Goal: Task Accomplishment & Management: Complete application form

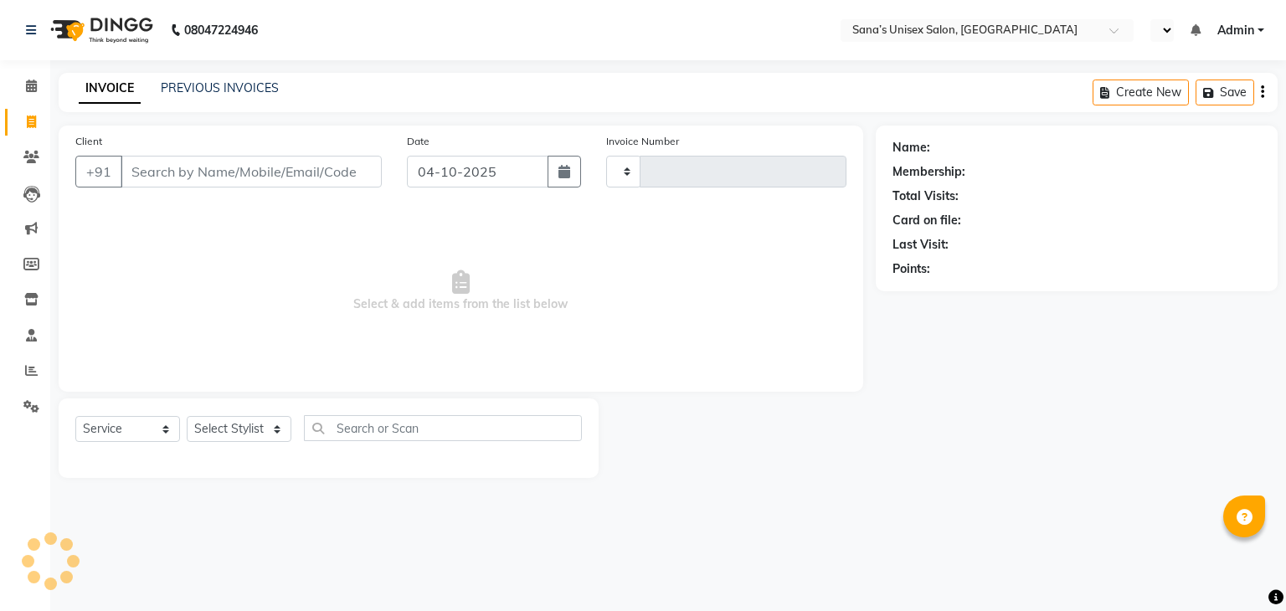
select select "service"
type input "1448"
select select "en"
select select "6091"
click at [228, 176] on input "Client" at bounding box center [251, 172] width 261 height 32
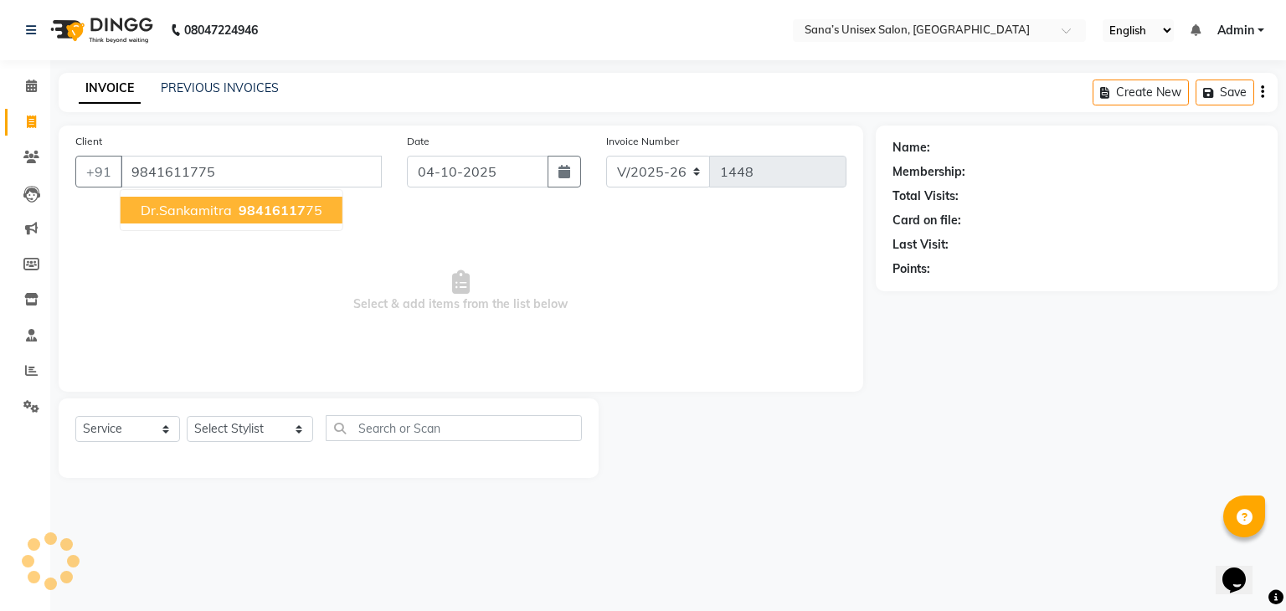
type input "9841611775"
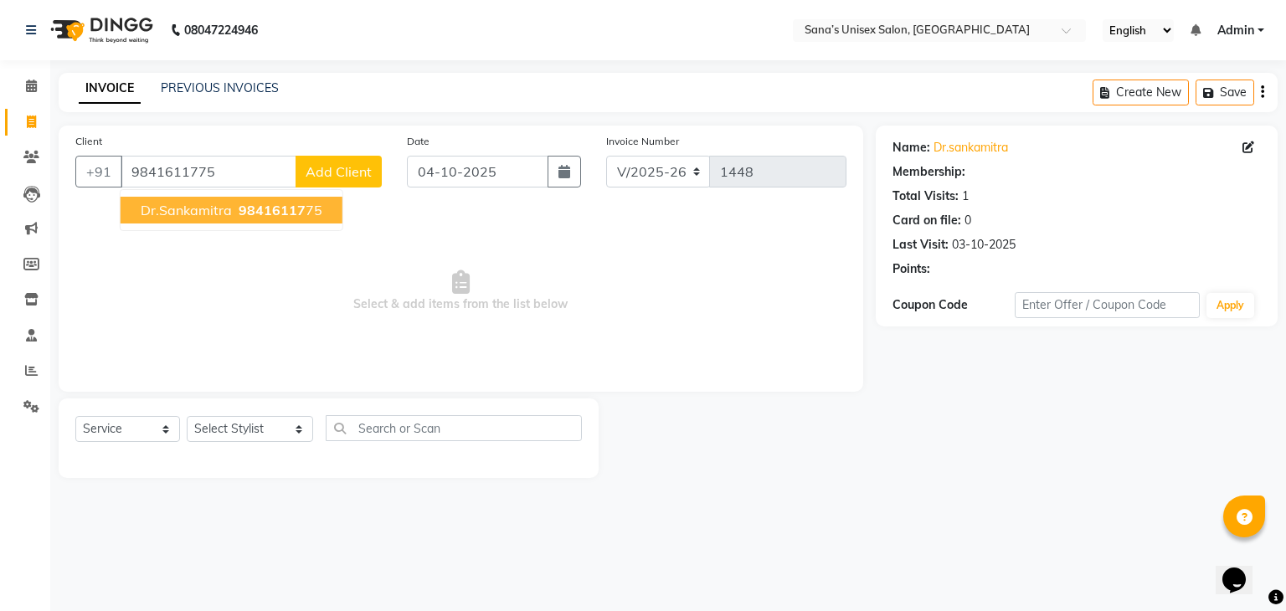
click at [231, 205] on button "Dr.Sankamitra 98416117 75" at bounding box center [232, 210] width 222 height 27
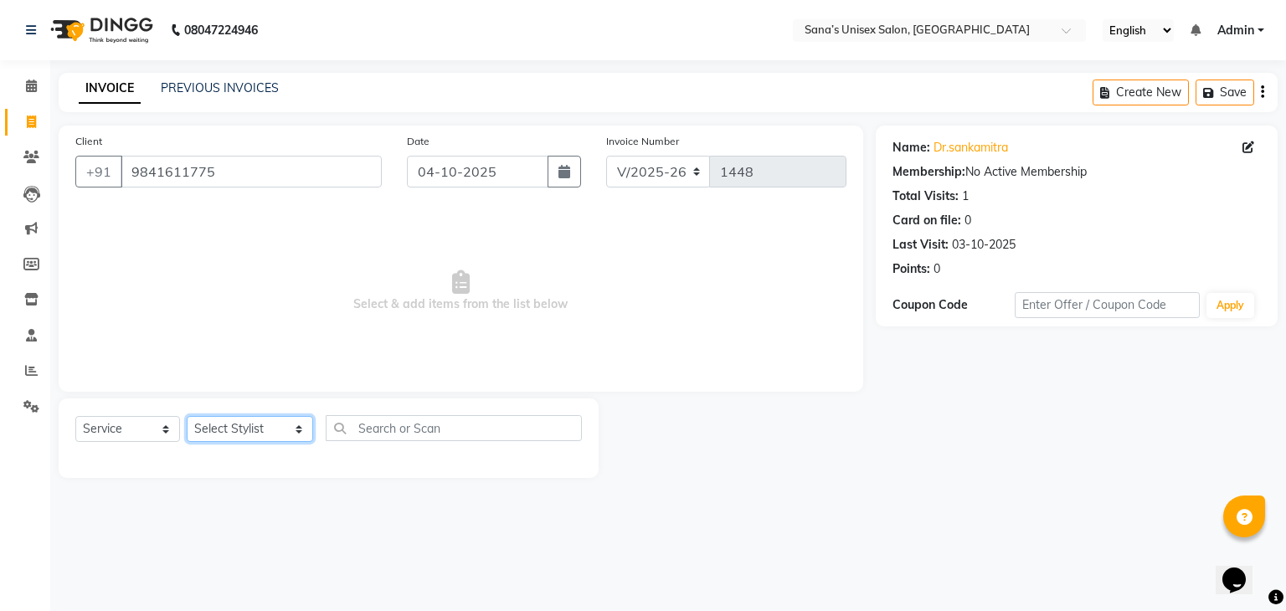
click at [254, 423] on select "Select Stylist anjali beauty MADHU [PERSON_NAME] (BEAUTY THERAPIST) [PERSON_NAM…" at bounding box center [250, 429] width 126 height 26
select select "45708"
click at [187, 417] on select "Select Stylist anjali beauty MADHU [PERSON_NAME] (BEAUTY THERAPIST) [PERSON_NAM…" at bounding box center [250, 429] width 126 height 26
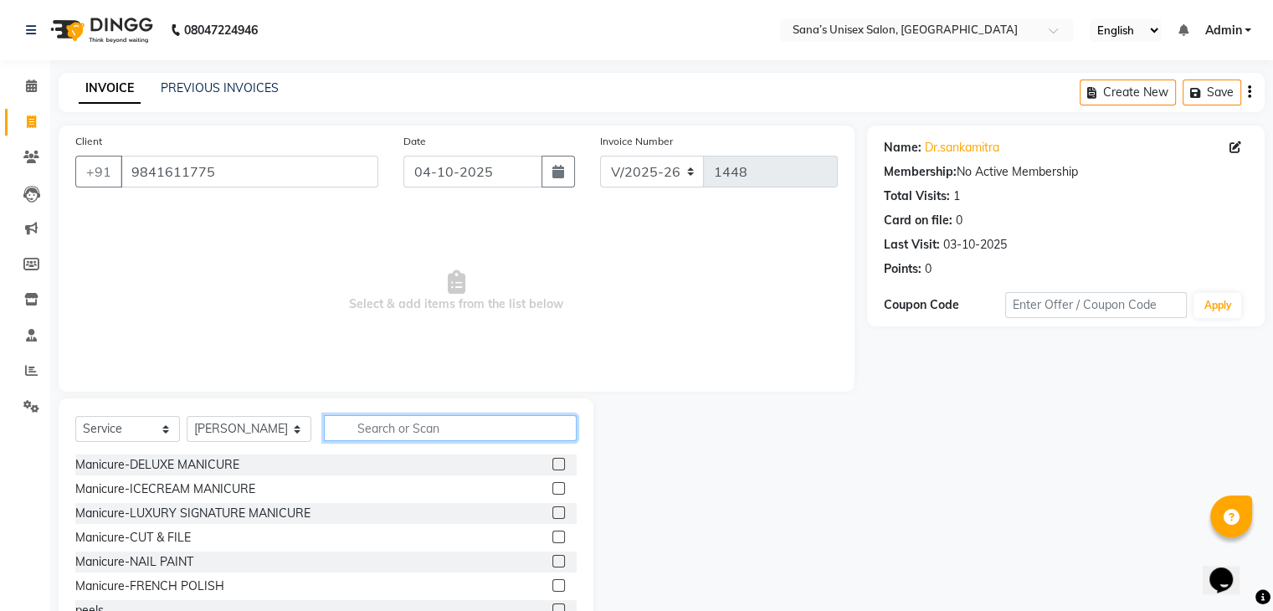
click at [383, 429] on input "text" at bounding box center [450, 428] width 252 height 26
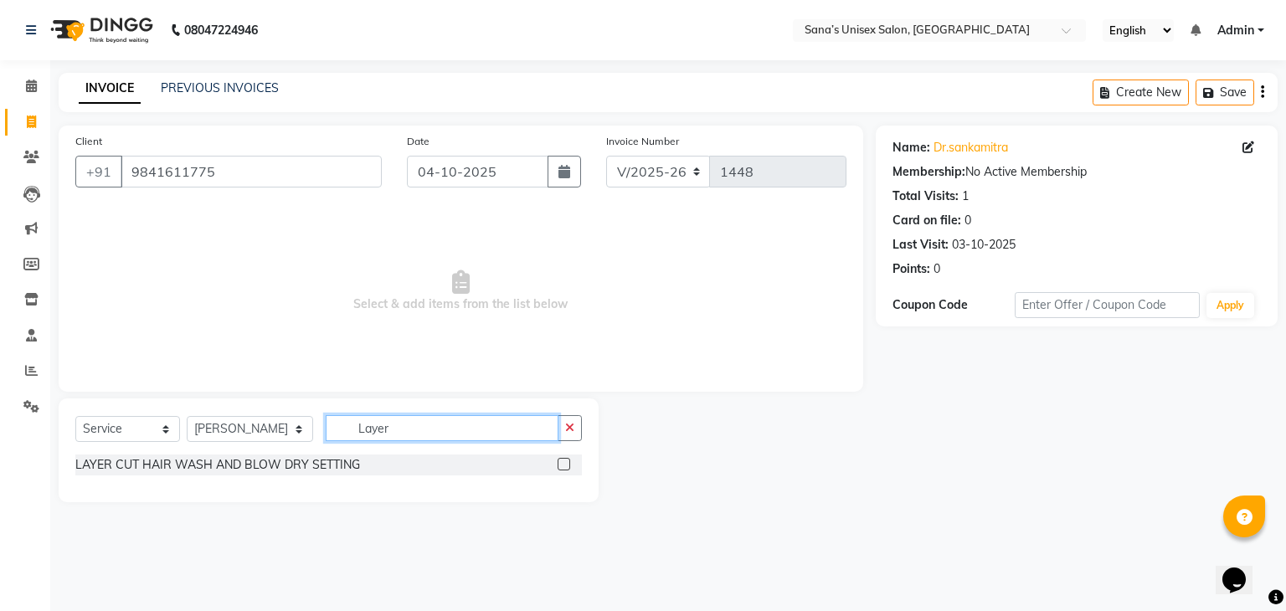
type input "Layer"
click at [565, 459] on label at bounding box center [563, 464] width 13 height 13
click at [565, 459] on input "checkbox" at bounding box center [562, 464] width 11 height 11
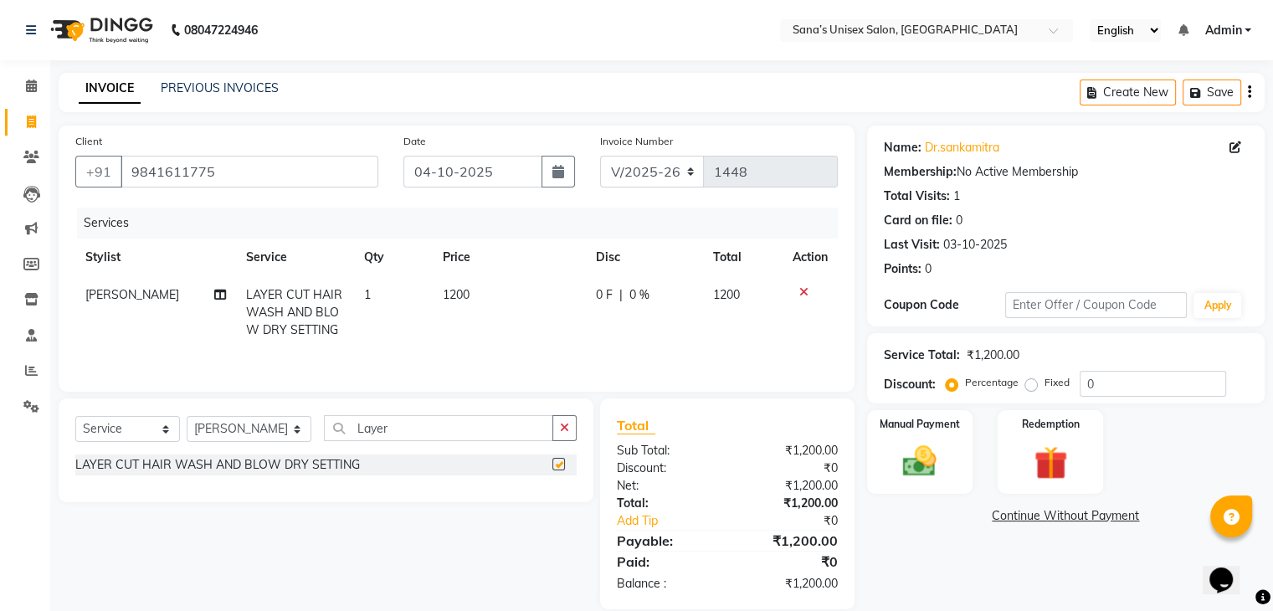
checkbox input "false"
click at [924, 489] on div "Manual Payment" at bounding box center [920, 451] width 110 height 86
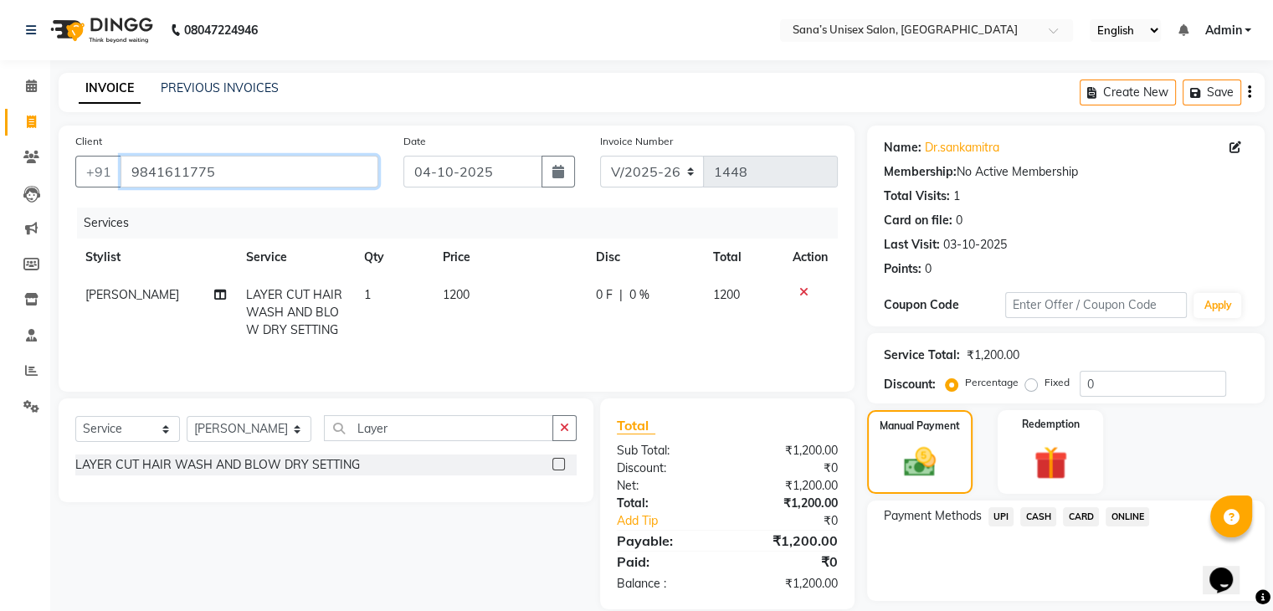
click at [237, 184] on input "9841611775" at bounding box center [250, 172] width 258 height 32
click at [1128, 518] on span "ONLINE" at bounding box center [1128, 516] width 44 height 19
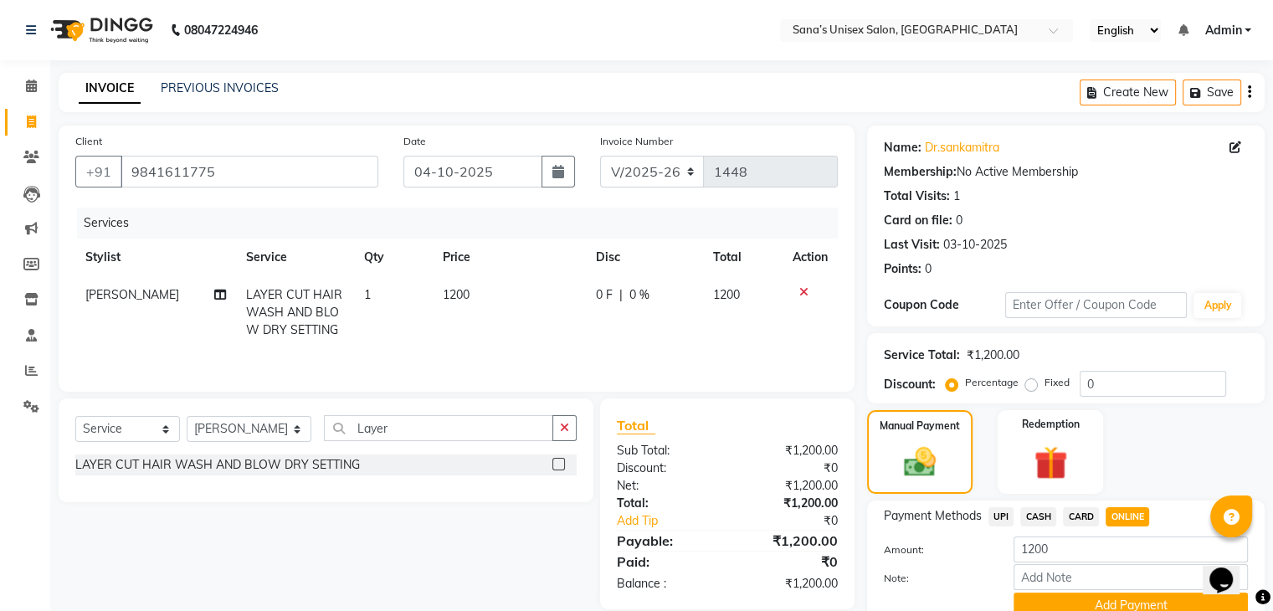
scroll to position [74, 0]
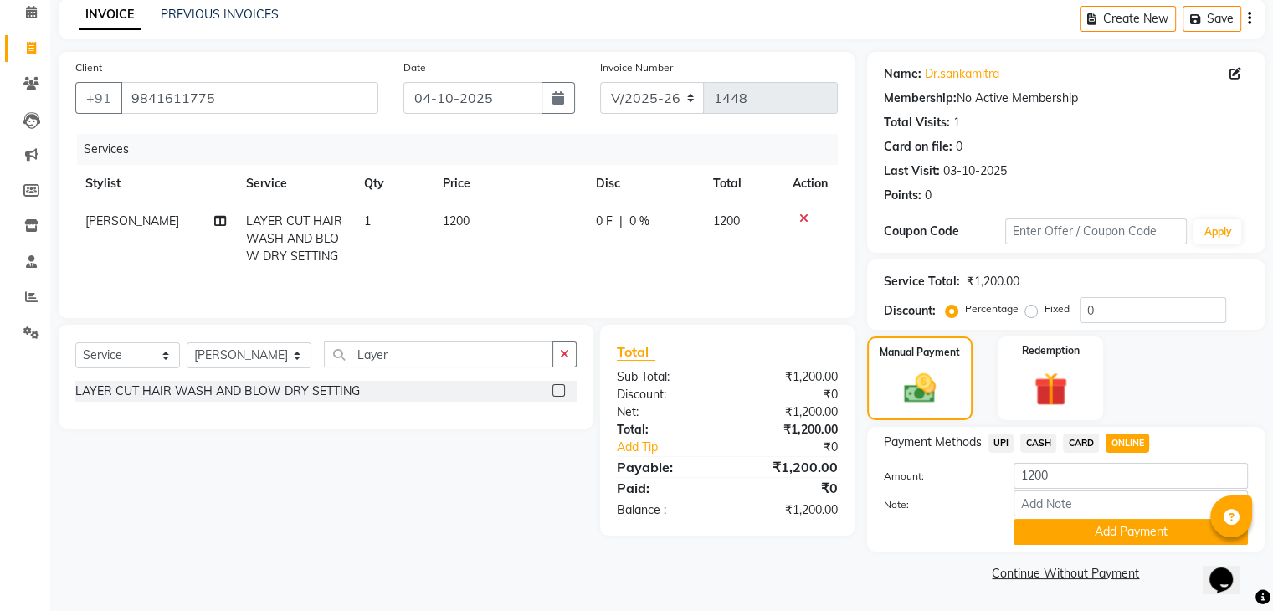
click at [1167, 544] on div "Add Payment" at bounding box center [1130, 532] width 259 height 26
click at [1168, 530] on button "Add Payment" at bounding box center [1131, 532] width 234 height 26
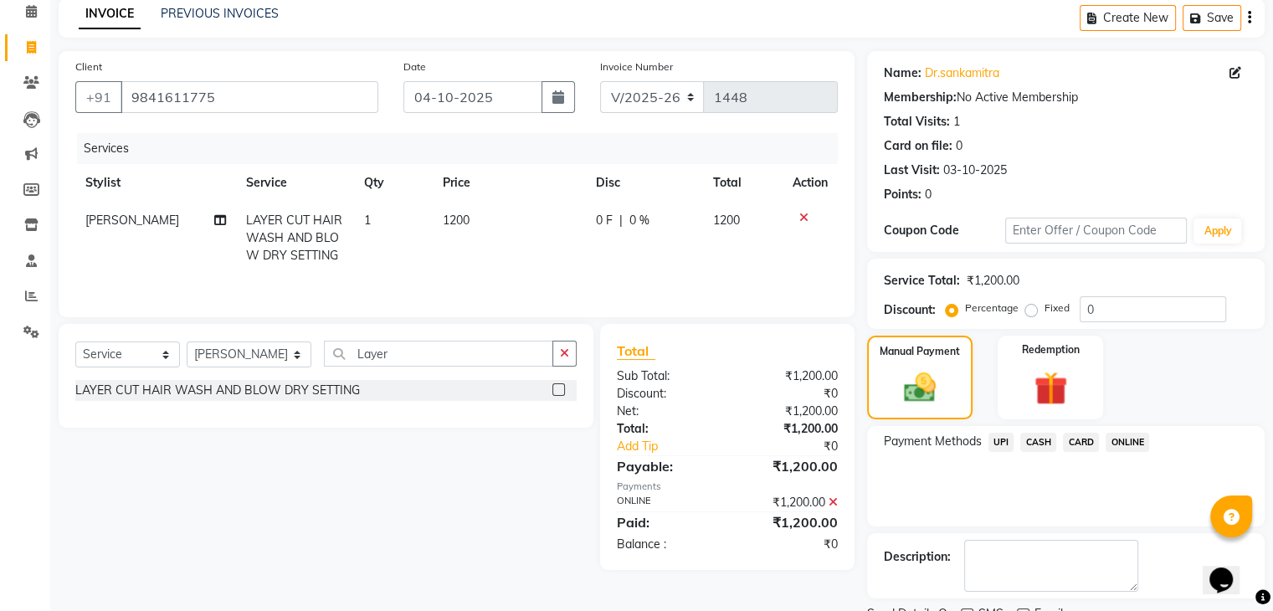
scroll to position [143, 0]
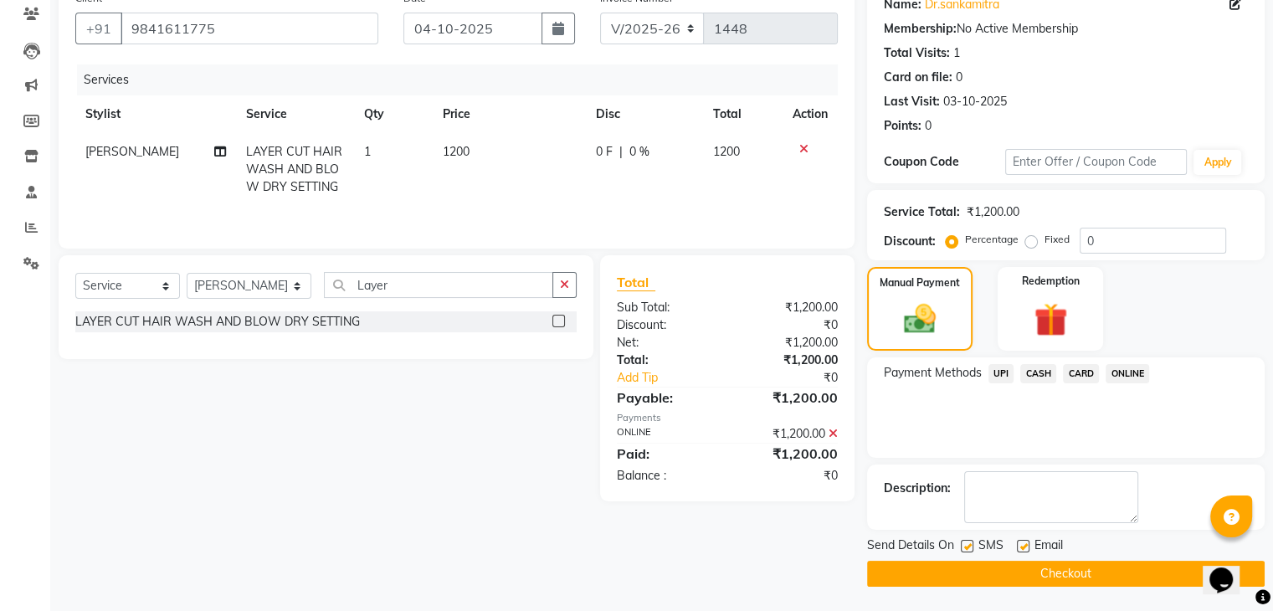
click at [1128, 577] on button "Checkout" at bounding box center [1066, 574] width 398 height 26
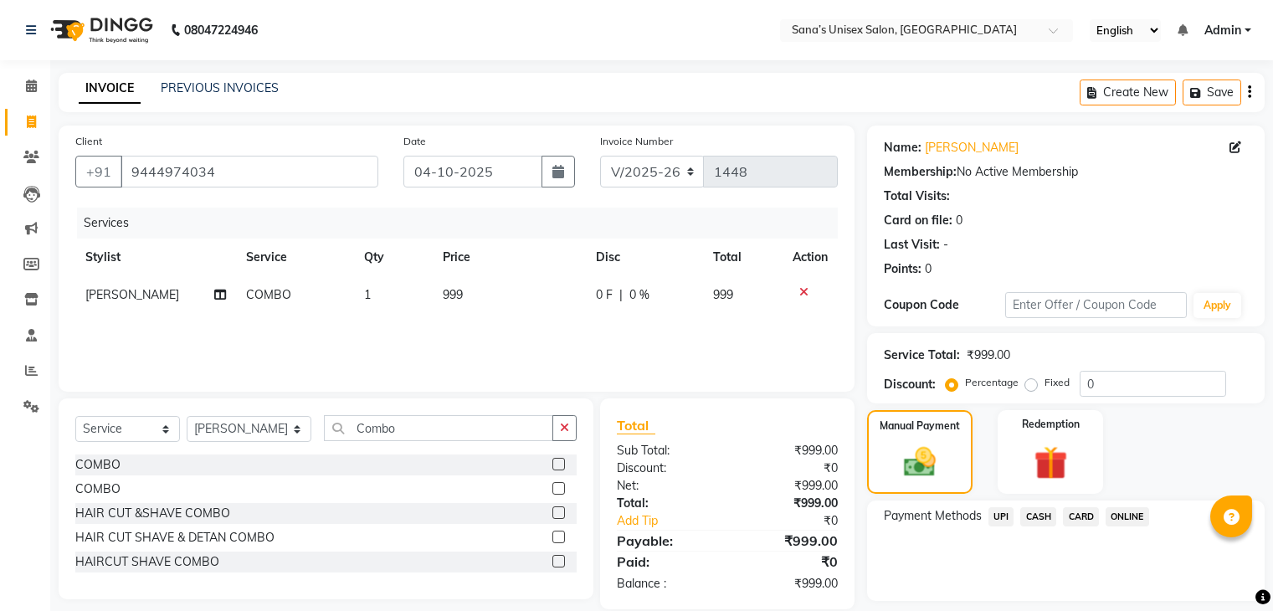
select select "6091"
select select "service"
select select "45605"
click at [1126, 520] on span "ONLINE" at bounding box center [1128, 516] width 44 height 19
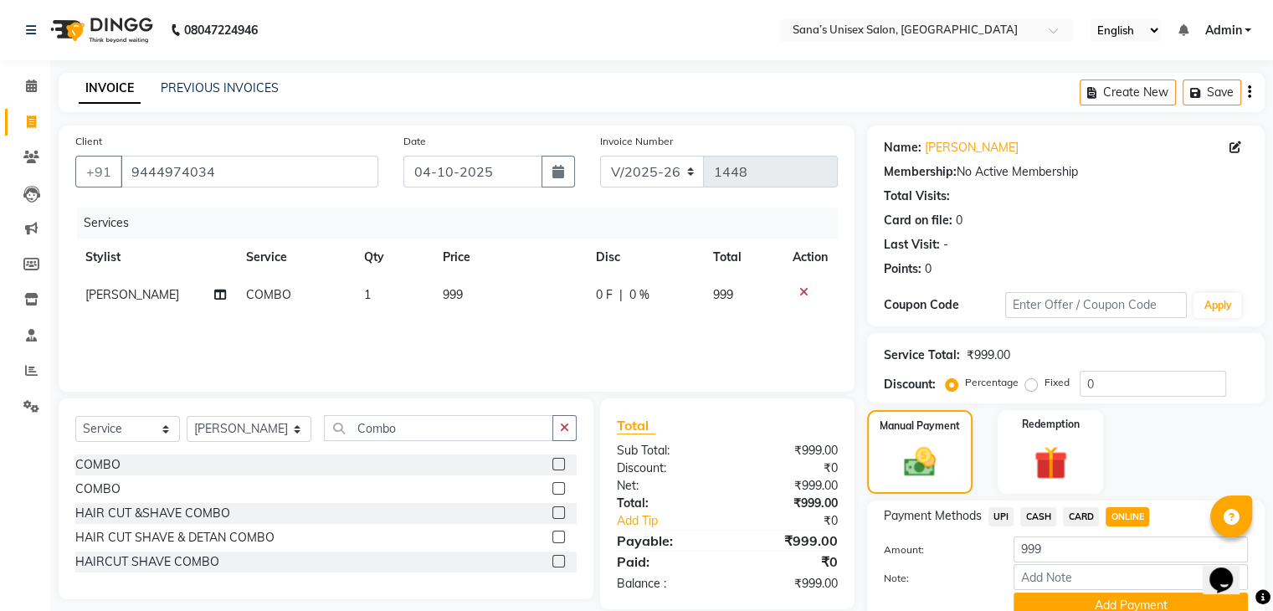
scroll to position [74, 0]
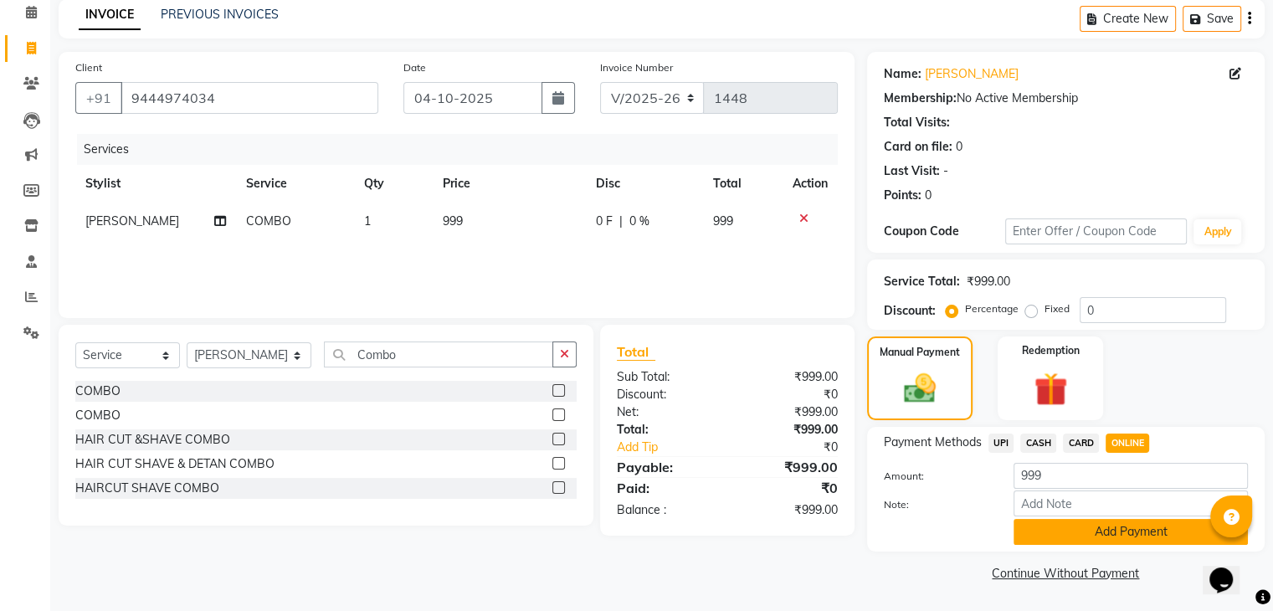
click at [1132, 534] on button "Add Payment" at bounding box center [1131, 532] width 234 height 26
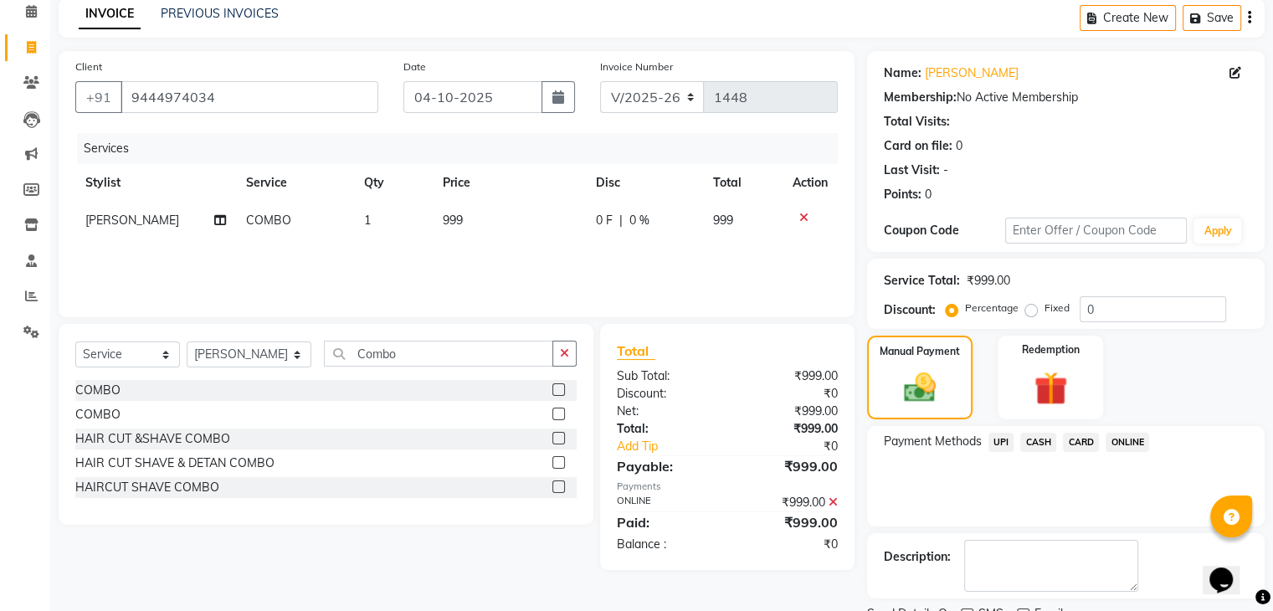
scroll to position [143, 0]
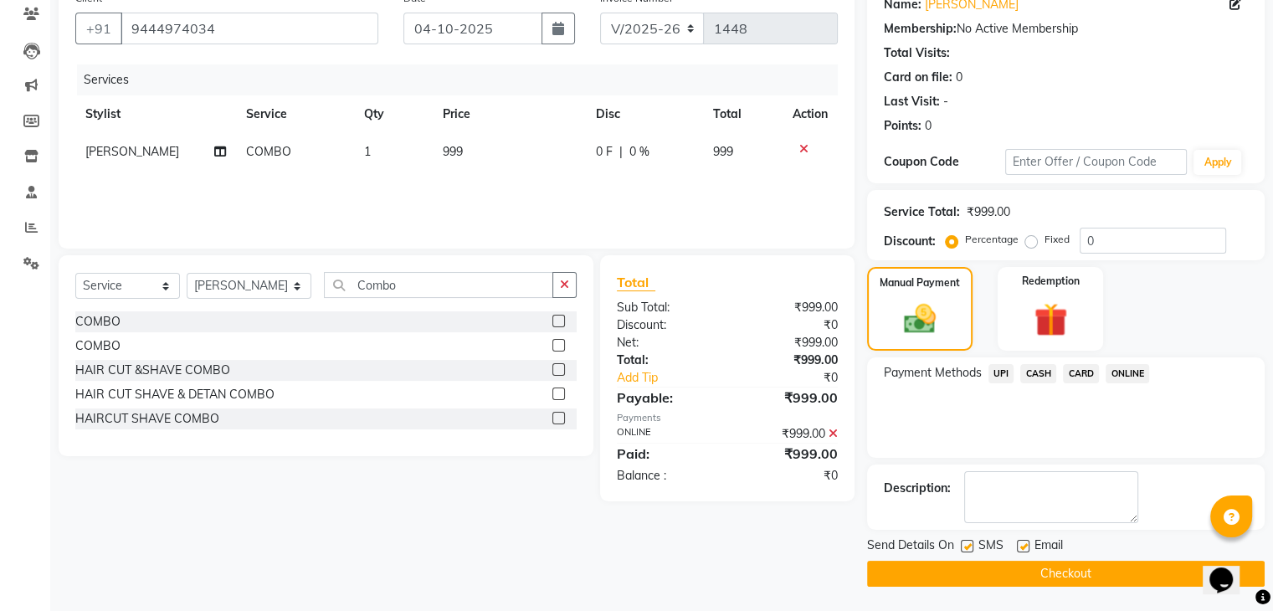
click at [1155, 562] on button "Checkout" at bounding box center [1066, 574] width 398 height 26
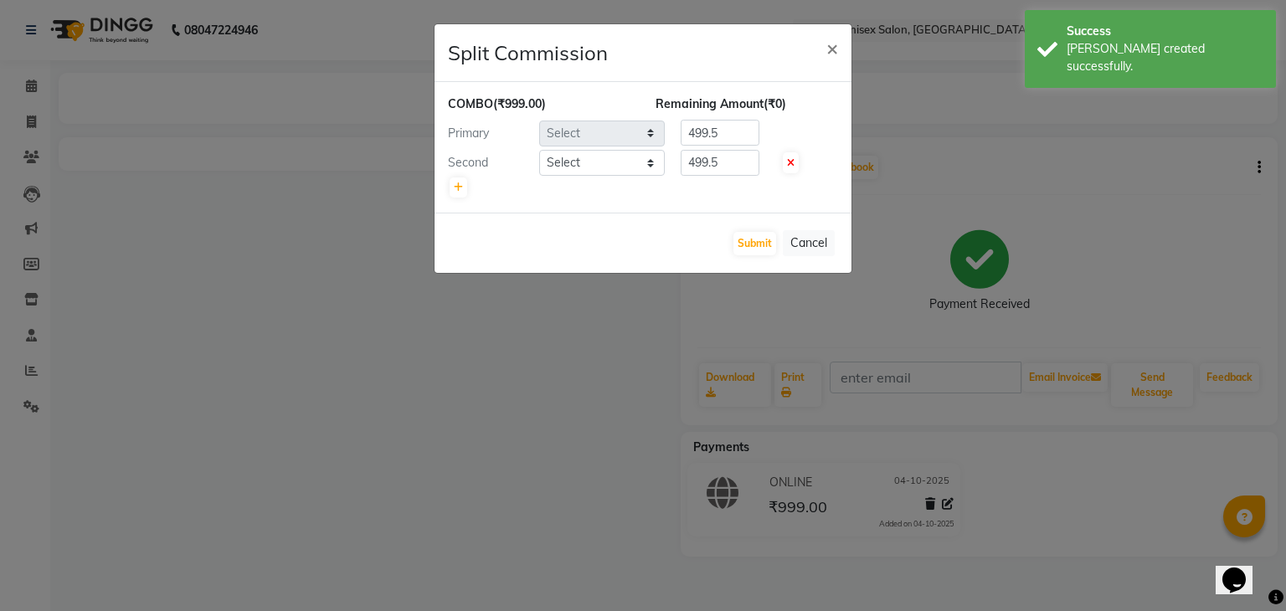
select select "45605"
select select "45708"
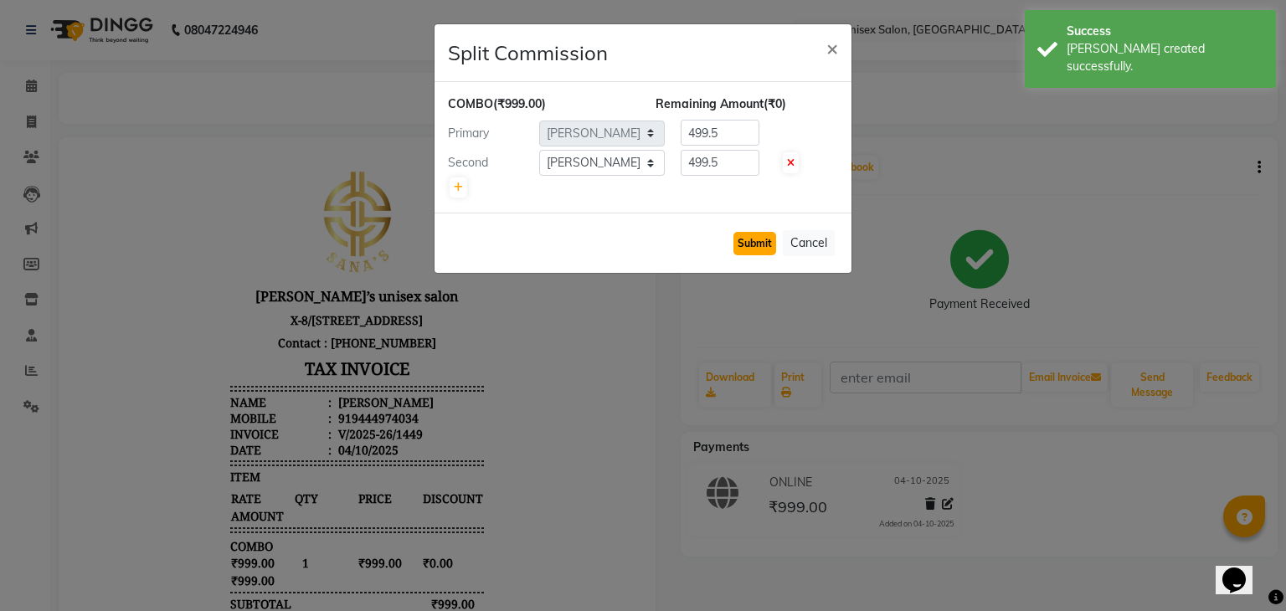
click at [752, 234] on button "Submit" at bounding box center [754, 243] width 43 height 23
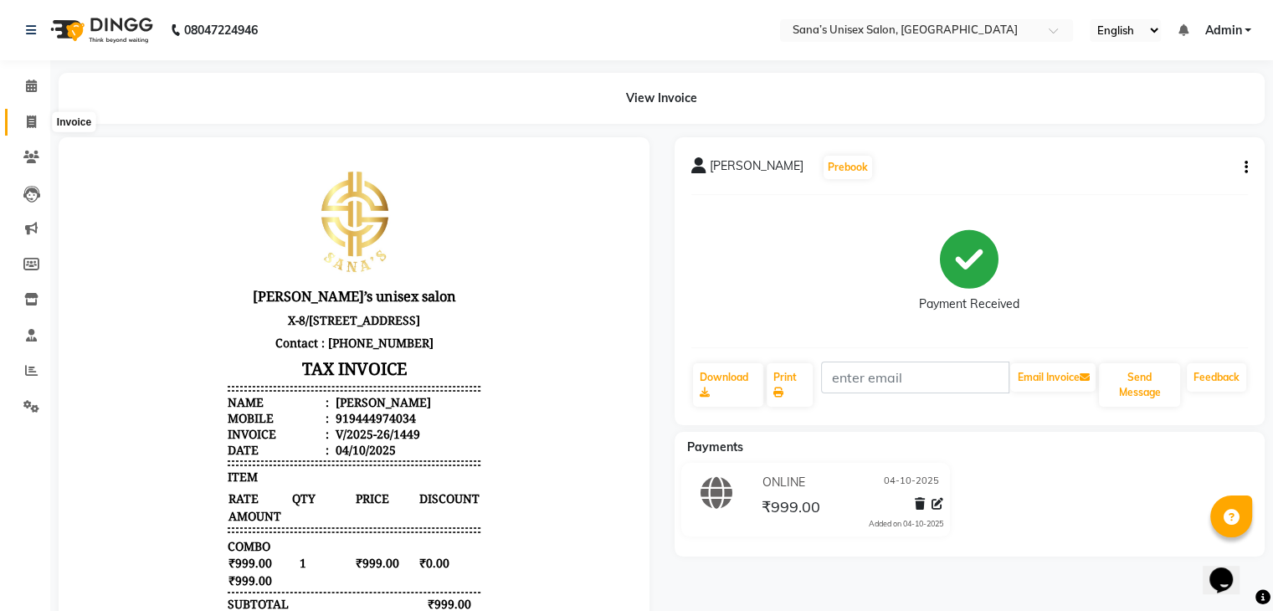
click at [37, 126] on span at bounding box center [31, 122] width 29 height 19
select select "6091"
select select "service"
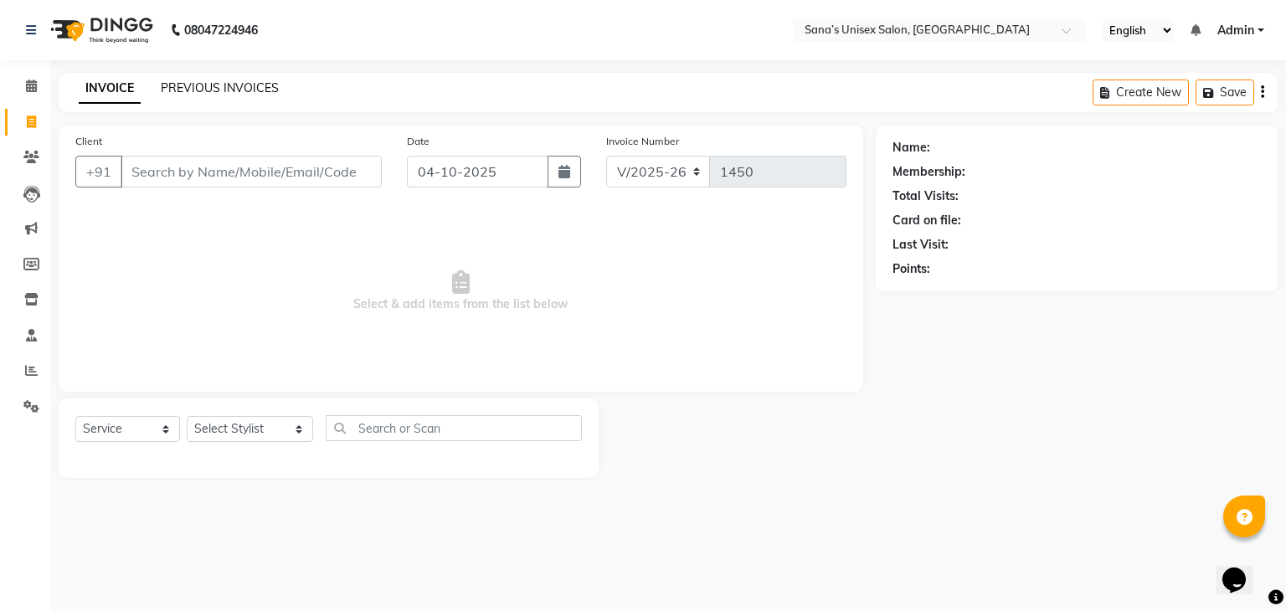
click at [171, 86] on link "PREVIOUS INVOICES" at bounding box center [220, 87] width 118 height 15
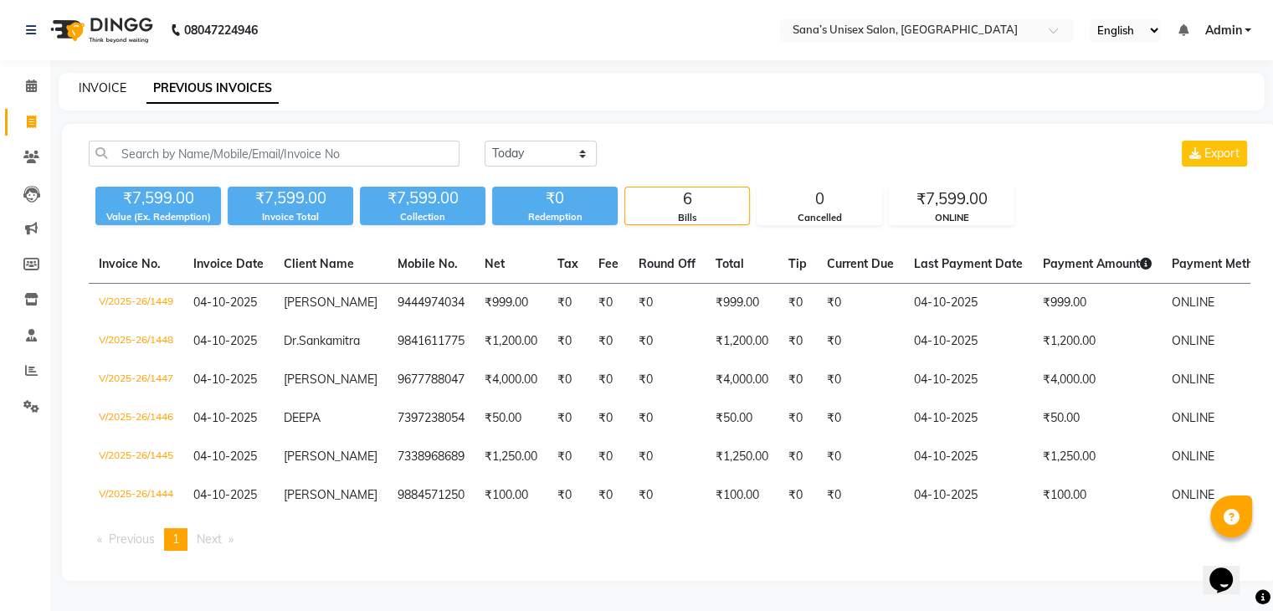
click at [85, 93] on link "INVOICE" at bounding box center [103, 87] width 48 height 15
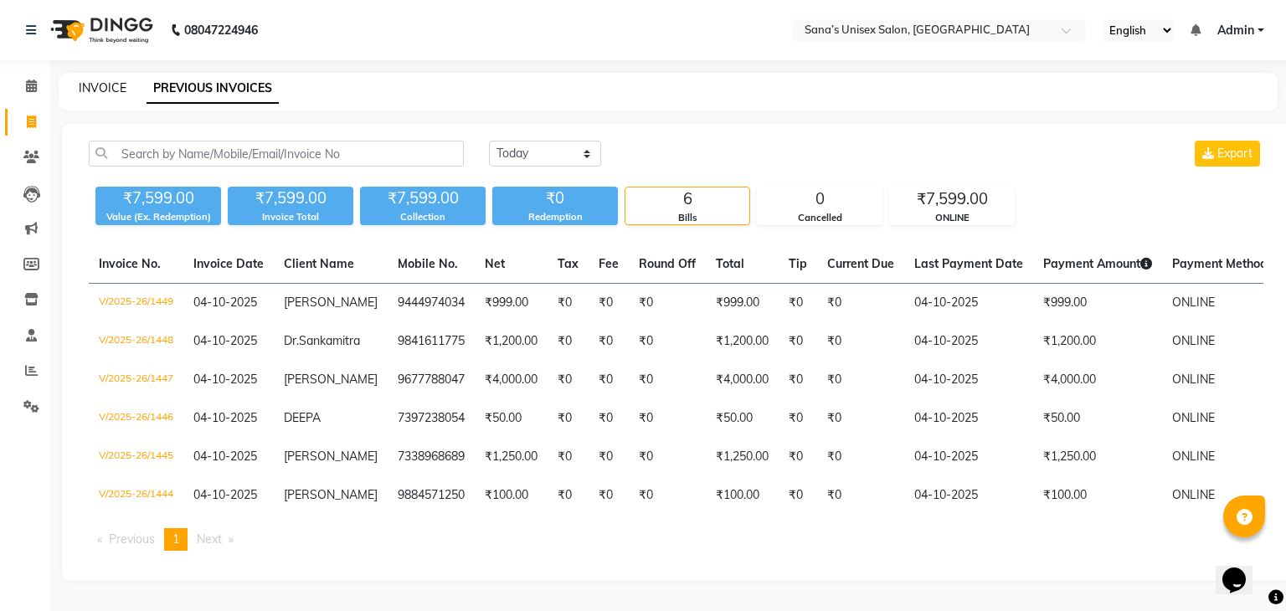
select select "6091"
select select "service"
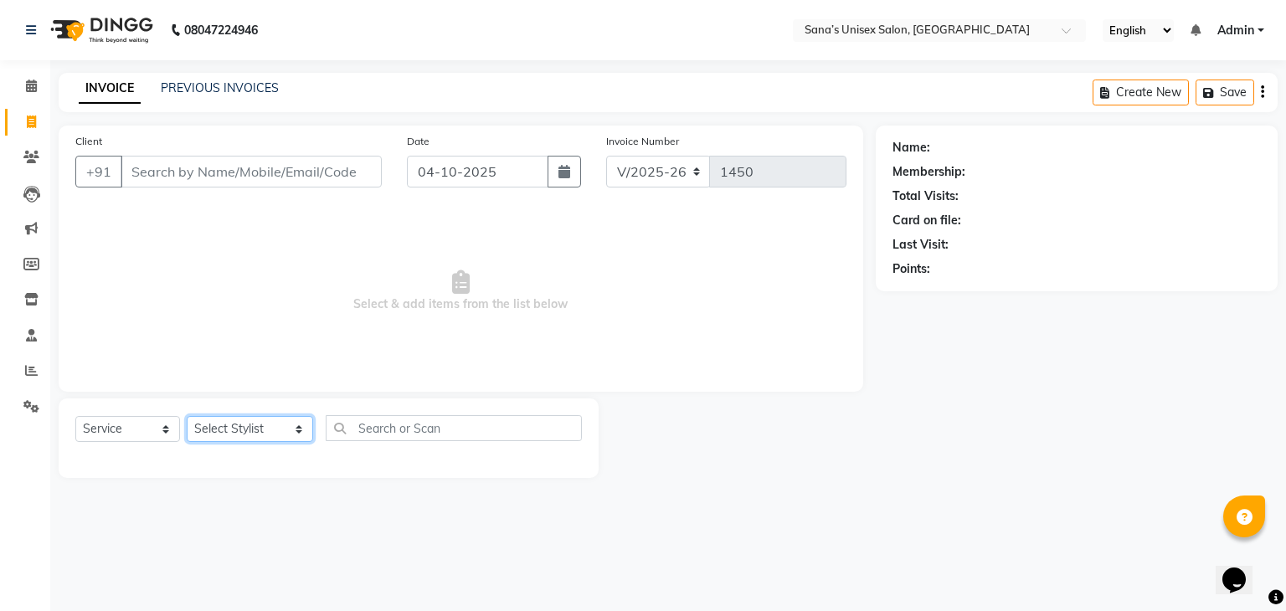
click at [218, 442] on select "Select Stylist anjali beauty MADHU [PERSON_NAME] (BEAUTY THERAPIST) [PERSON_NAM…" at bounding box center [250, 429] width 126 height 26
select select "45605"
click at [187, 417] on select "Select Stylist anjali beauty MADHU [PERSON_NAME] (BEAUTY THERAPIST) [PERSON_NAM…" at bounding box center [250, 429] width 126 height 26
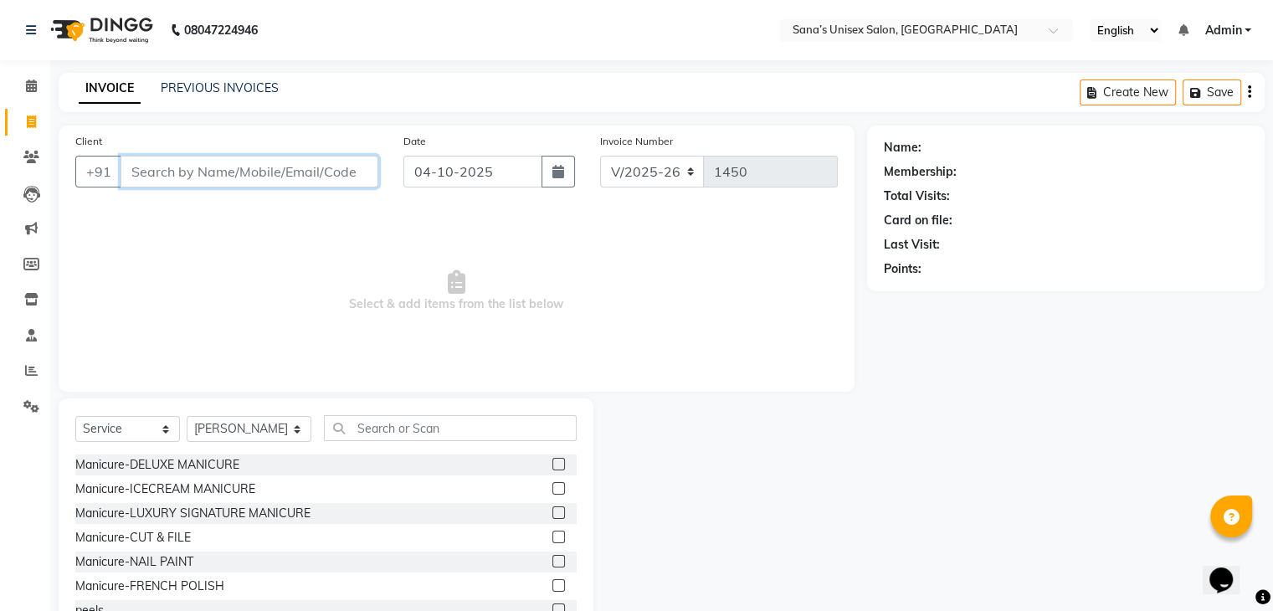
click at [274, 172] on input "Client" at bounding box center [250, 172] width 258 height 32
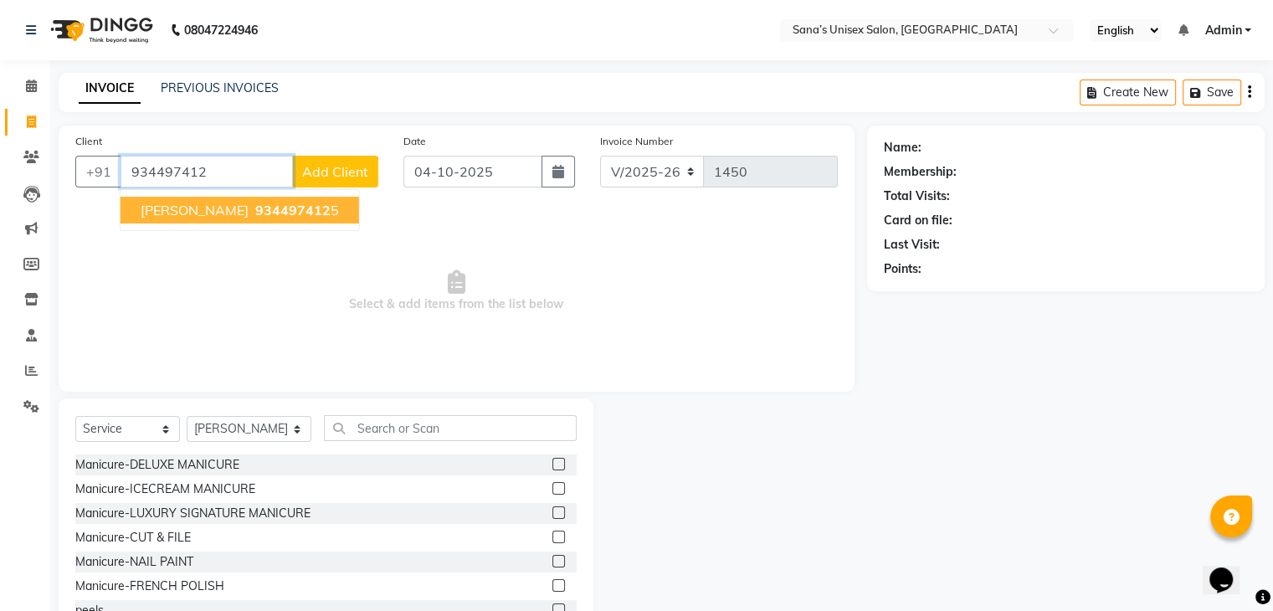
click at [268, 208] on span "934497412" at bounding box center [292, 210] width 75 height 17
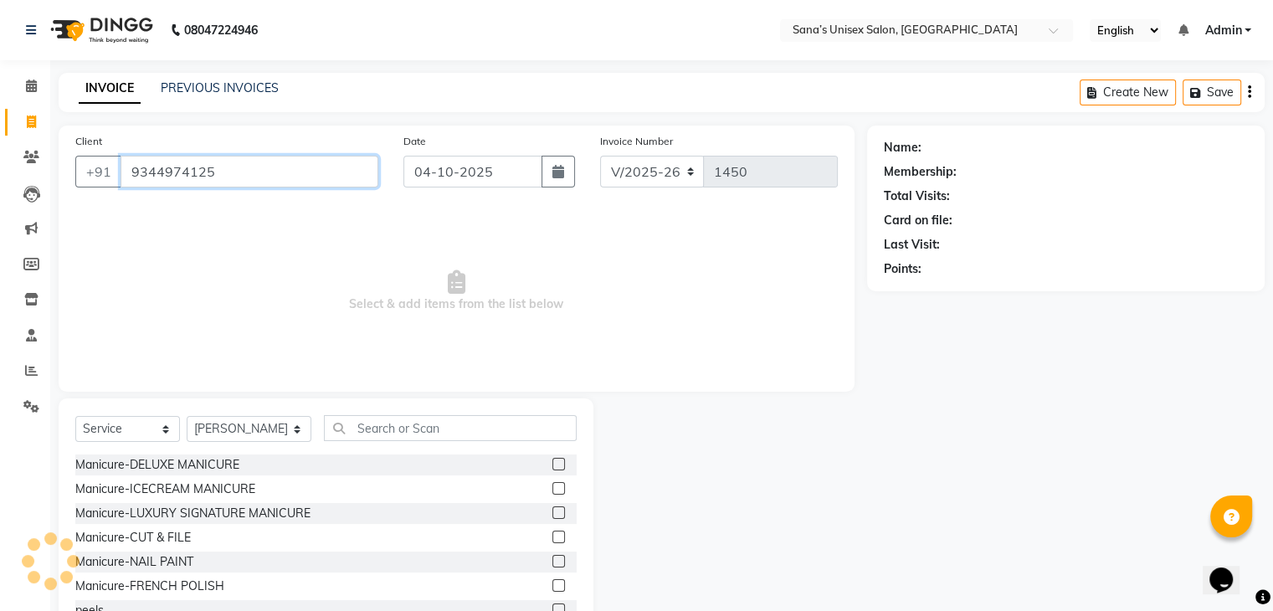
type input "9344974125"
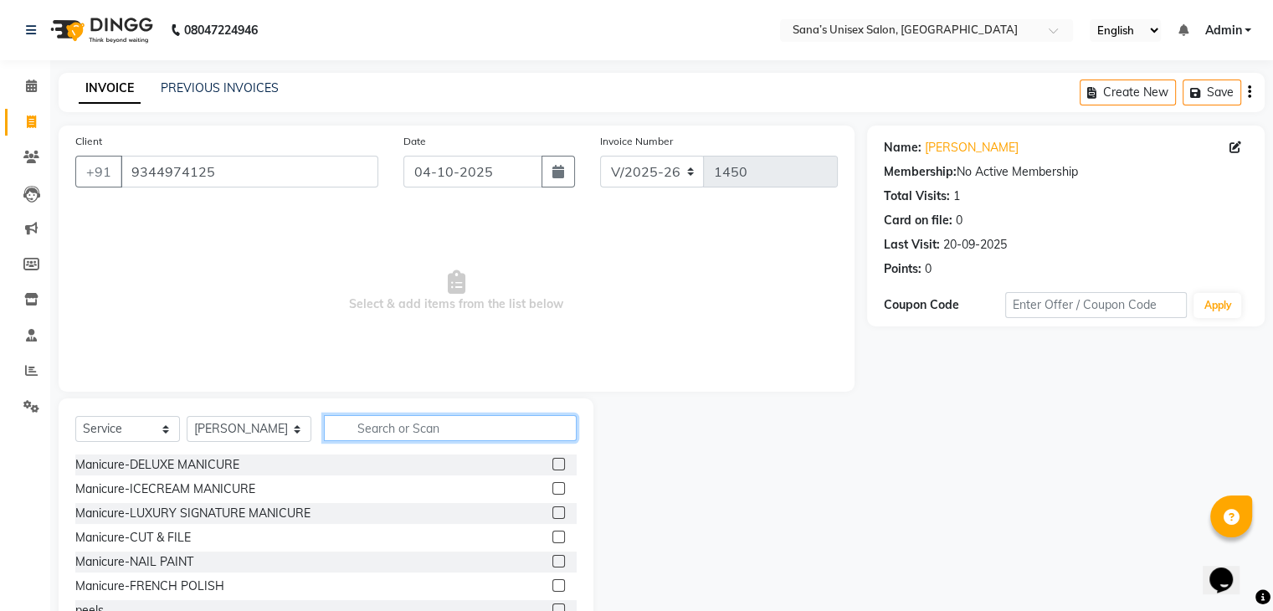
click at [388, 436] on input "text" at bounding box center [450, 428] width 252 height 26
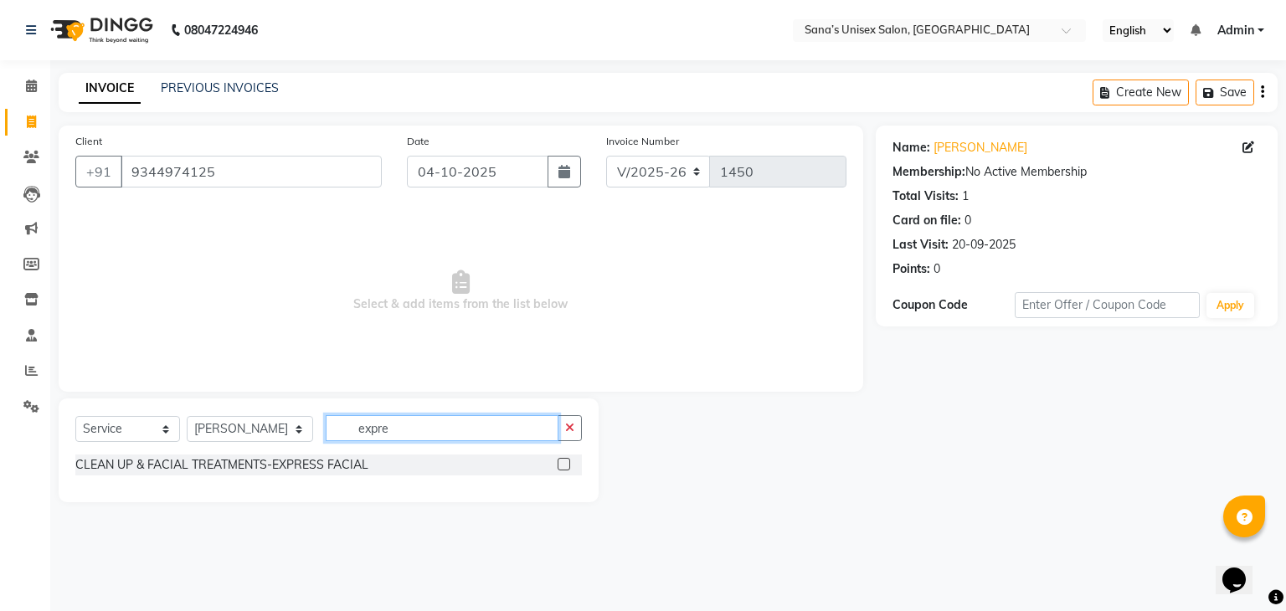
type input "expre"
click at [560, 465] on label at bounding box center [563, 464] width 13 height 13
click at [560, 465] on input "checkbox" at bounding box center [562, 464] width 11 height 11
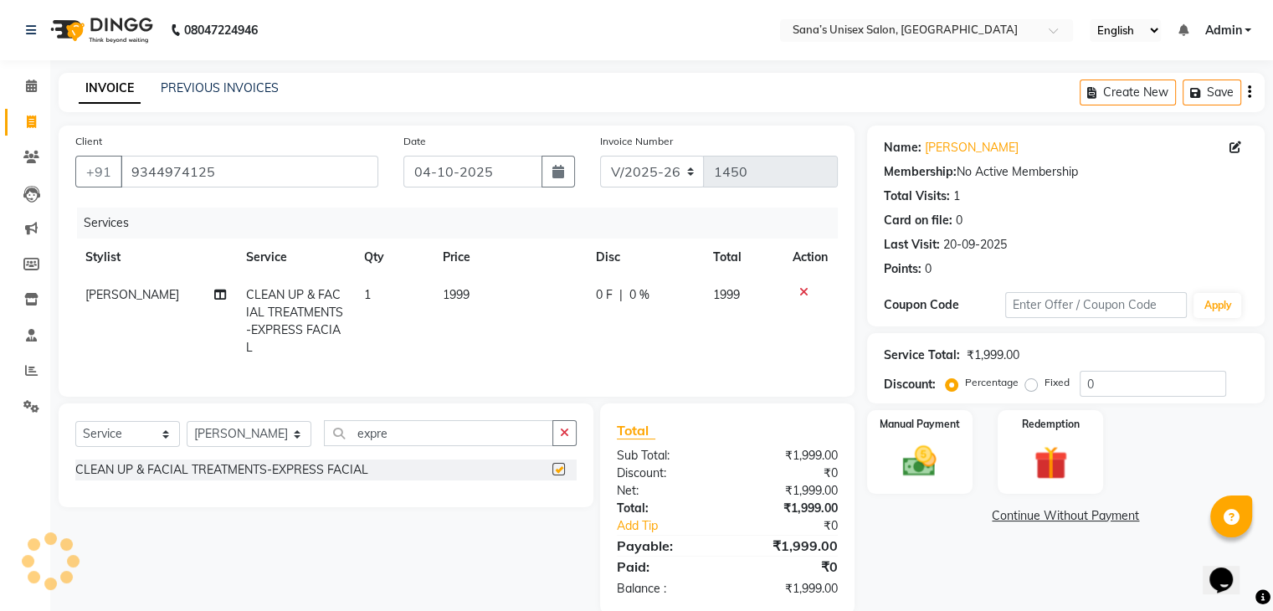
checkbox input "false"
click at [921, 461] on img at bounding box center [919, 462] width 56 height 40
click at [1122, 514] on span "ONLINE" at bounding box center [1128, 516] width 44 height 19
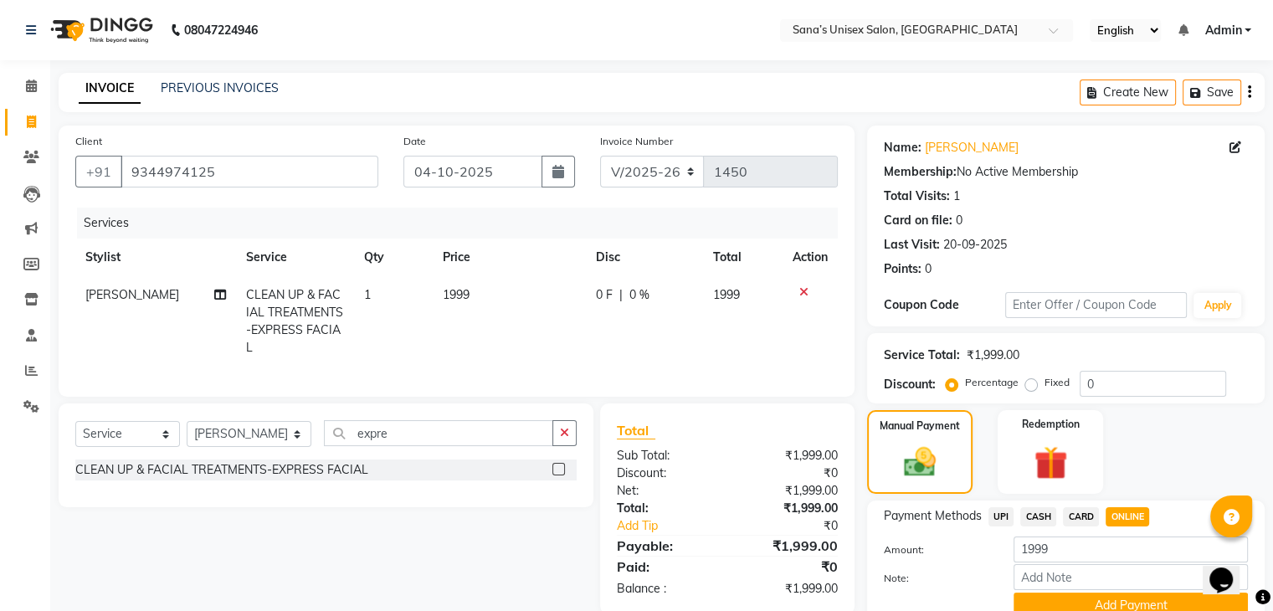
scroll to position [47, 0]
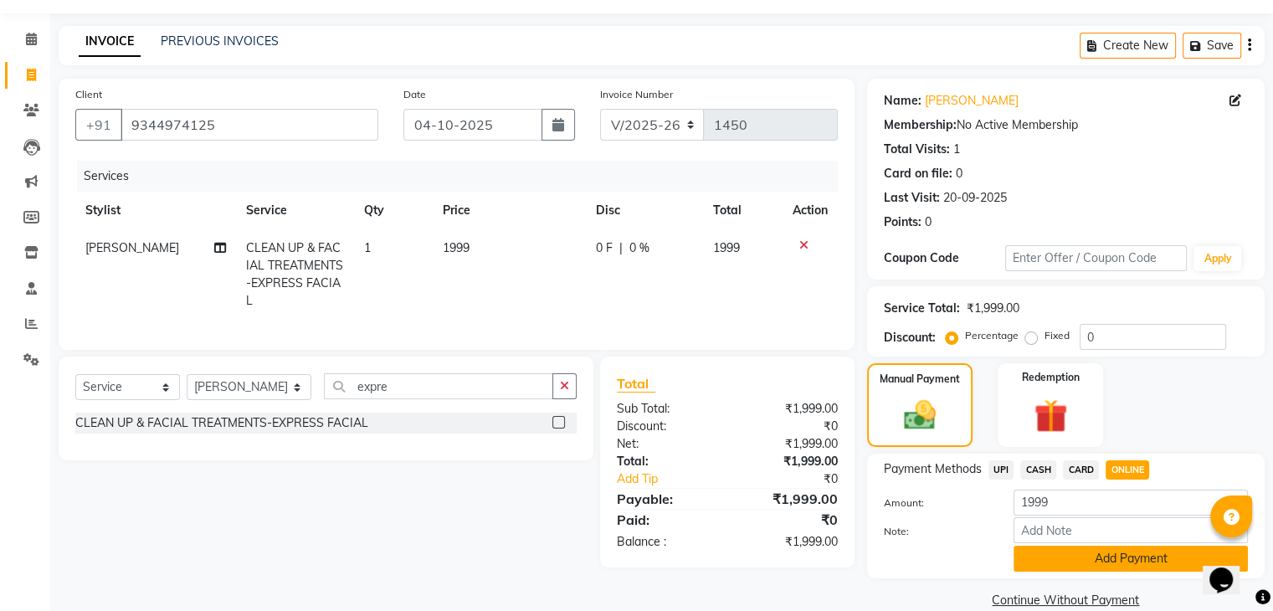
click at [1175, 557] on button "Add Payment" at bounding box center [1131, 559] width 234 height 26
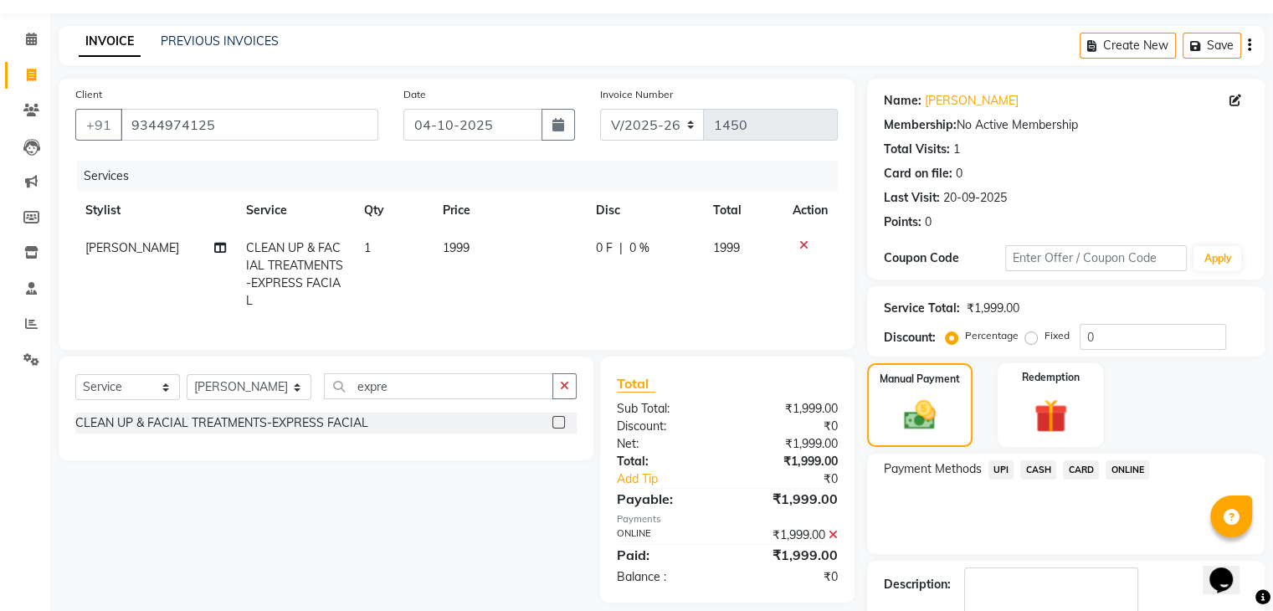
scroll to position [143, 0]
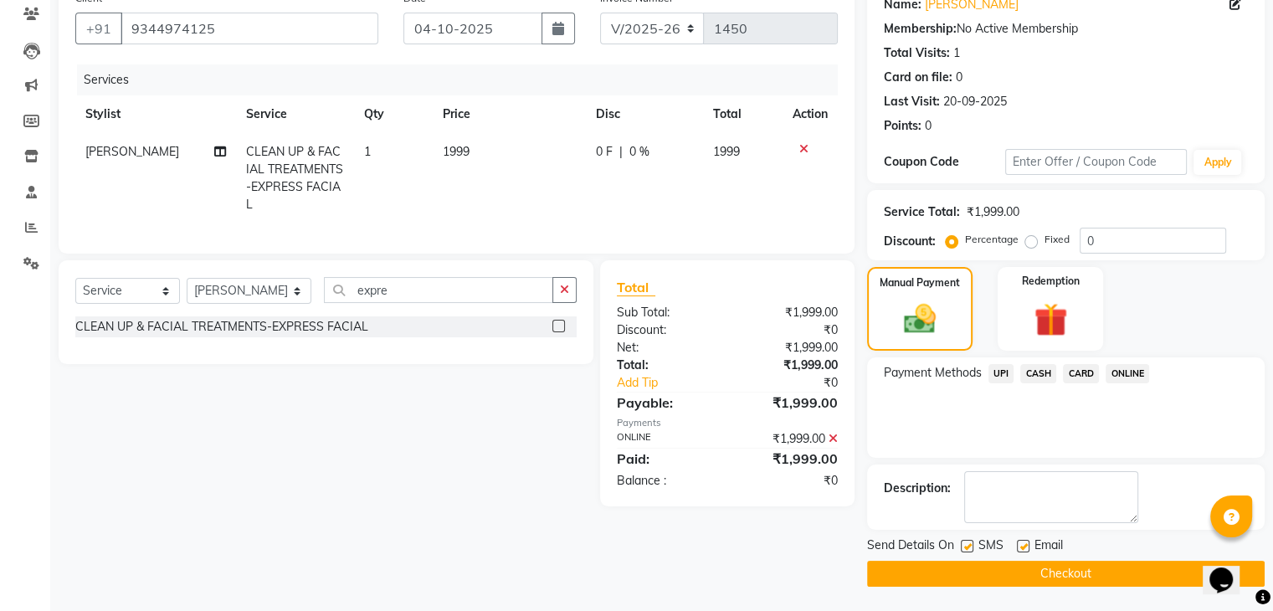
click at [1111, 572] on button "Checkout" at bounding box center [1066, 574] width 398 height 26
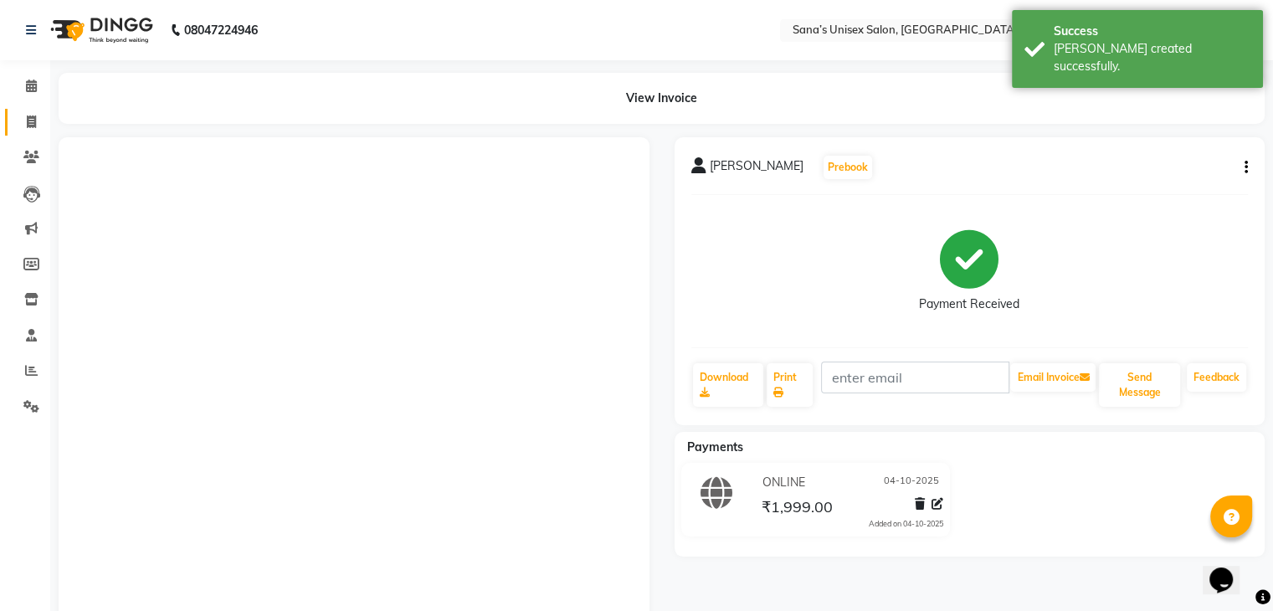
click at [27, 132] on link "Invoice" at bounding box center [25, 123] width 40 height 28
select select "service"
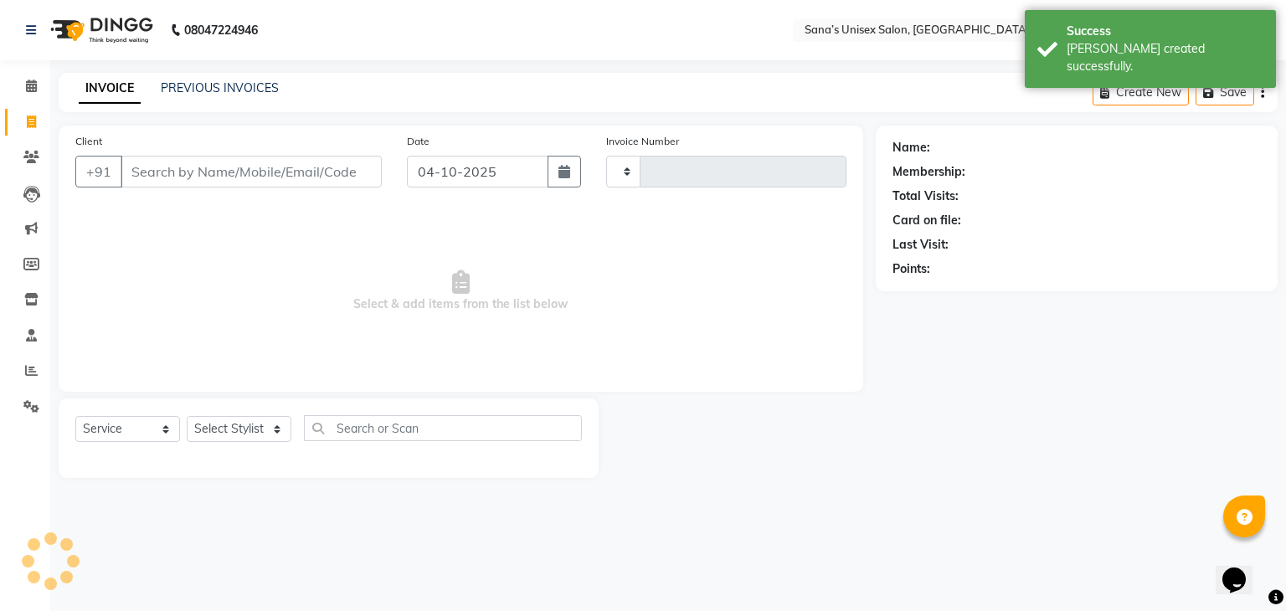
type input "1451"
select select "6091"
click at [173, 95] on link "PREVIOUS INVOICES" at bounding box center [220, 87] width 118 height 15
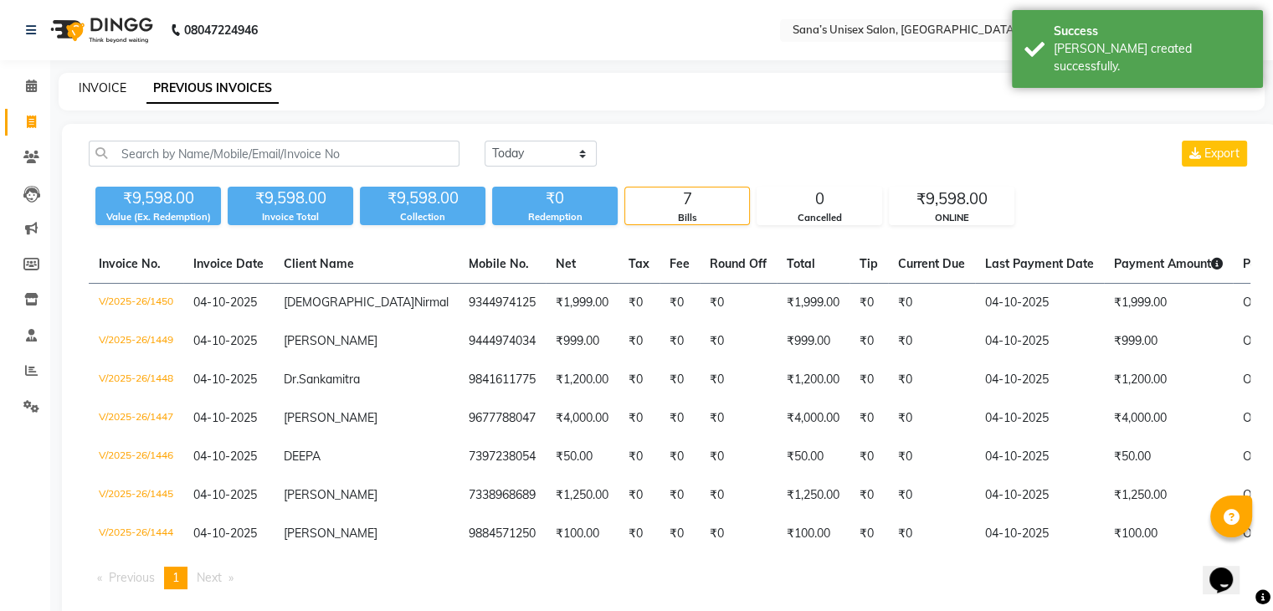
click at [118, 87] on link "INVOICE" at bounding box center [103, 87] width 48 height 15
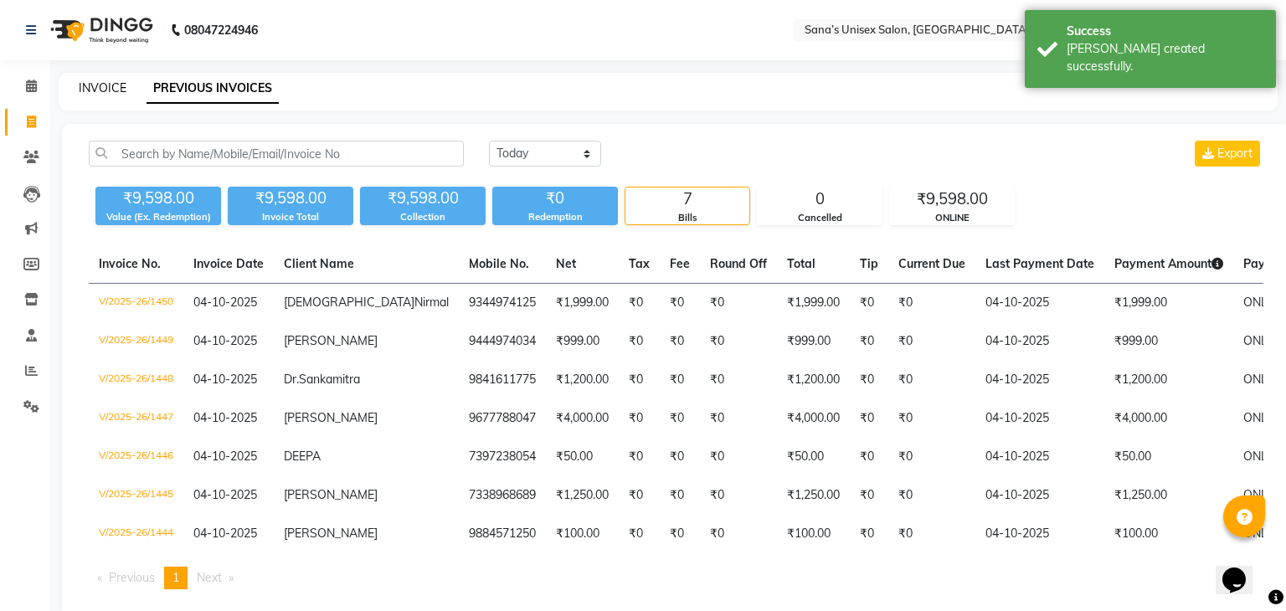
select select "6091"
select select "service"
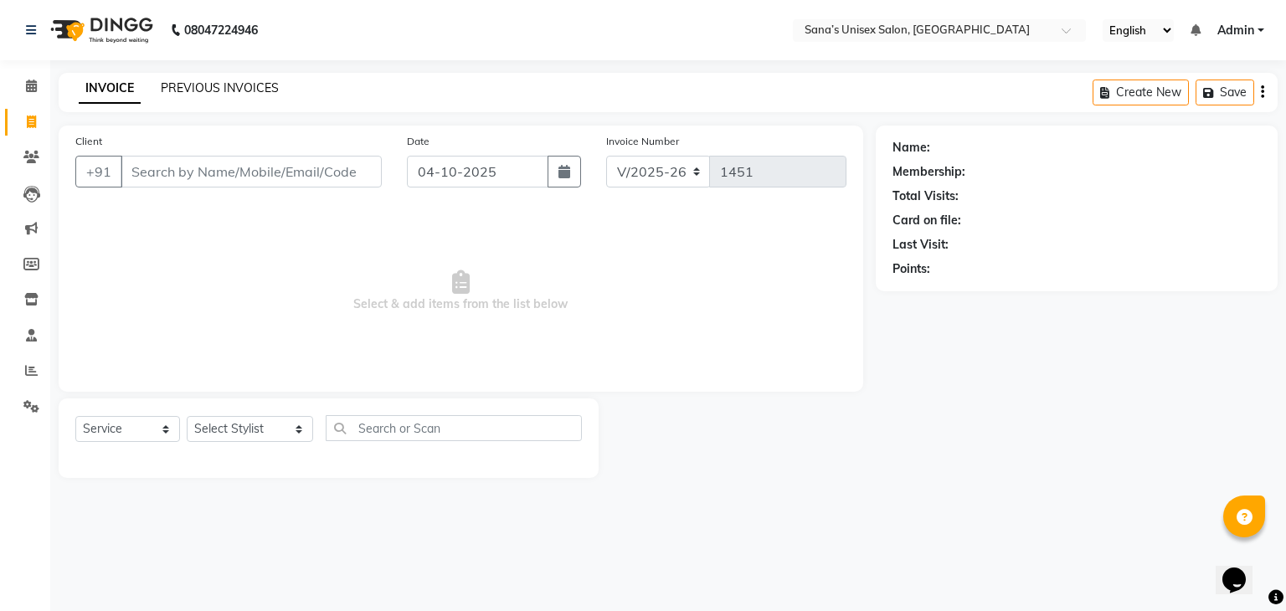
click at [192, 91] on div "PREVIOUS INVOICES" at bounding box center [220, 89] width 118 height 18
click at [192, 91] on link "PREVIOUS INVOICES" at bounding box center [220, 87] width 118 height 15
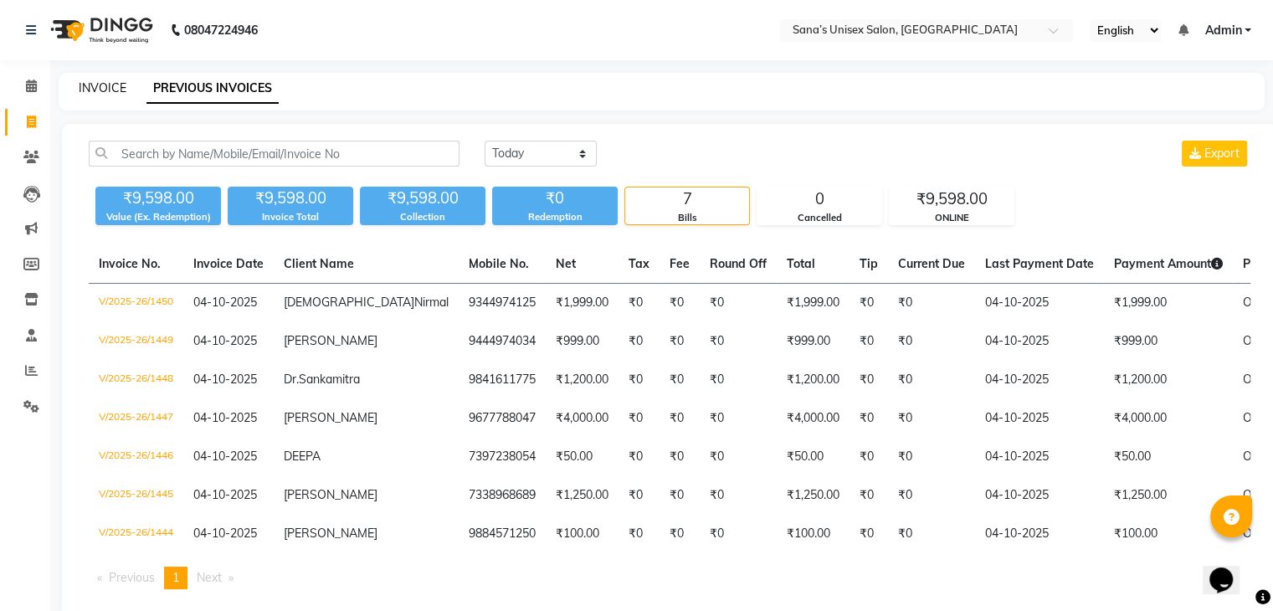
click at [111, 94] on link "INVOICE" at bounding box center [103, 87] width 48 height 15
select select "service"
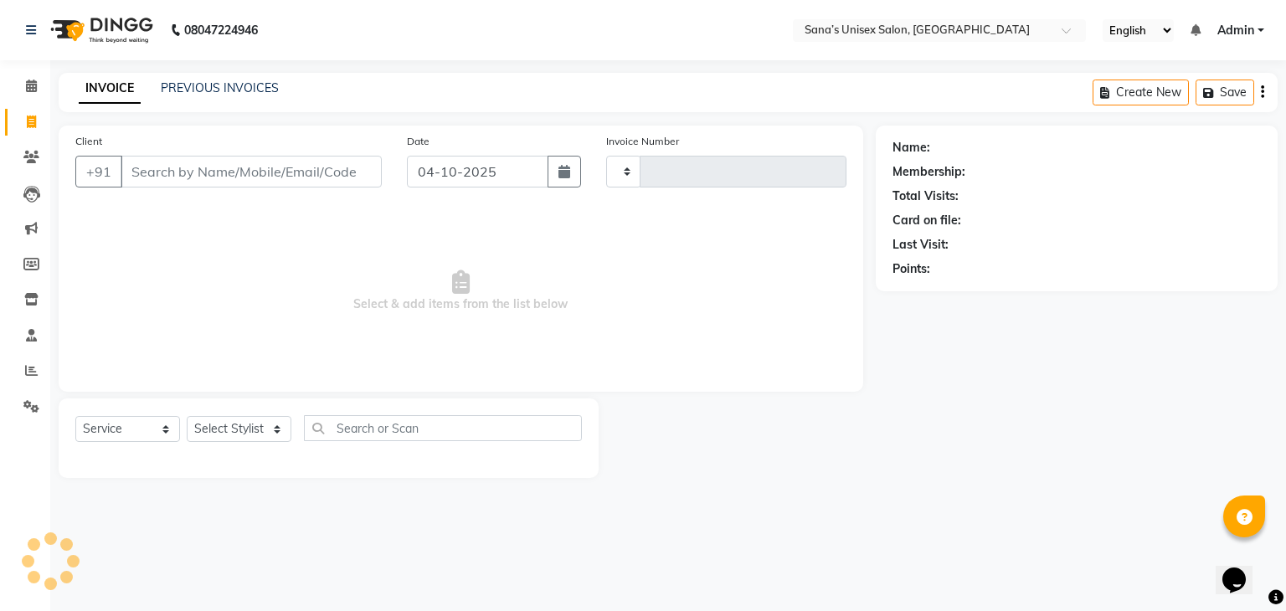
type input "1451"
select select "6091"
click at [273, 429] on select "Select Stylist anjali beauty MADHU [PERSON_NAME] (BEAUTY THERAPIST) [PERSON_NAM…" at bounding box center [250, 429] width 126 height 26
select select "45605"
click at [187, 417] on select "Select Stylist anjali beauty MADHU [PERSON_NAME] (BEAUTY THERAPIST) [PERSON_NAM…" at bounding box center [250, 429] width 126 height 26
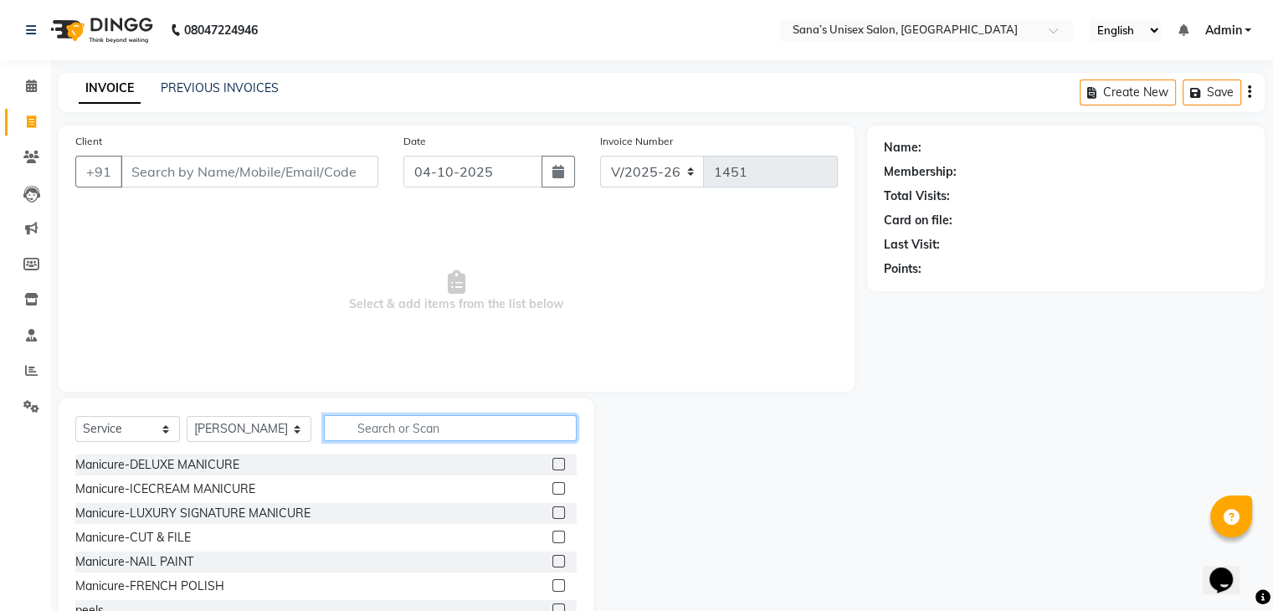
click at [415, 428] on input "text" at bounding box center [450, 428] width 252 height 26
type input "thread"
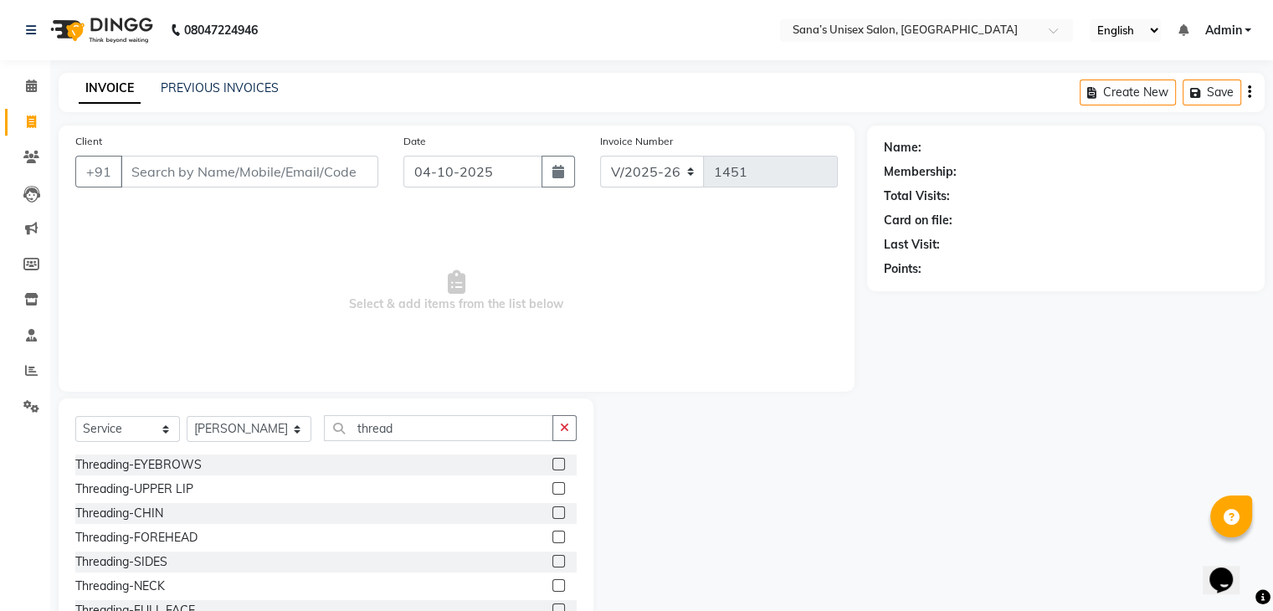
click at [552, 463] on label at bounding box center [558, 464] width 13 height 13
click at [552, 463] on input "checkbox" at bounding box center [557, 464] width 11 height 11
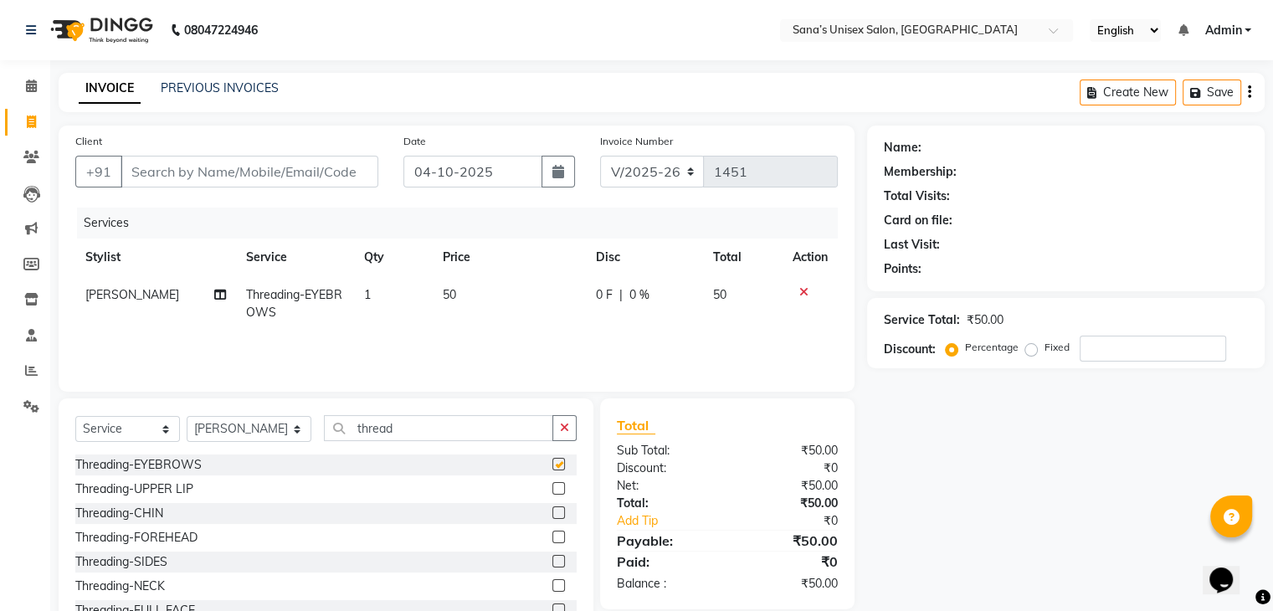
checkbox input "false"
click at [305, 172] on input "Client" at bounding box center [250, 172] width 258 height 32
click at [311, 156] on input "Client" at bounding box center [250, 172] width 258 height 32
type input "5"
type input "0"
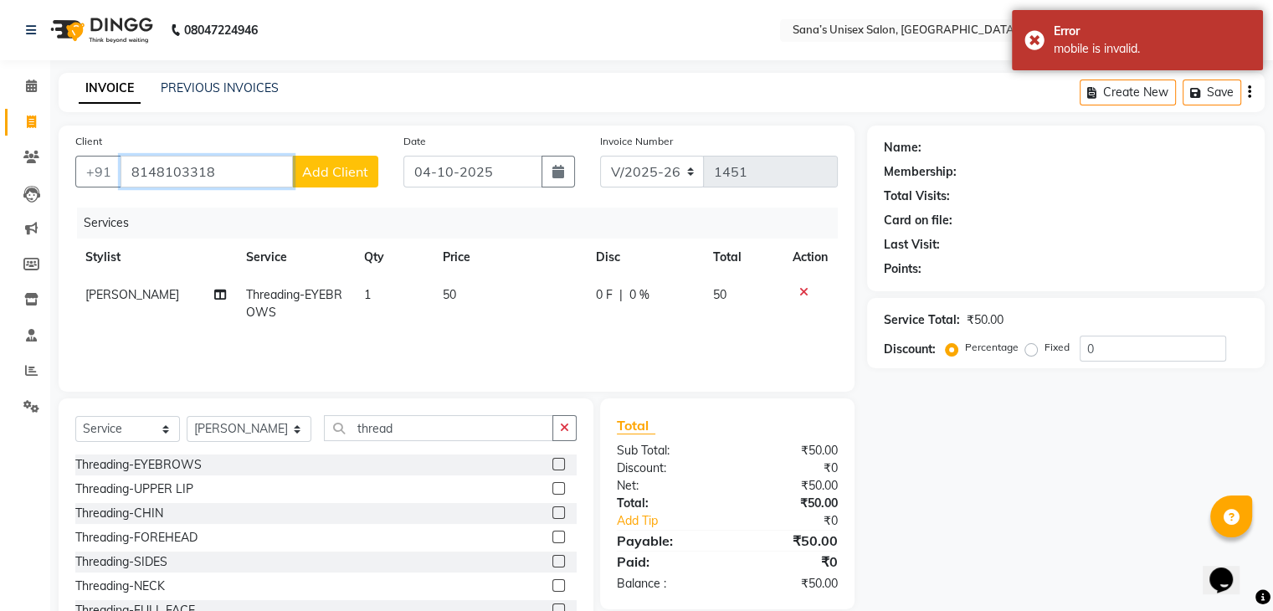
type input "8148103318"
click at [341, 185] on button "Add Client" at bounding box center [335, 172] width 86 height 32
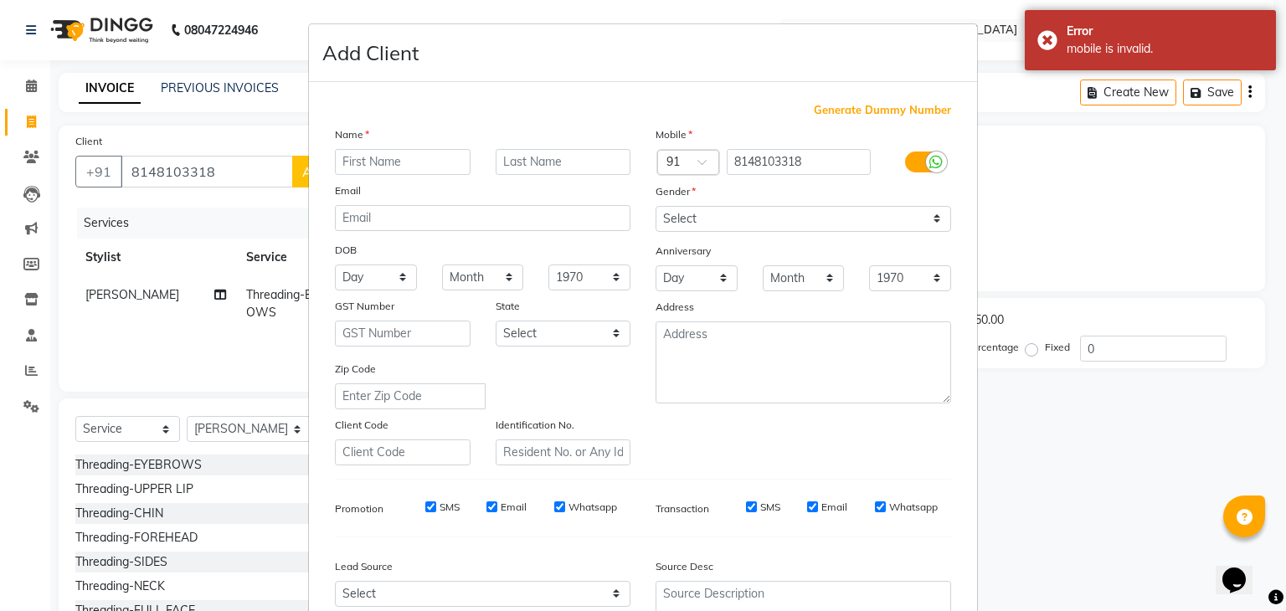
click at [354, 167] on input "text" at bounding box center [403, 162] width 136 height 26
type input "Mithra"
click at [701, 203] on div "Gender" at bounding box center [803, 193] width 321 height 23
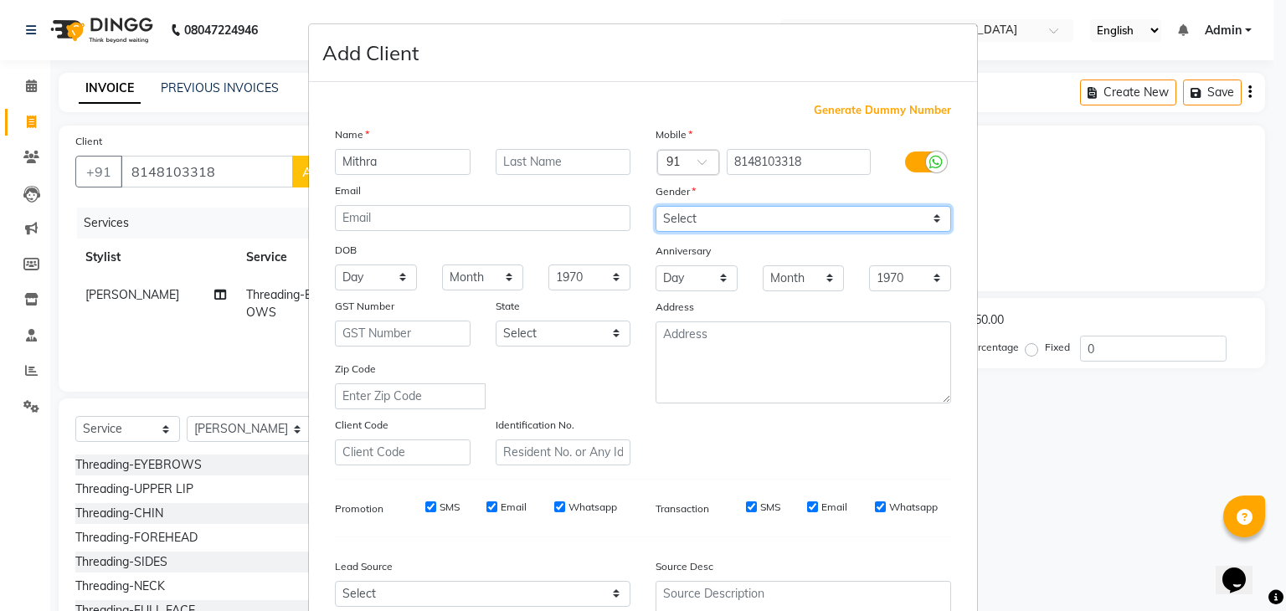
click at [686, 225] on select "Select [DEMOGRAPHIC_DATA] [DEMOGRAPHIC_DATA] Other Prefer Not To Say" at bounding box center [802, 219] width 295 height 26
select select "[DEMOGRAPHIC_DATA]"
click at [655, 207] on select "Select [DEMOGRAPHIC_DATA] [DEMOGRAPHIC_DATA] Other Prefer Not To Say" at bounding box center [802, 219] width 295 height 26
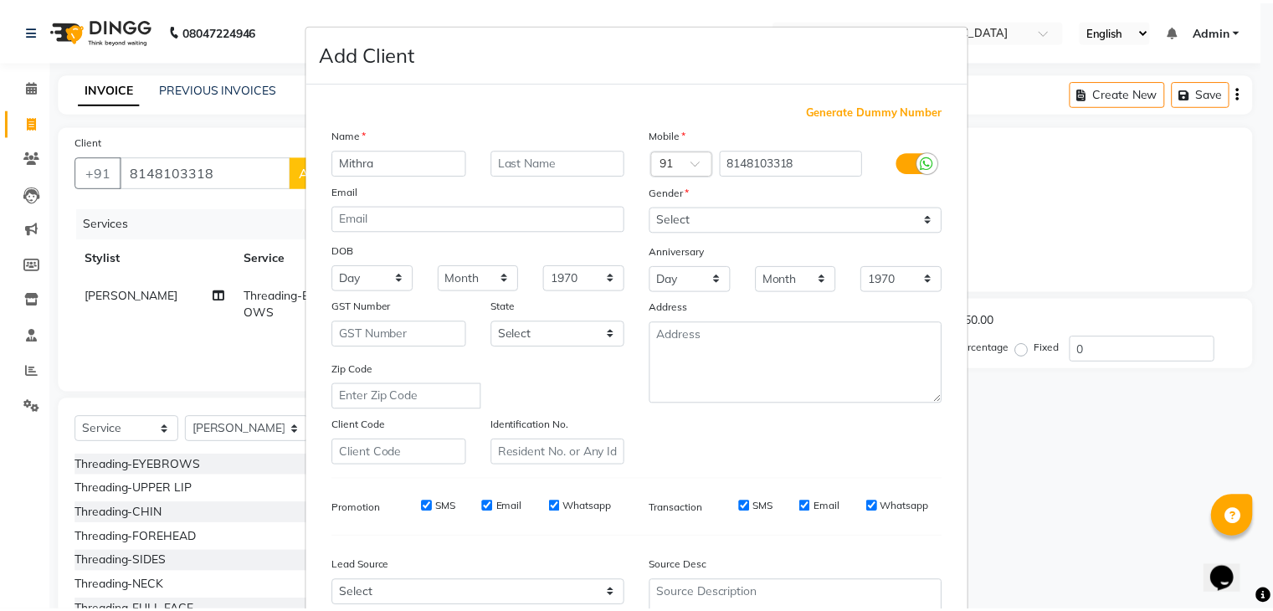
scroll to position [170, 0]
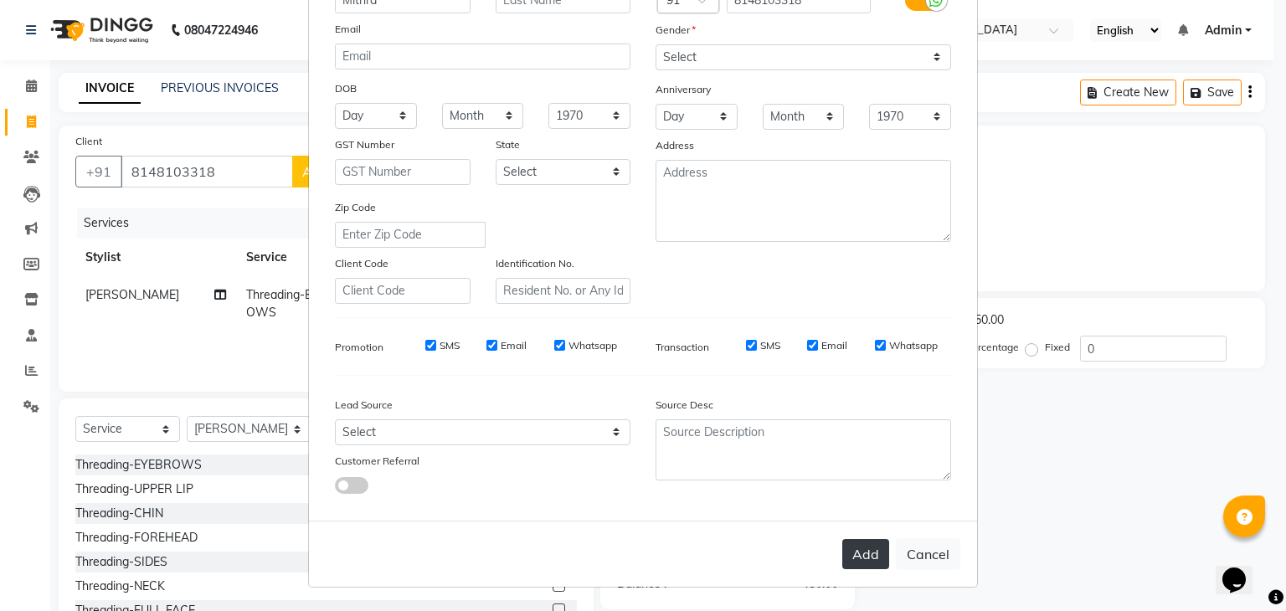
click at [872, 553] on button "Add" at bounding box center [865, 554] width 47 height 30
click at [872, 553] on div "Add Cancel" at bounding box center [643, 554] width 668 height 66
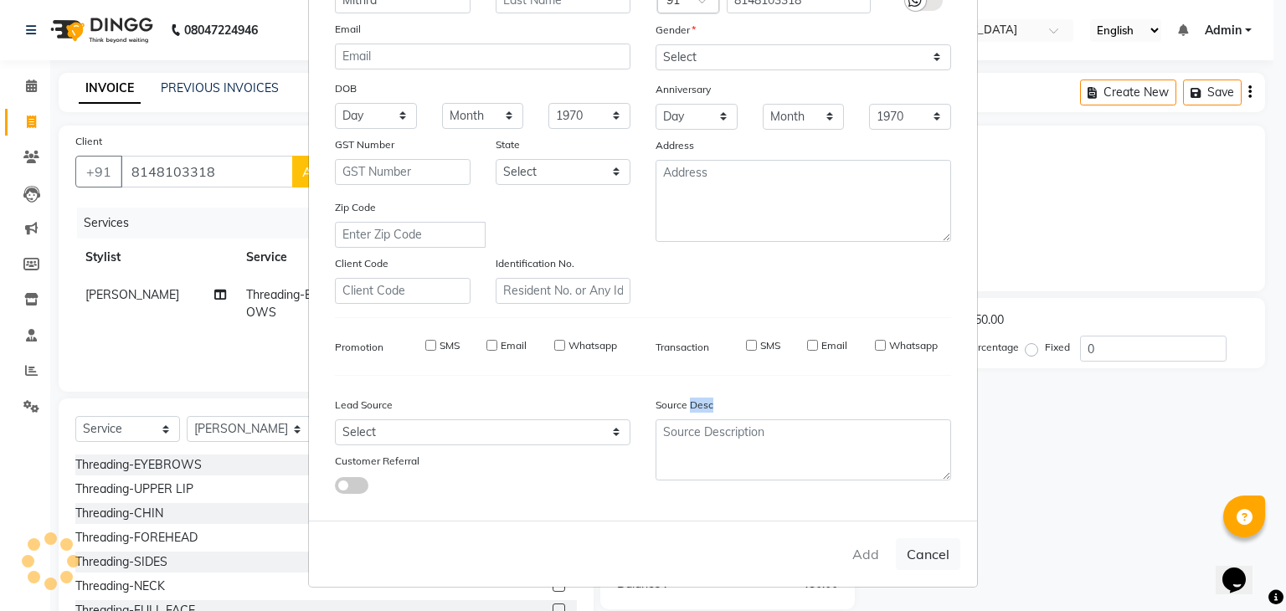
select select
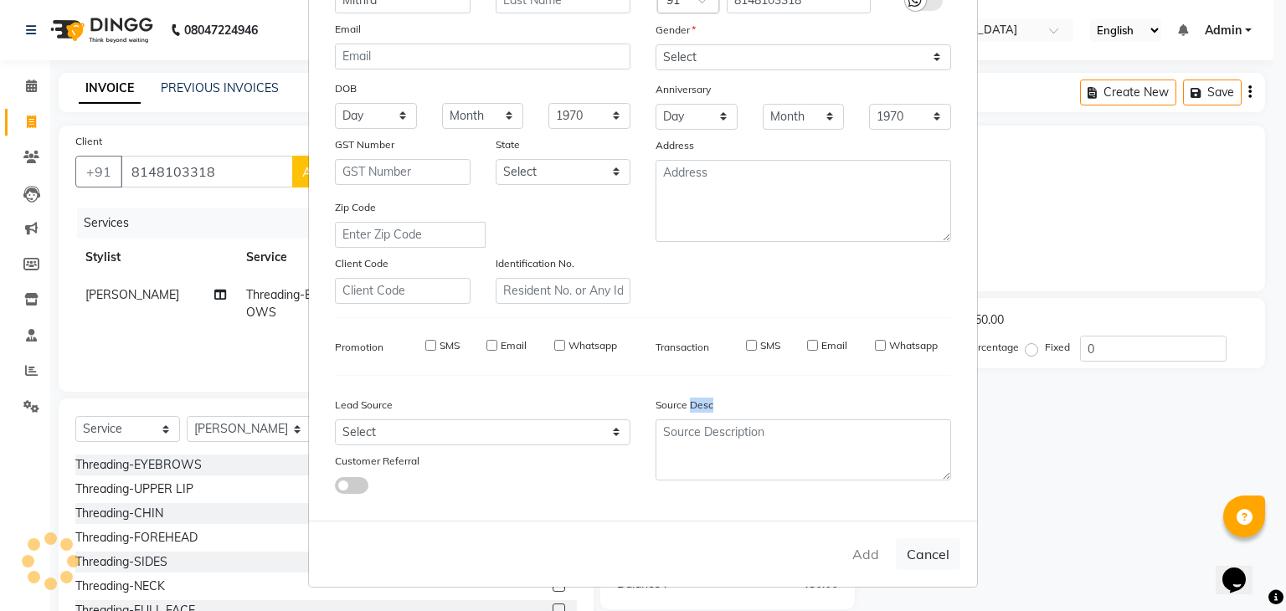
select select
checkbox input "false"
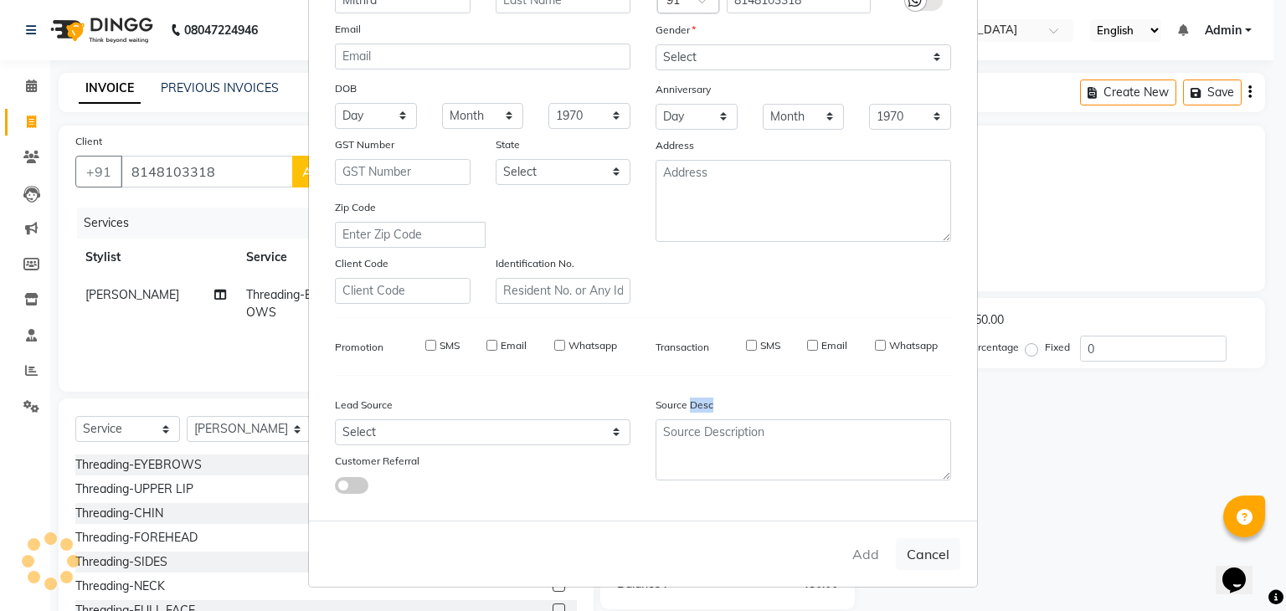
checkbox input "false"
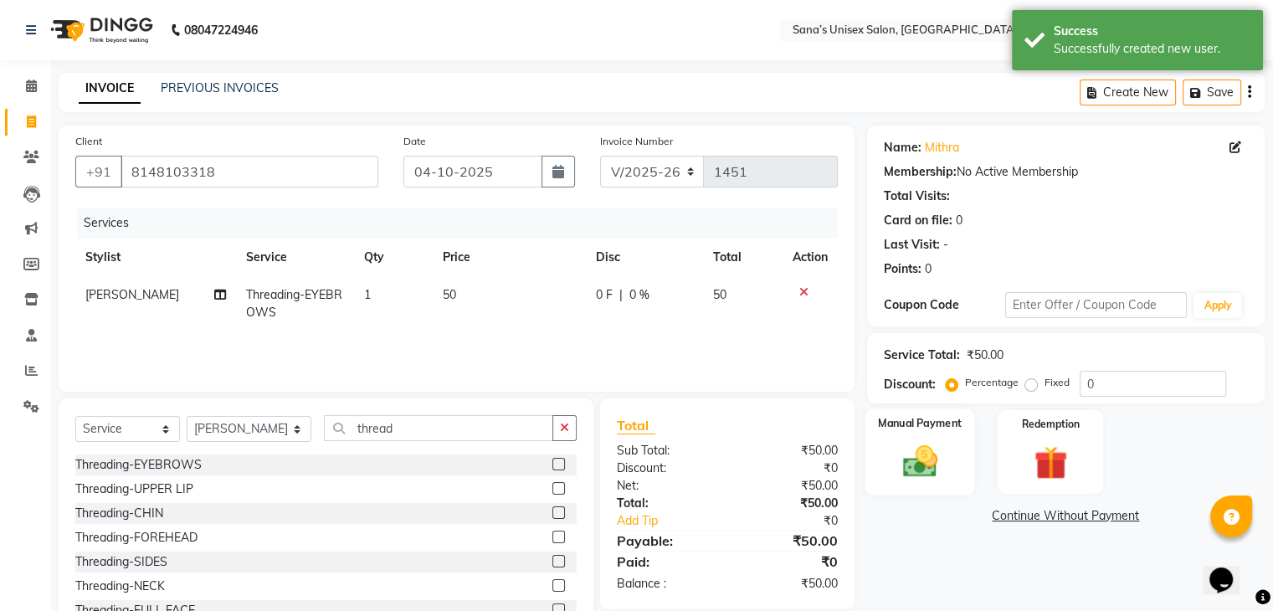
click at [904, 466] on img at bounding box center [919, 462] width 56 height 40
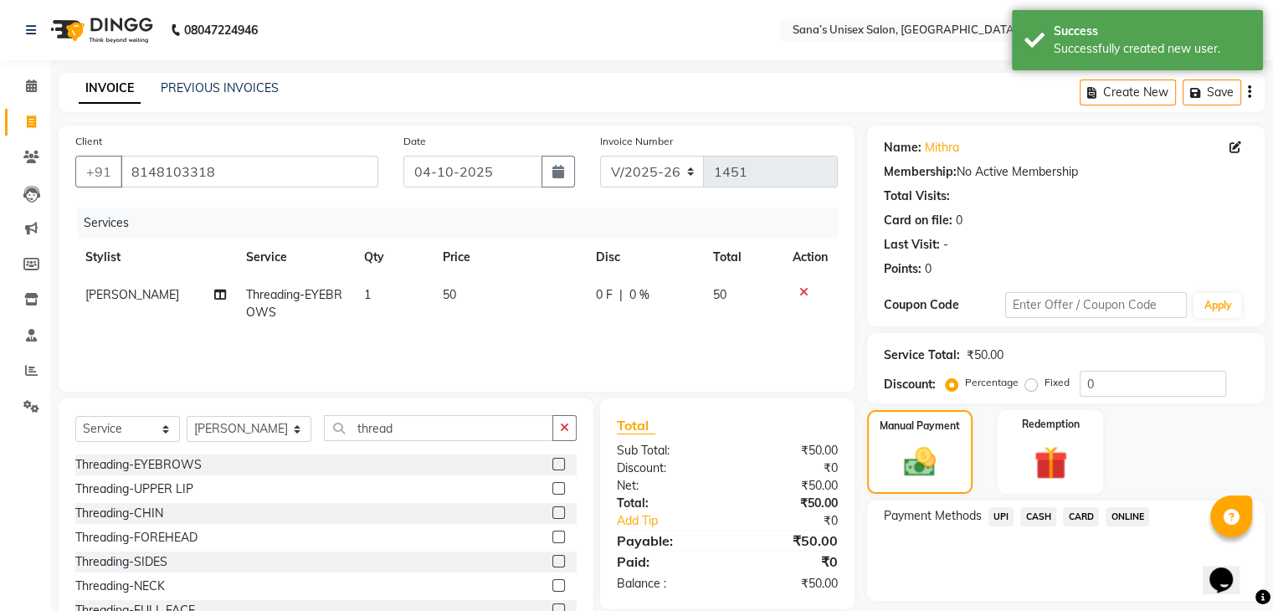
click at [1119, 516] on span "ONLINE" at bounding box center [1128, 516] width 44 height 19
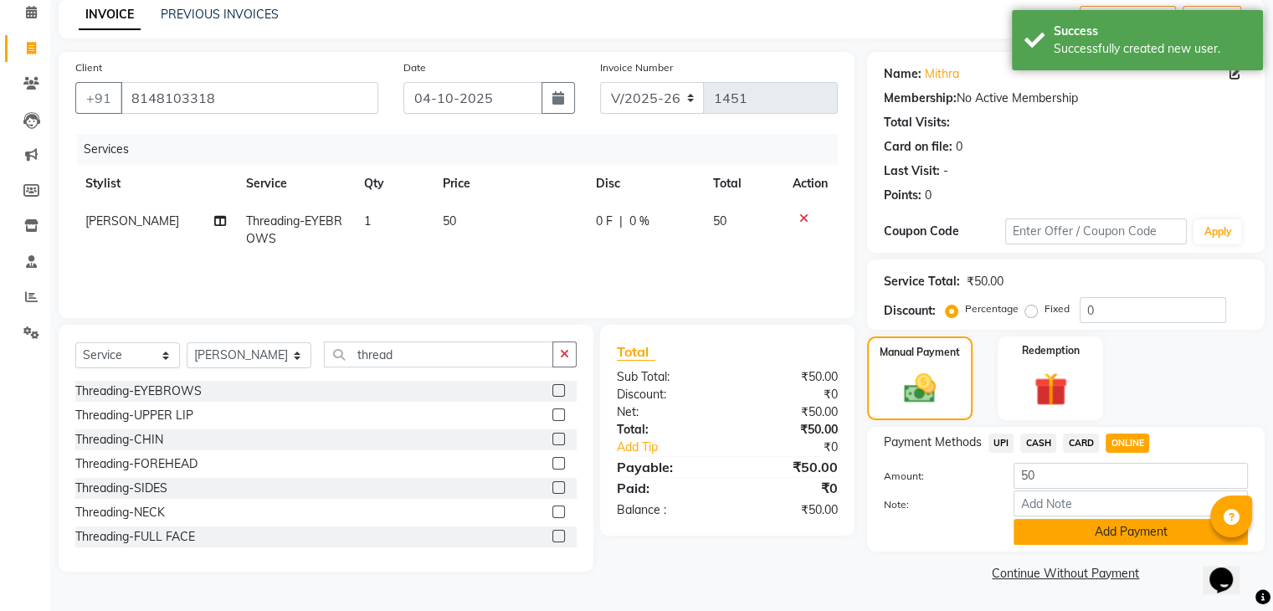
click at [1163, 526] on button "Add Payment" at bounding box center [1131, 532] width 234 height 26
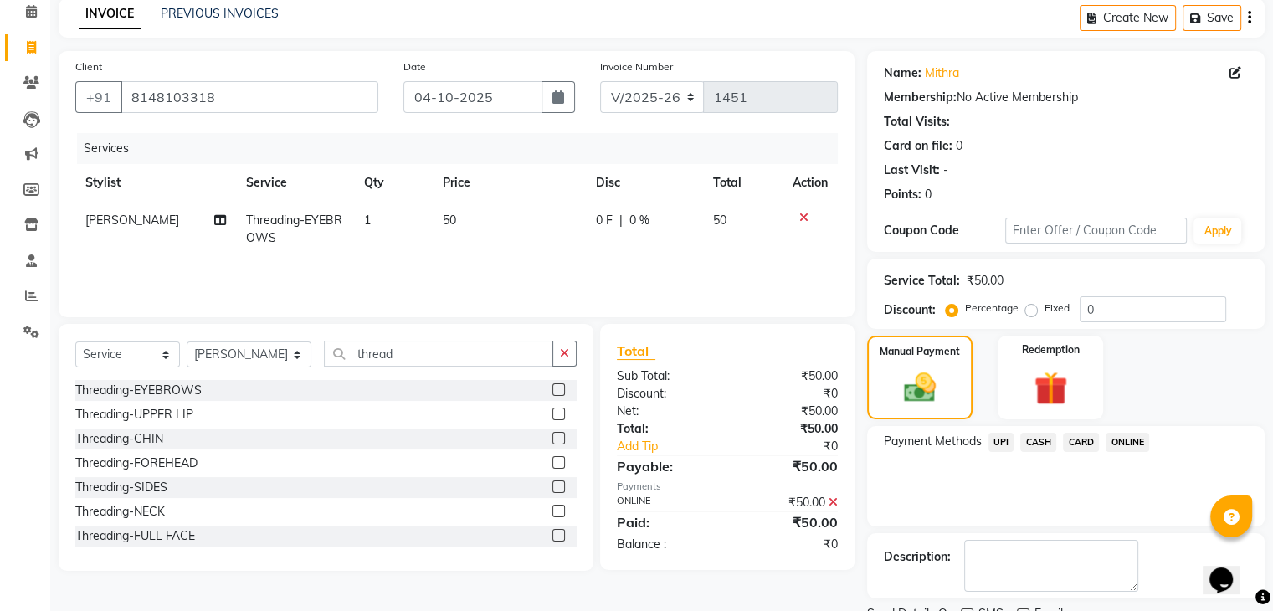
scroll to position [143, 0]
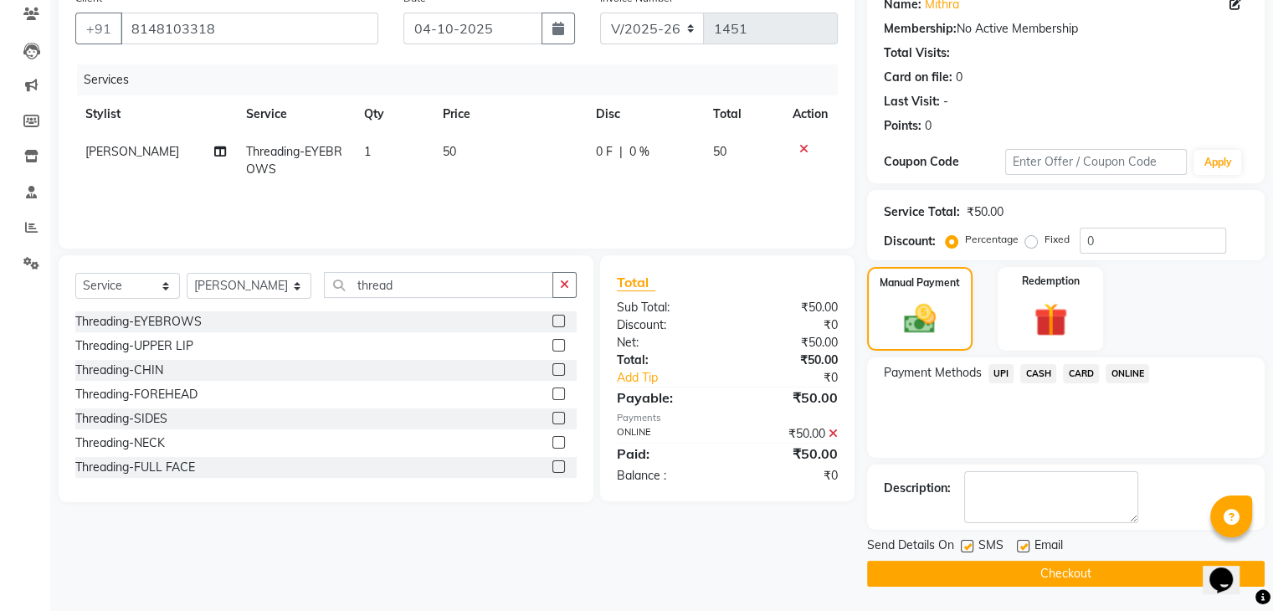
click at [1076, 569] on button "Checkout" at bounding box center [1066, 574] width 398 height 26
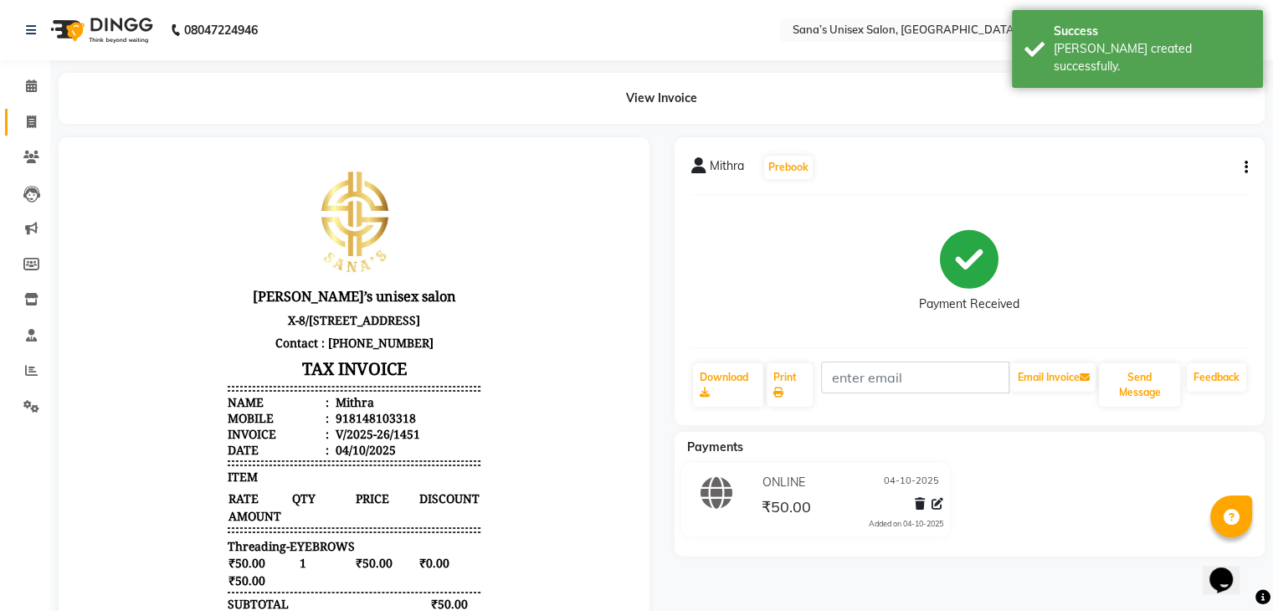
click at [25, 109] on link "Invoice" at bounding box center [25, 123] width 40 height 28
select select "service"
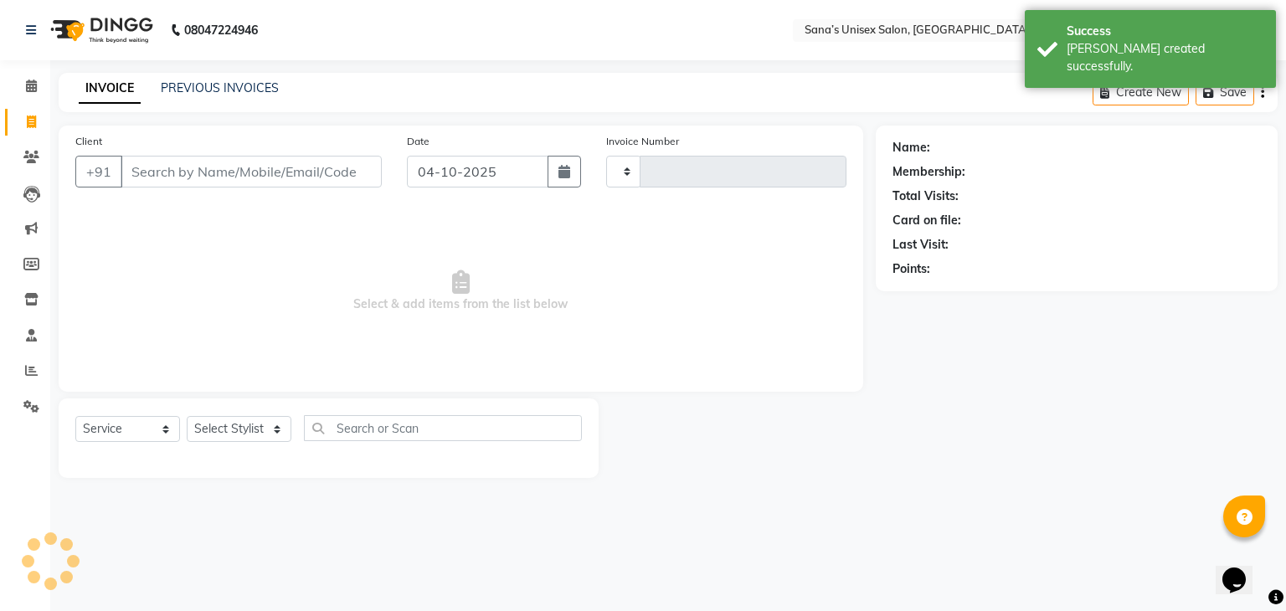
type input "1452"
select select "6091"
click at [248, 84] on link "PREVIOUS INVOICES" at bounding box center [220, 87] width 118 height 15
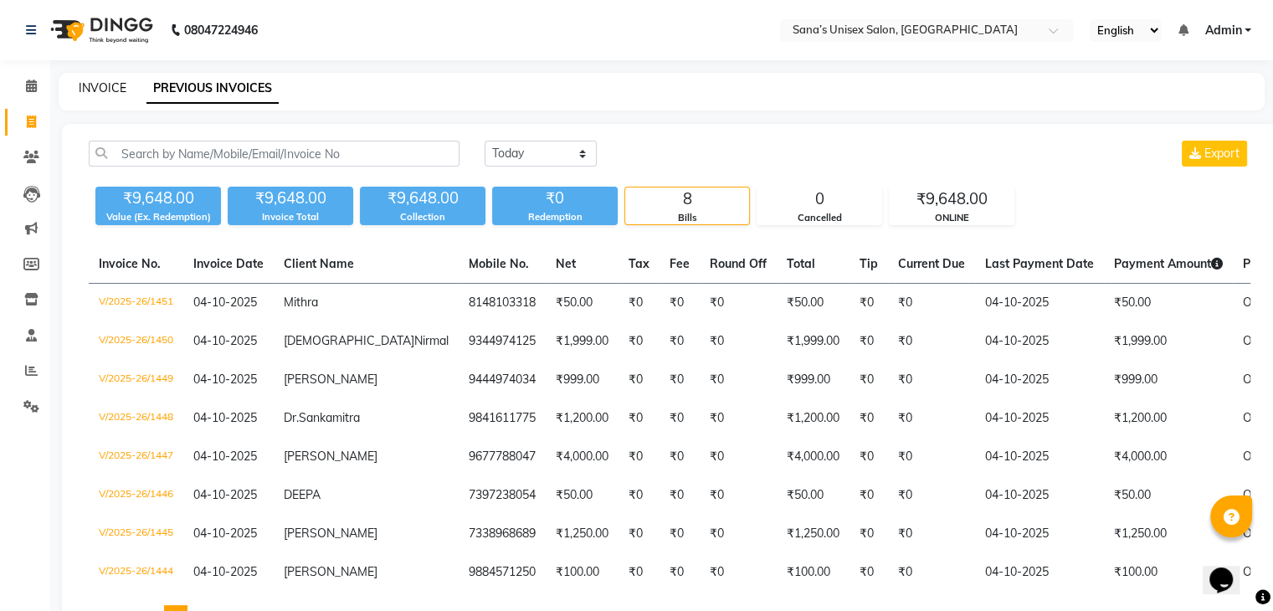
click at [115, 94] on link "INVOICE" at bounding box center [103, 87] width 48 height 15
select select "service"
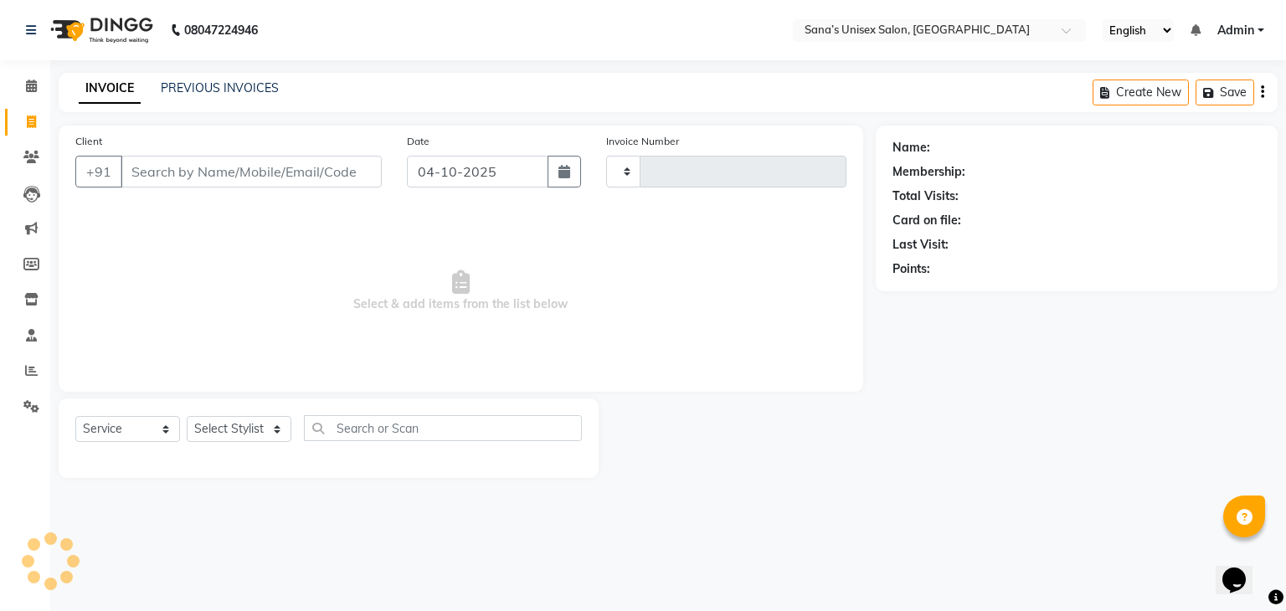
type input "1452"
select select "6091"
click at [200, 85] on link "PREVIOUS INVOICES" at bounding box center [220, 87] width 118 height 15
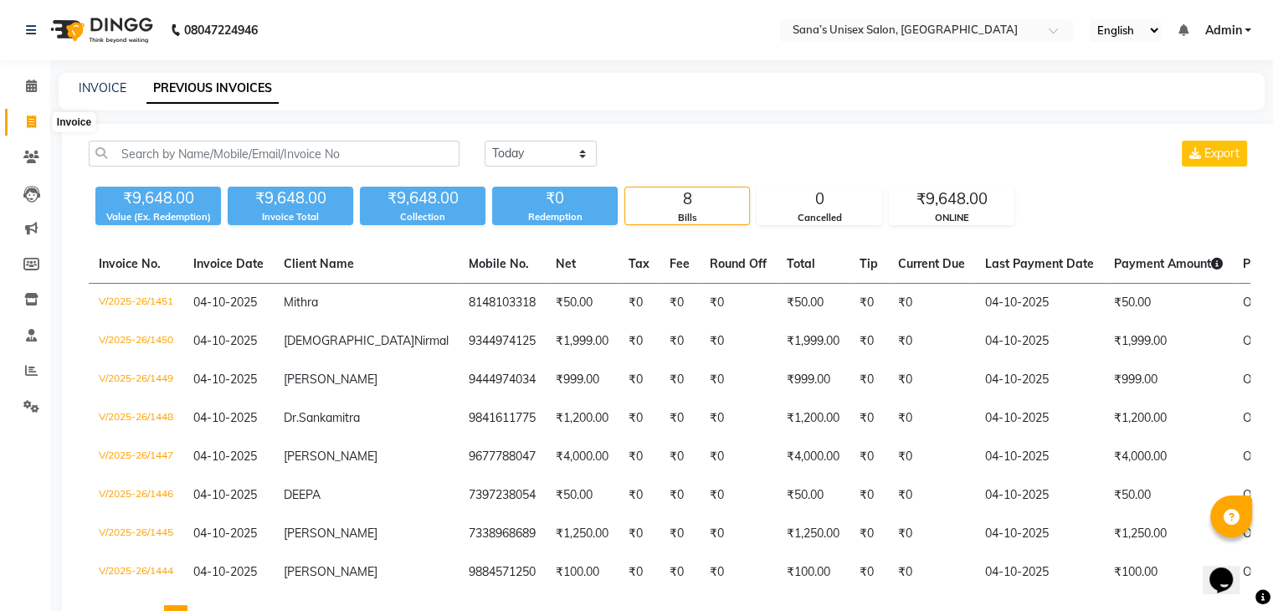
click at [30, 124] on icon at bounding box center [31, 121] width 9 height 13
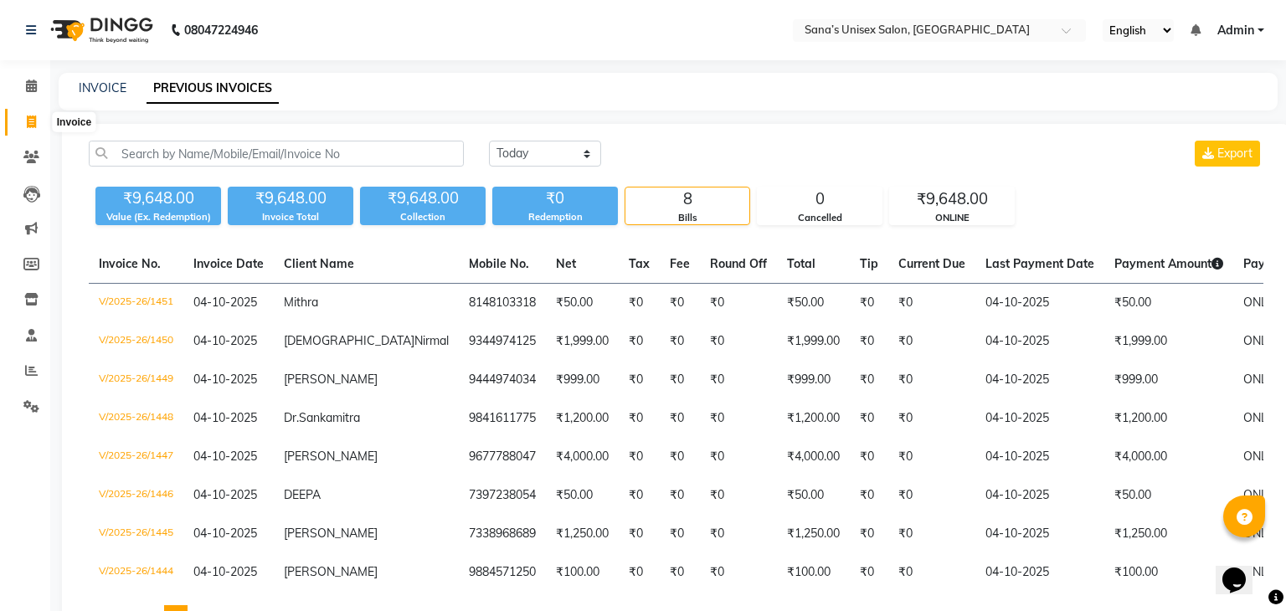
select select "6091"
select select "service"
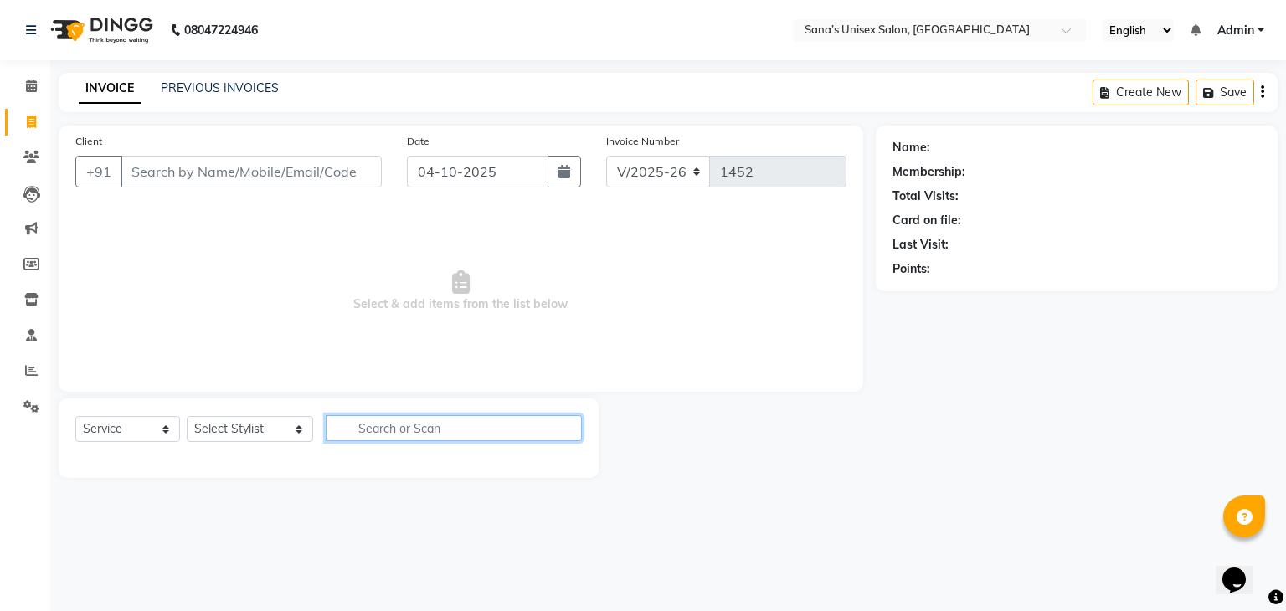
click at [351, 430] on input "text" at bounding box center [454, 428] width 257 height 26
type input "Hair"
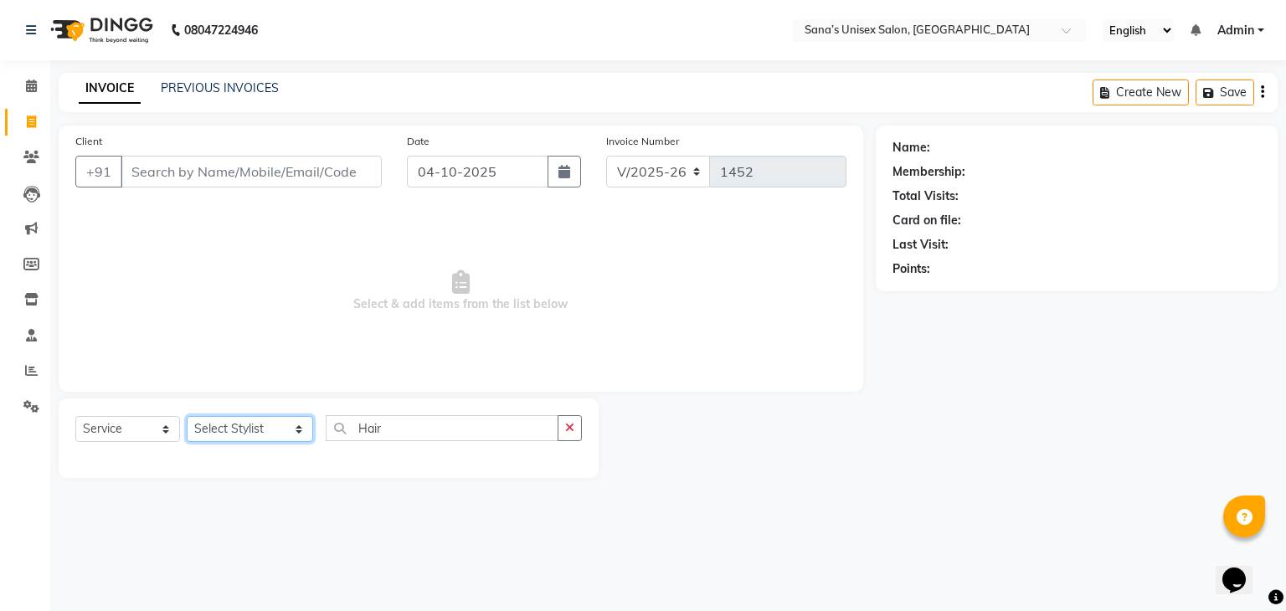
click at [280, 442] on select "Select Stylist anjali beauty MADHU [PERSON_NAME] (BEAUTY THERAPIST) [PERSON_NAM…" at bounding box center [250, 429] width 126 height 26
select select "45708"
click at [187, 417] on select "Select Stylist anjali beauty MADHU [PERSON_NAME] (BEAUTY THERAPIST) [PERSON_NAM…" at bounding box center [250, 429] width 126 height 26
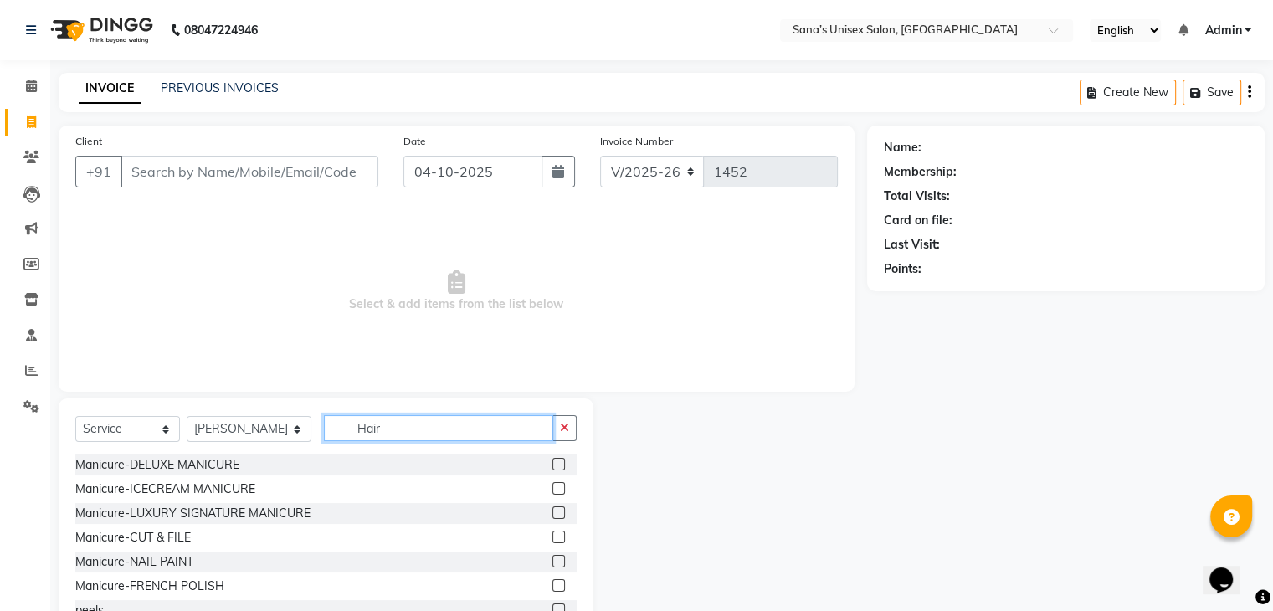
click at [378, 428] on input "Hair" at bounding box center [438, 428] width 228 height 26
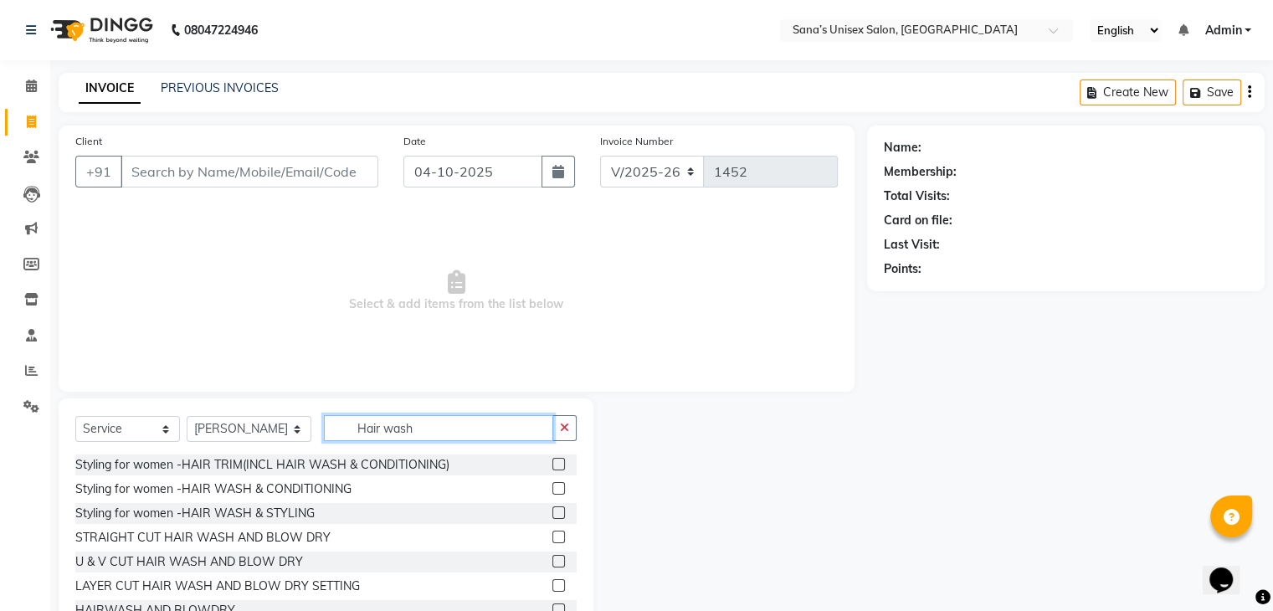
type input "Hair wash"
click at [552, 484] on label at bounding box center [558, 488] width 13 height 13
click at [552, 484] on input "checkbox" at bounding box center [557, 489] width 11 height 11
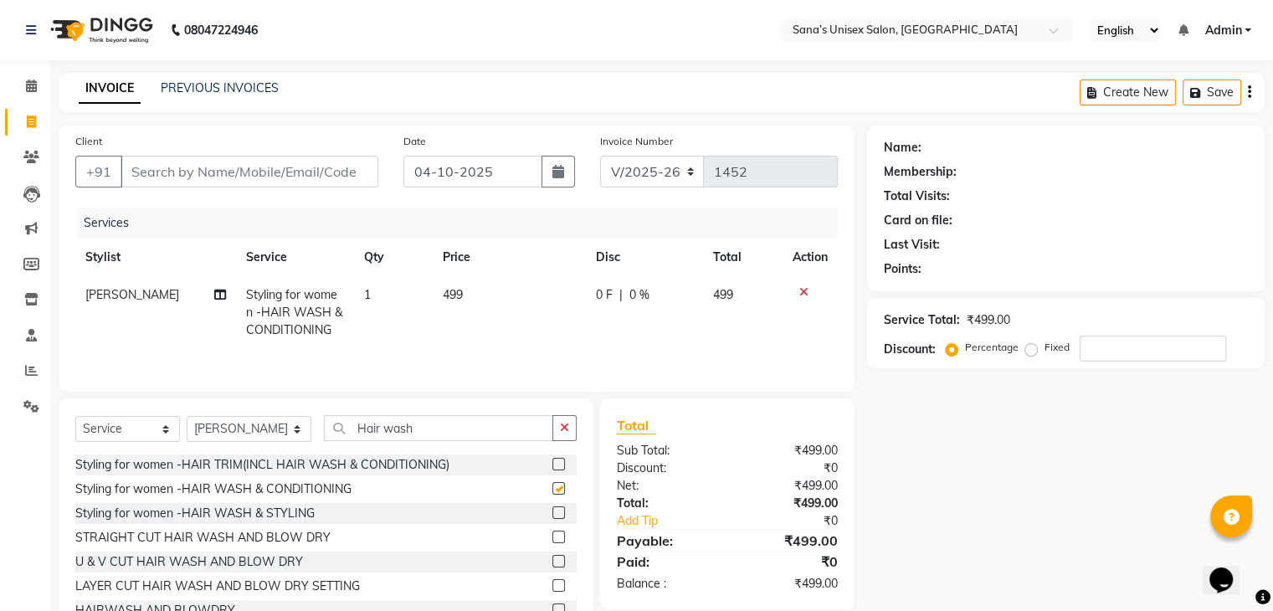
checkbox input "false"
click at [328, 178] on input "Client" at bounding box center [250, 172] width 258 height 32
click at [326, 175] on input "Client" at bounding box center [250, 172] width 258 height 32
type input "8"
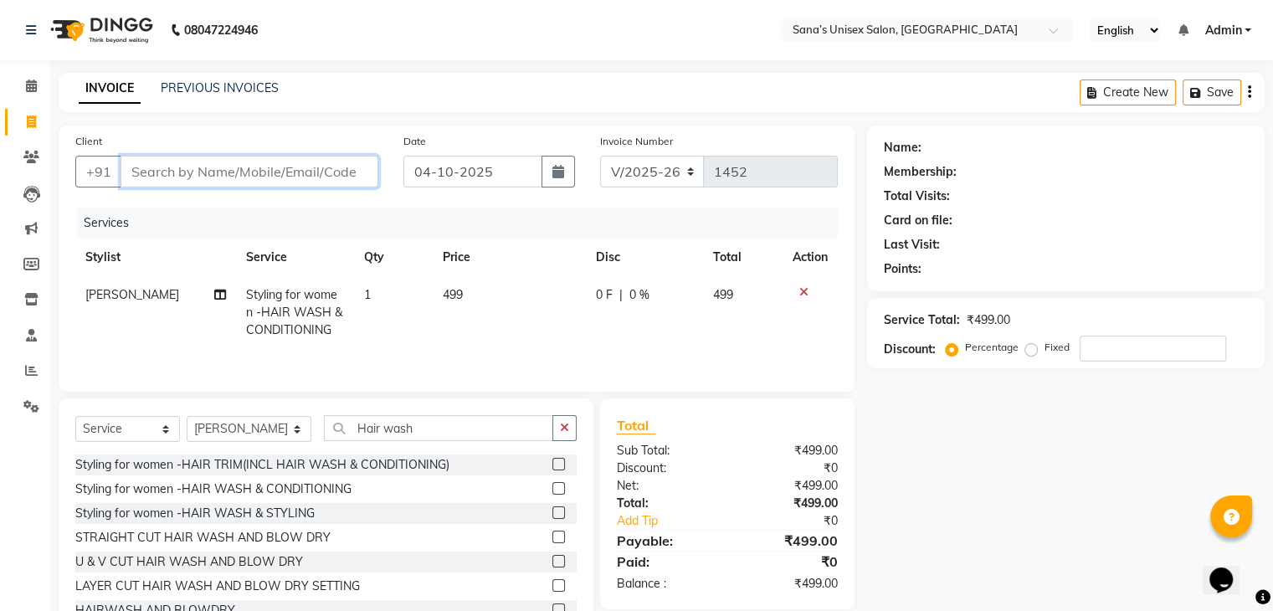
type input "0"
type input "8300362194"
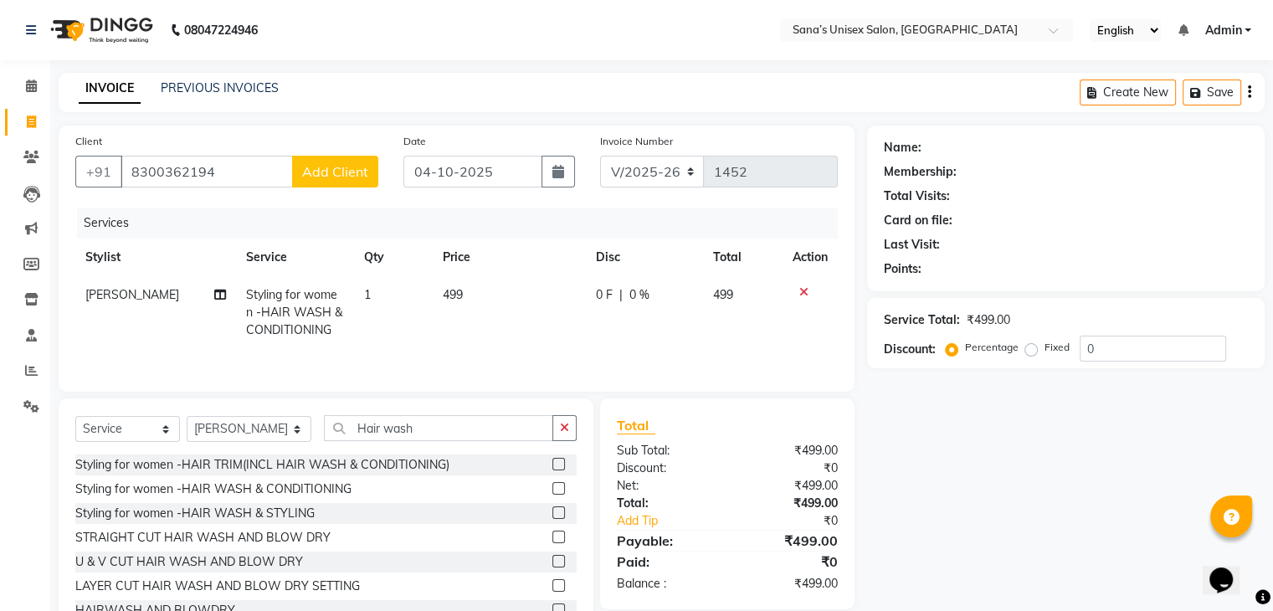
click at [326, 175] on span "Add Client" at bounding box center [335, 171] width 66 height 17
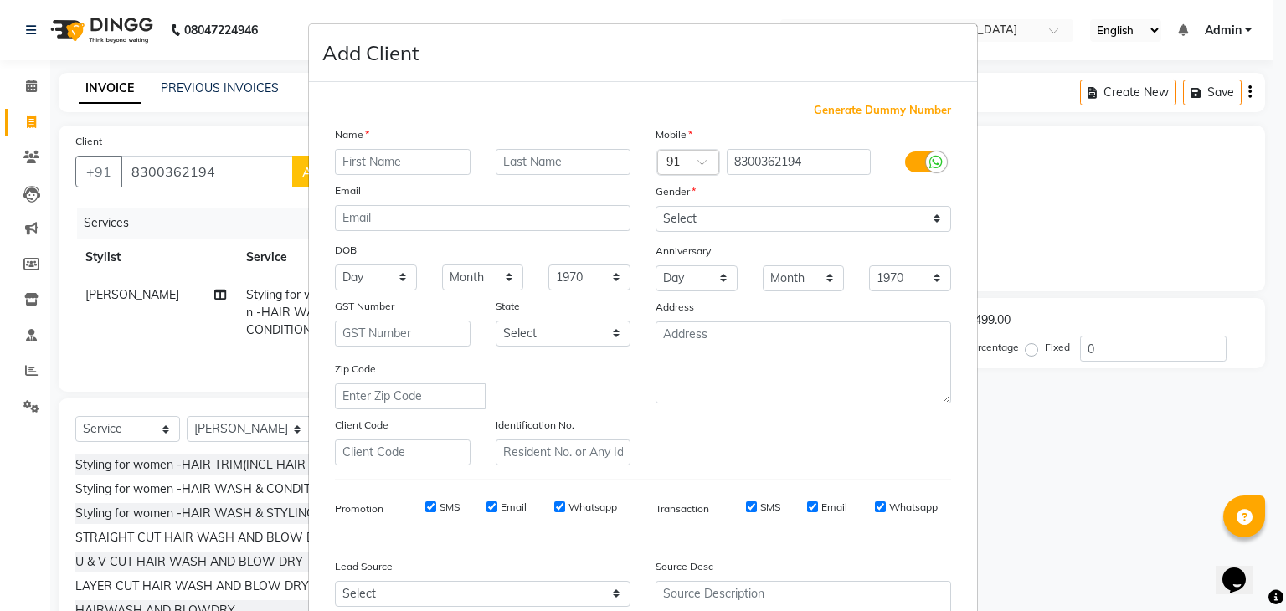
click at [371, 155] on input "text" at bounding box center [403, 162] width 136 height 26
type input "Akshaya"
click at [643, 228] on div "Select [DEMOGRAPHIC_DATA] [DEMOGRAPHIC_DATA] Other Prefer Not To Say" at bounding box center [803, 219] width 321 height 26
click at [688, 224] on select "Select [DEMOGRAPHIC_DATA] [DEMOGRAPHIC_DATA] Other Prefer Not To Say" at bounding box center [802, 219] width 295 height 26
select select "[DEMOGRAPHIC_DATA]"
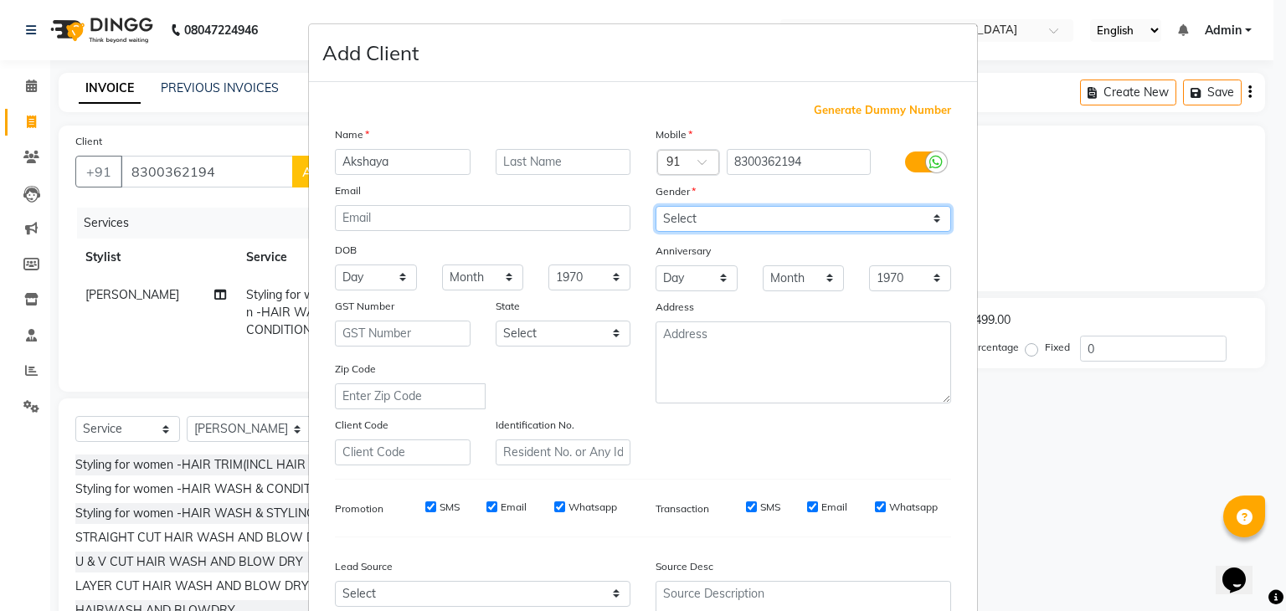
click at [655, 207] on select "Select [DEMOGRAPHIC_DATA] [DEMOGRAPHIC_DATA] Other Prefer Not To Say" at bounding box center [802, 219] width 295 height 26
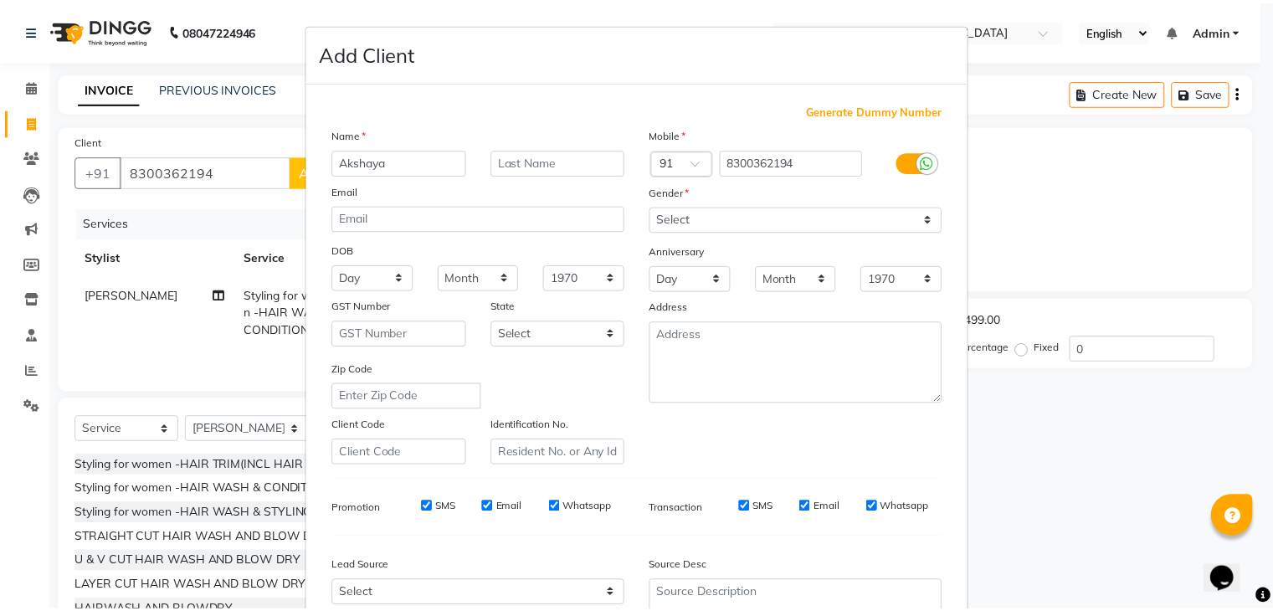
scroll to position [134, 0]
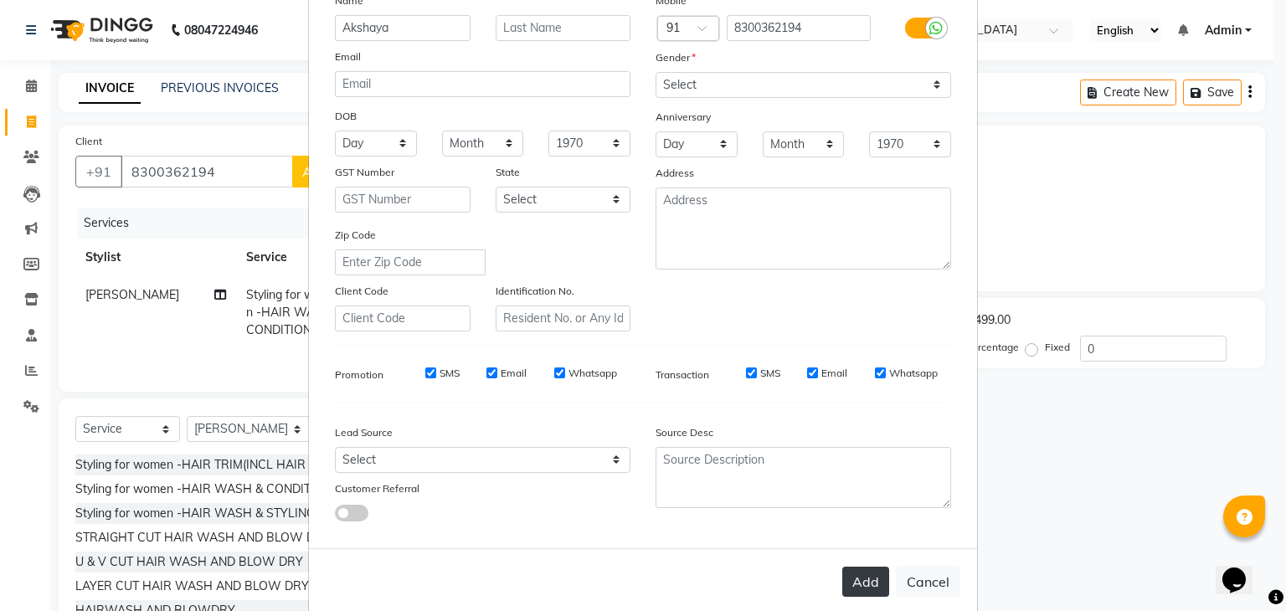
click at [864, 579] on button "Add" at bounding box center [865, 582] width 47 height 30
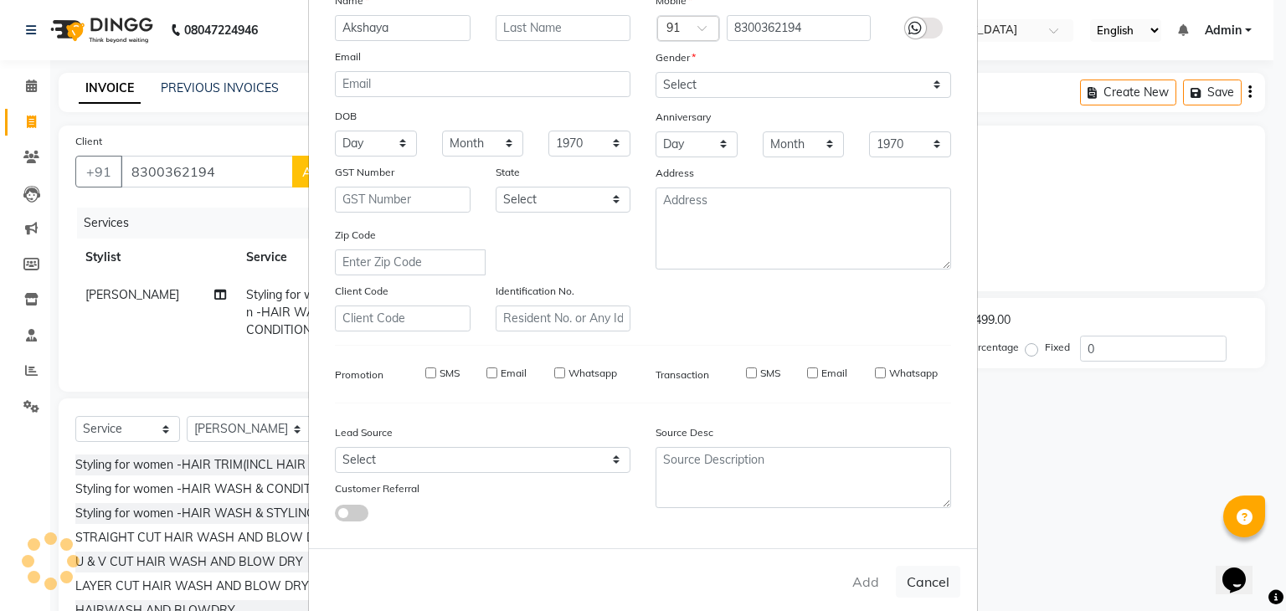
select select
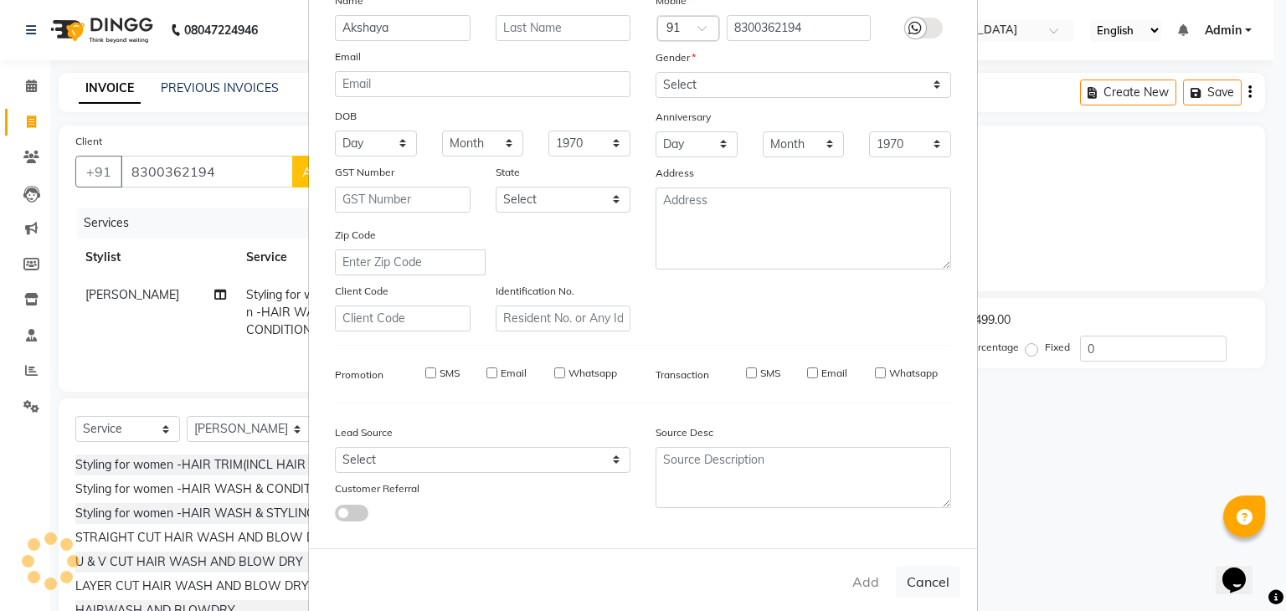
select select
checkbox input "false"
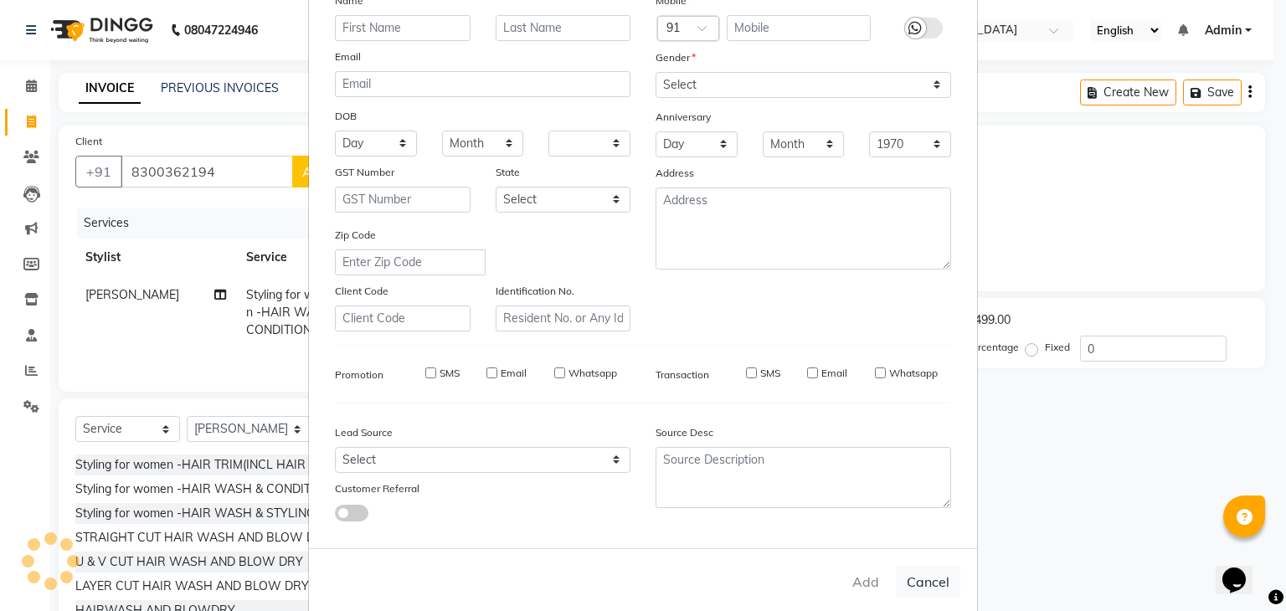
checkbox input "false"
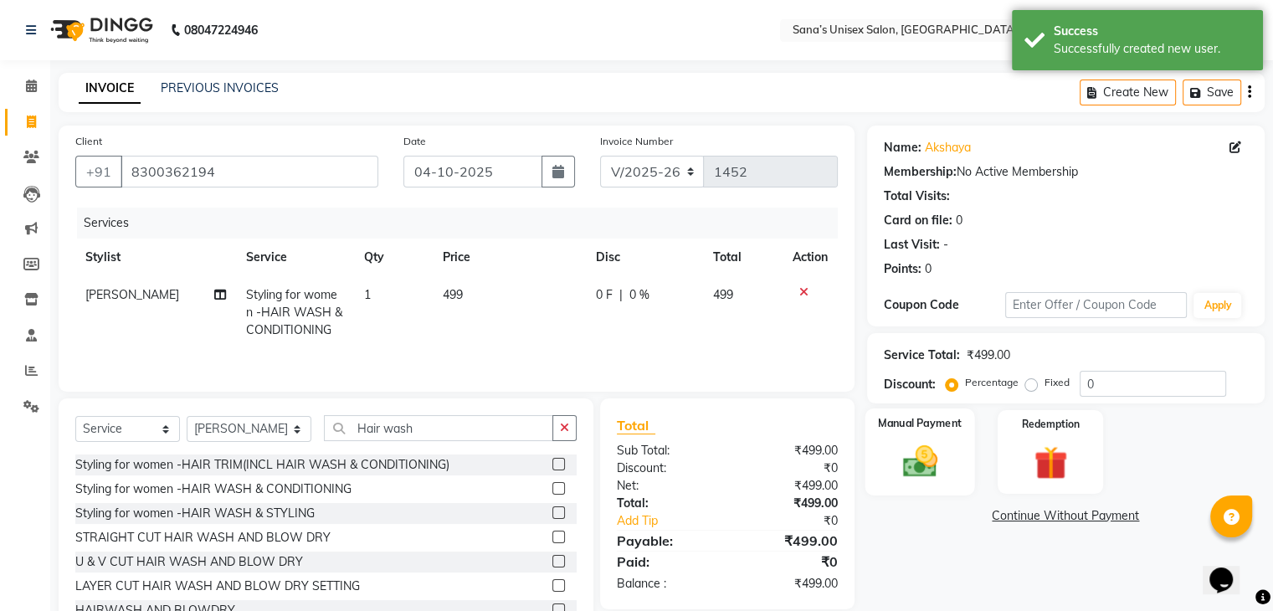
click at [932, 473] on img at bounding box center [919, 462] width 56 height 40
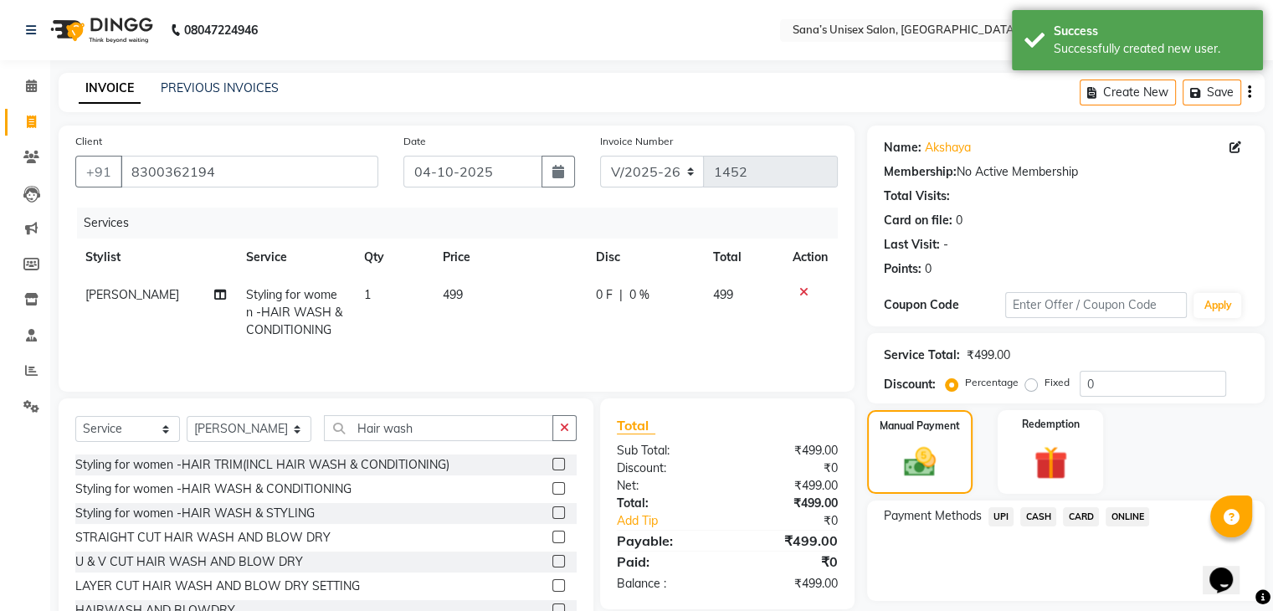
click at [1125, 520] on span "ONLINE" at bounding box center [1128, 516] width 44 height 19
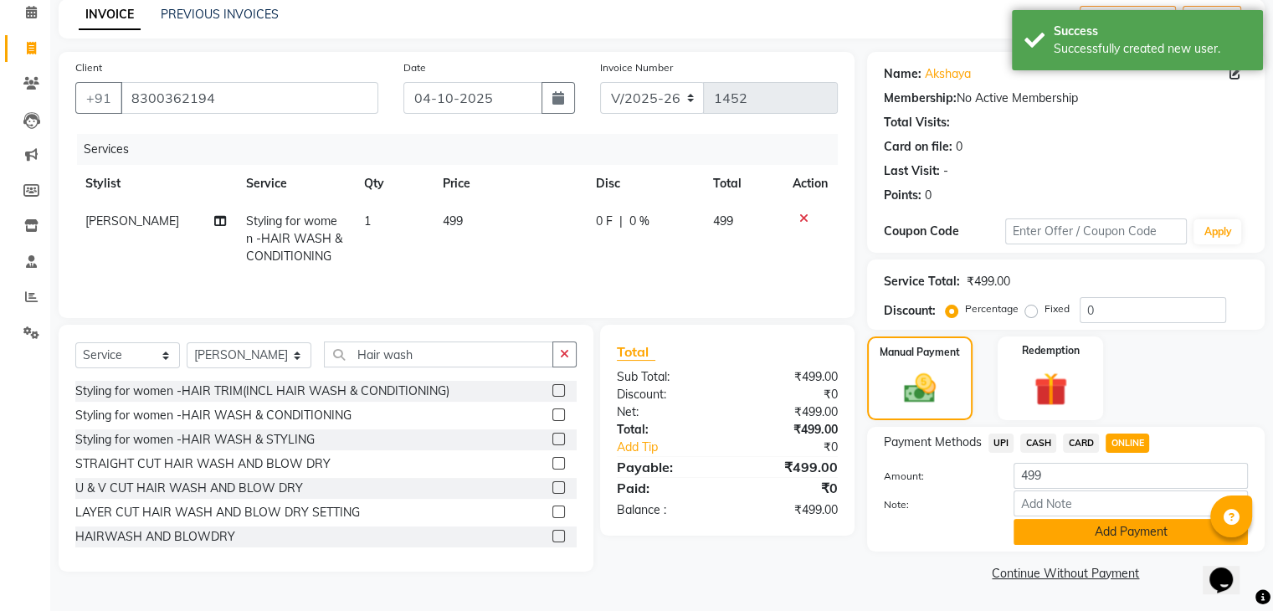
click at [1180, 519] on button "Add Payment" at bounding box center [1131, 532] width 234 height 26
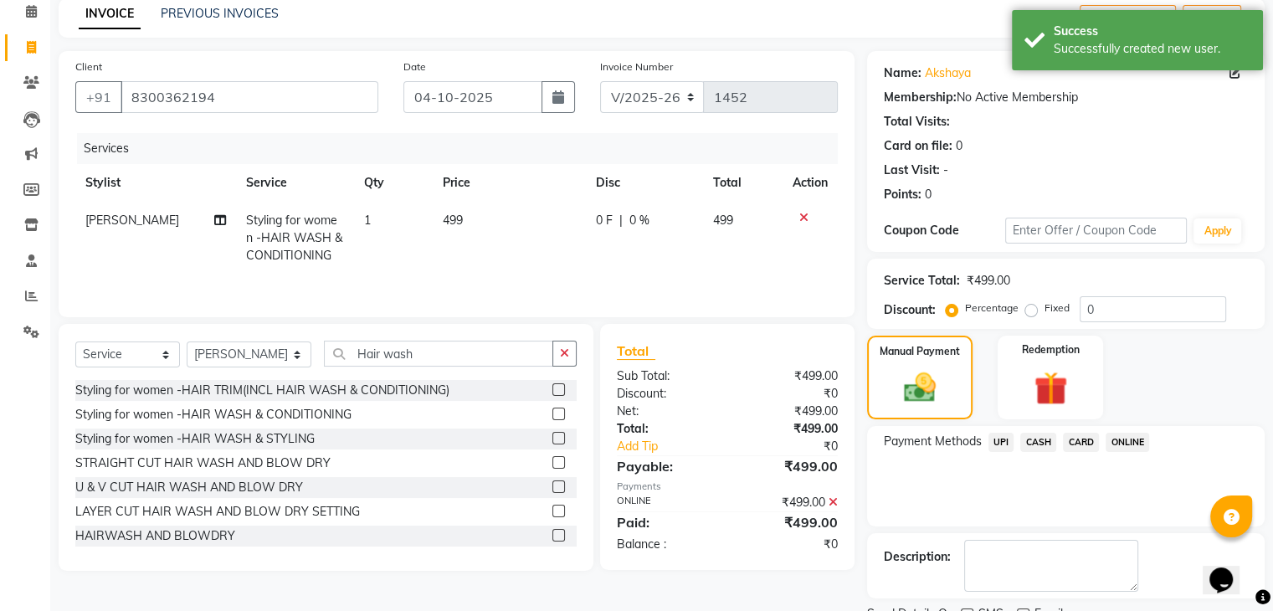
scroll to position [143, 0]
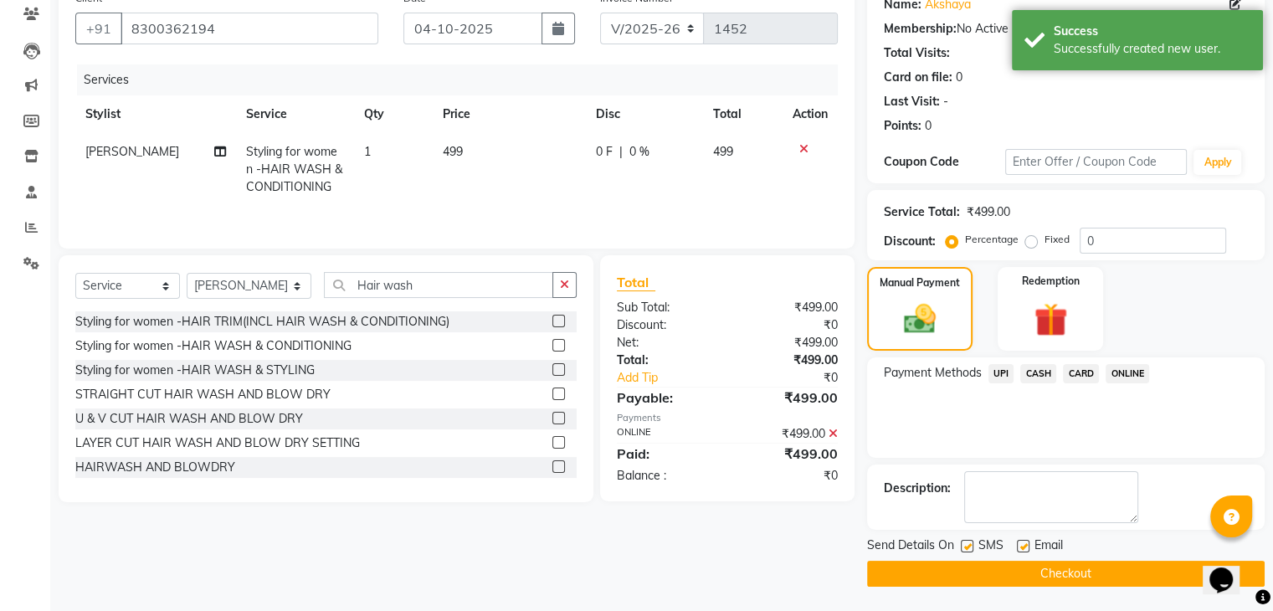
click at [1135, 577] on button "Checkout" at bounding box center [1066, 574] width 398 height 26
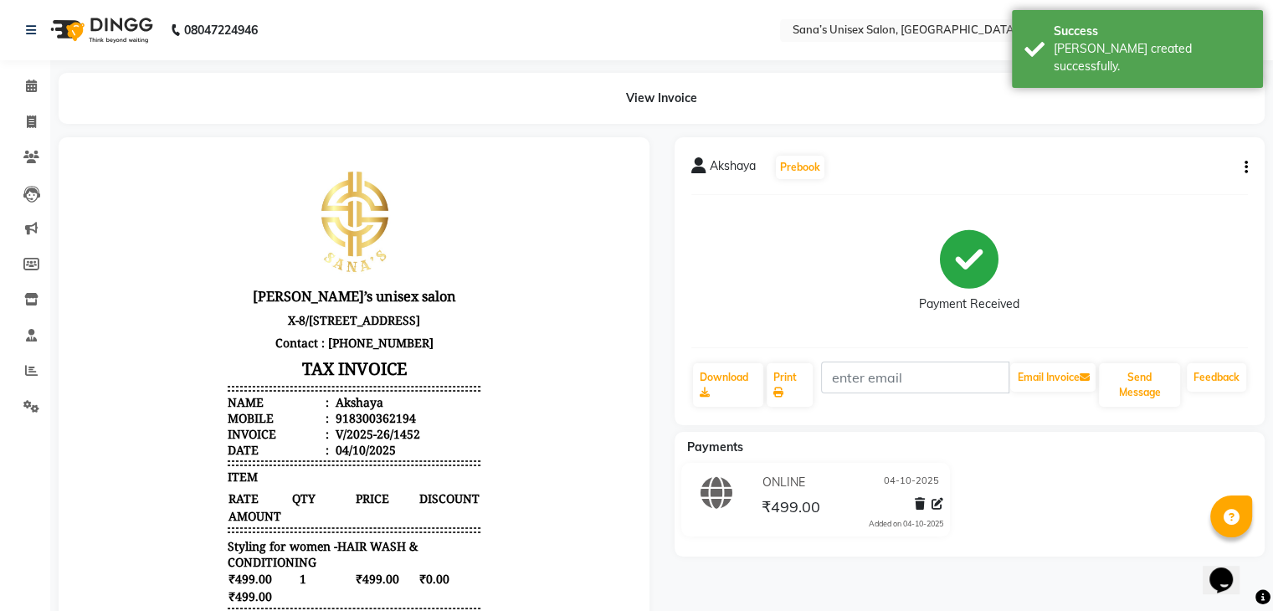
click at [0, 210] on li "Leads" at bounding box center [25, 194] width 50 height 36
click at [24, 126] on span at bounding box center [31, 122] width 29 height 19
select select "6091"
select select "service"
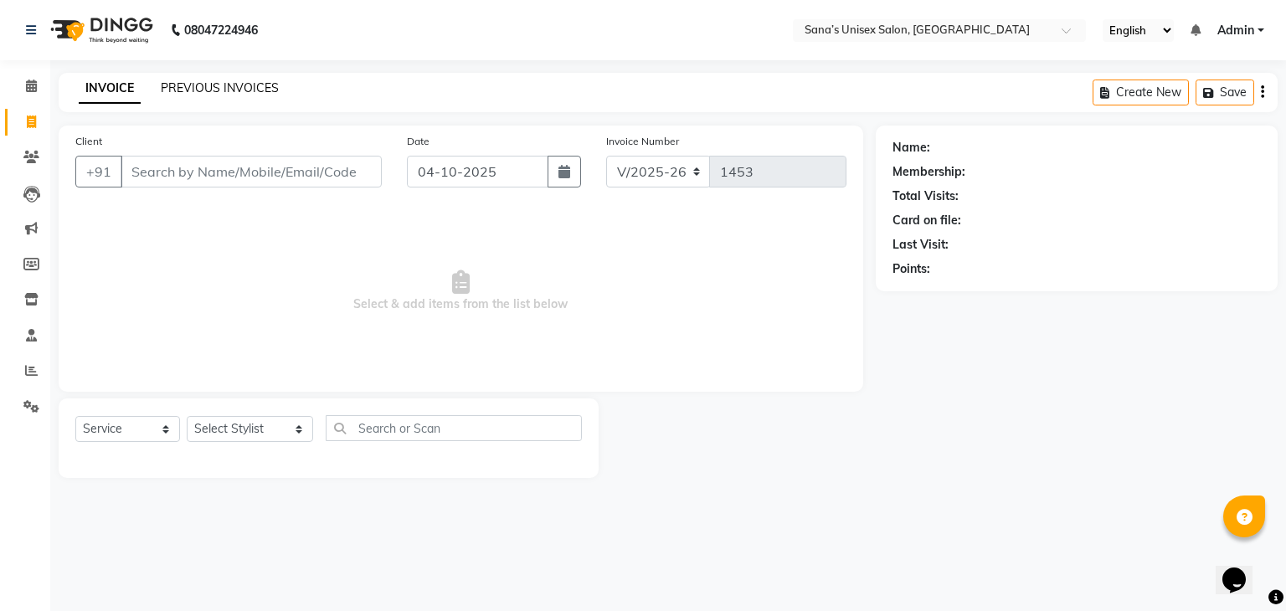
click at [182, 91] on link "PREVIOUS INVOICES" at bounding box center [220, 87] width 118 height 15
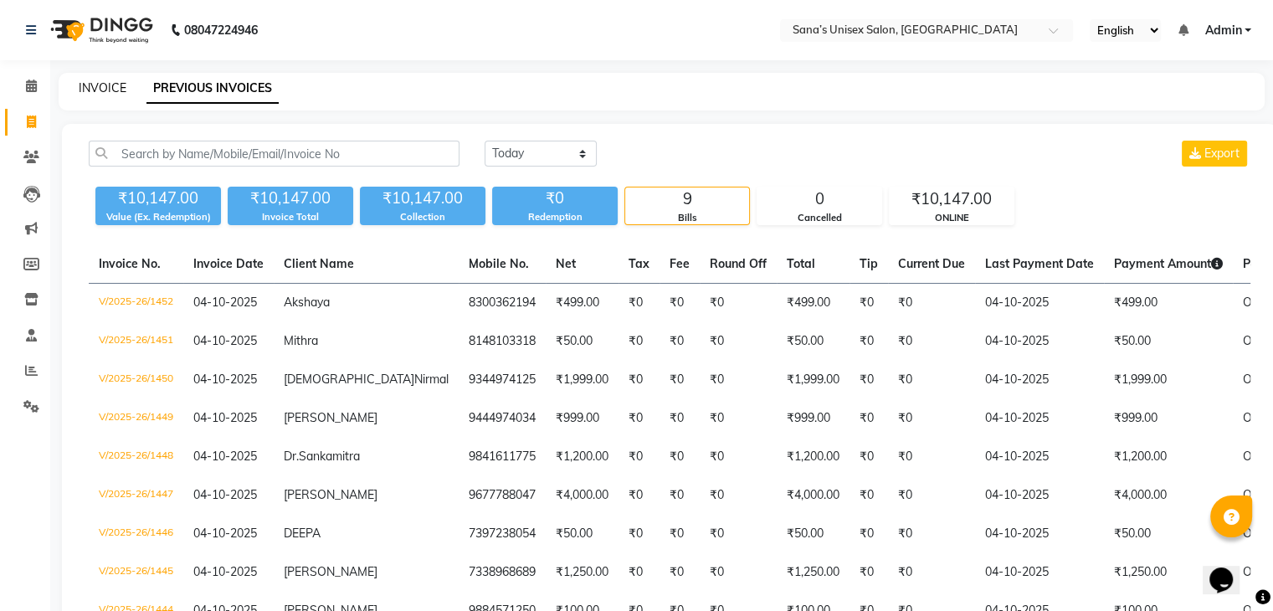
click at [121, 88] on link "INVOICE" at bounding box center [103, 87] width 48 height 15
select select "6091"
select select "service"
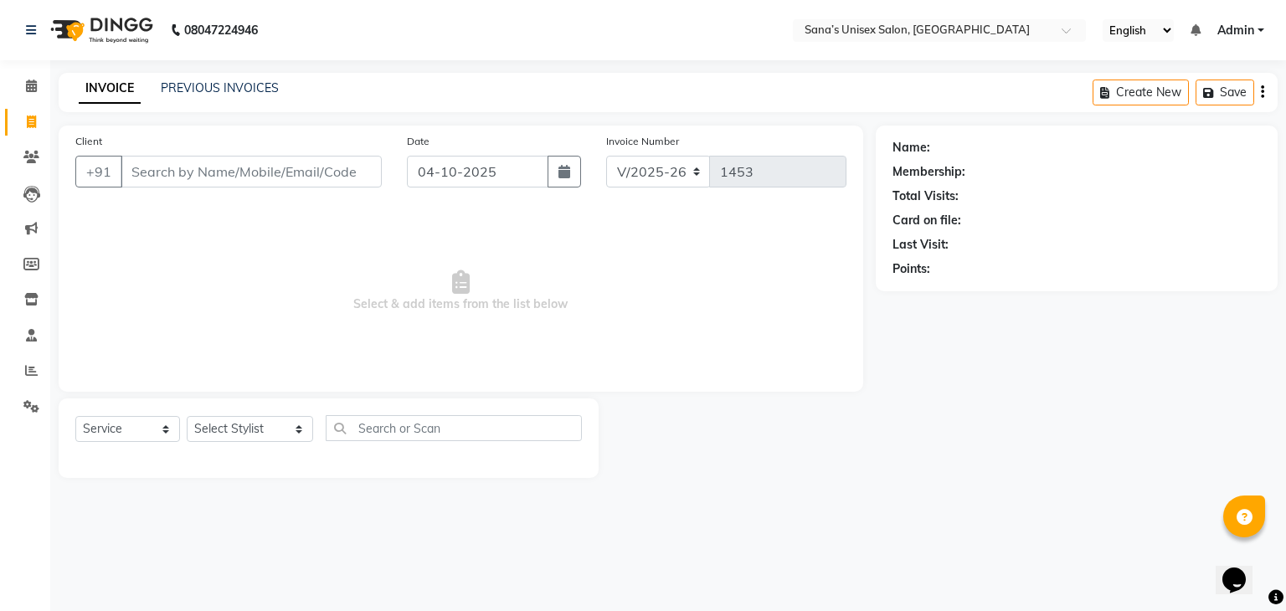
drag, startPoint x: 686, startPoint y: 178, endPoint x: 1168, endPoint y: 442, distance: 549.4
click at [1168, 442] on div "Name: Membership: Total Visits: Card on file: Last Visit: Points:" at bounding box center [1082, 302] width 414 height 352
click at [192, 90] on link "PREVIOUS INVOICES" at bounding box center [220, 87] width 118 height 15
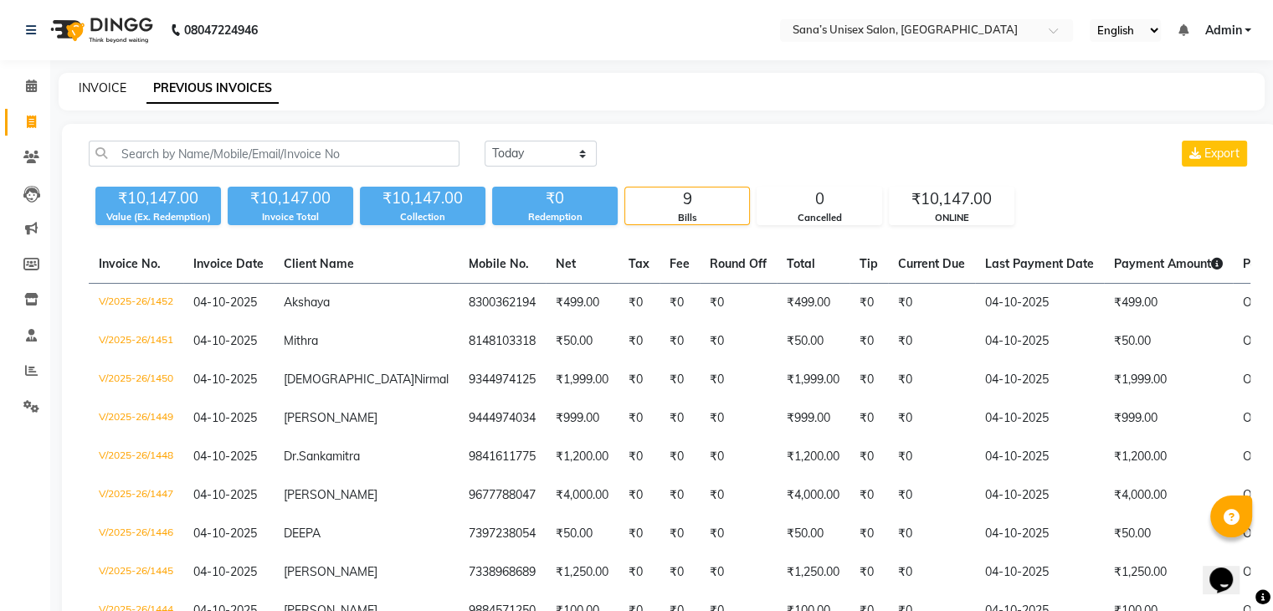
click at [116, 87] on link "INVOICE" at bounding box center [103, 87] width 48 height 15
select select "service"
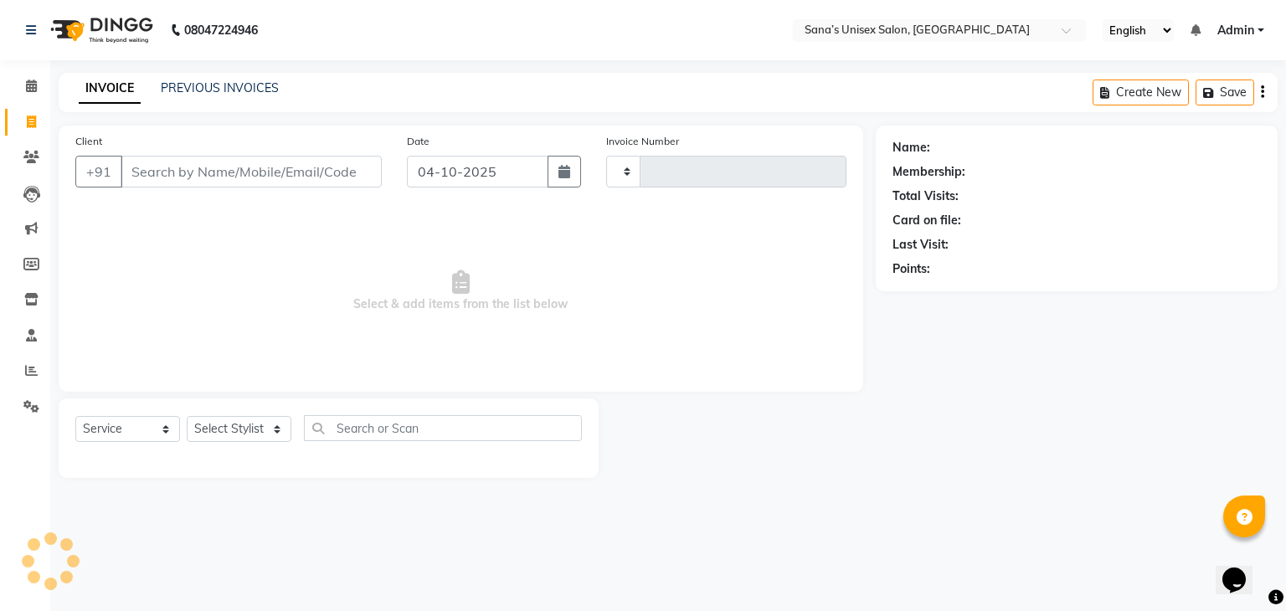
type input "1453"
select select "6091"
click at [244, 427] on select "Select Stylist anjali beauty MADHU [PERSON_NAME] (BEAUTY THERAPIST) [PERSON_NAM…" at bounding box center [250, 429] width 126 height 26
select select "45605"
click at [187, 417] on select "Select Stylist anjali beauty MADHU [PERSON_NAME] (BEAUTY THERAPIST) [PERSON_NAM…" at bounding box center [250, 429] width 126 height 26
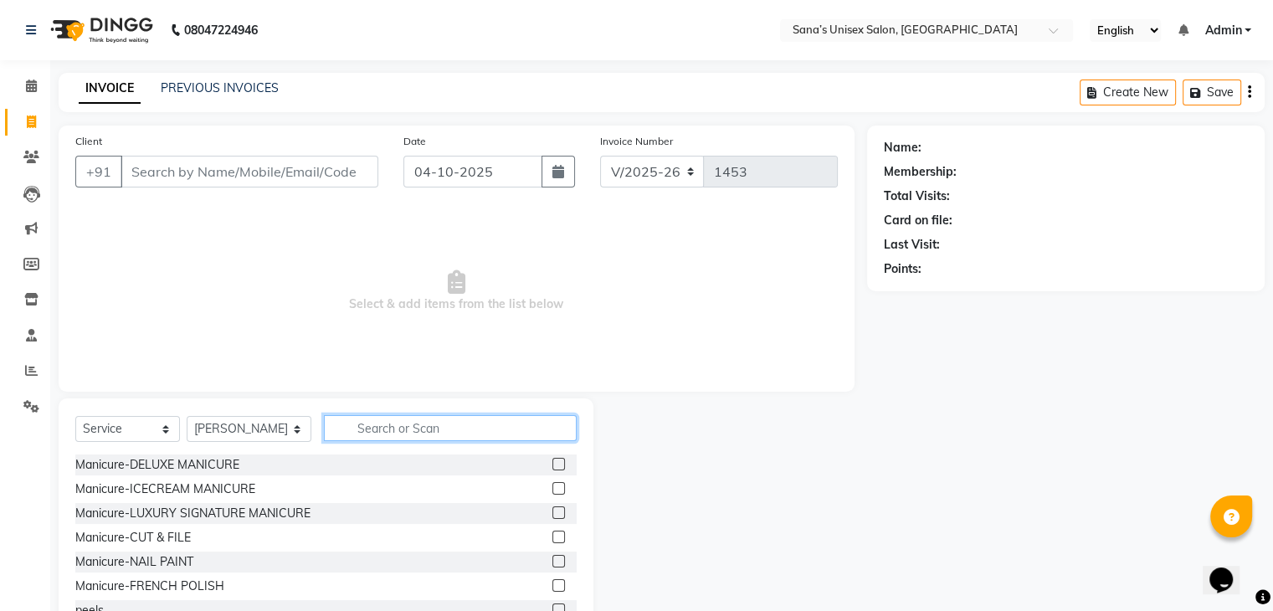
drag, startPoint x: 354, startPoint y: 426, endPoint x: 341, endPoint y: 456, distance: 33.0
click at [341, 456] on div "Select Service Product Membership Package Voucher Prepaid Gift Card Select Styl…" at bounding box center [326, 521] width 535 height 247
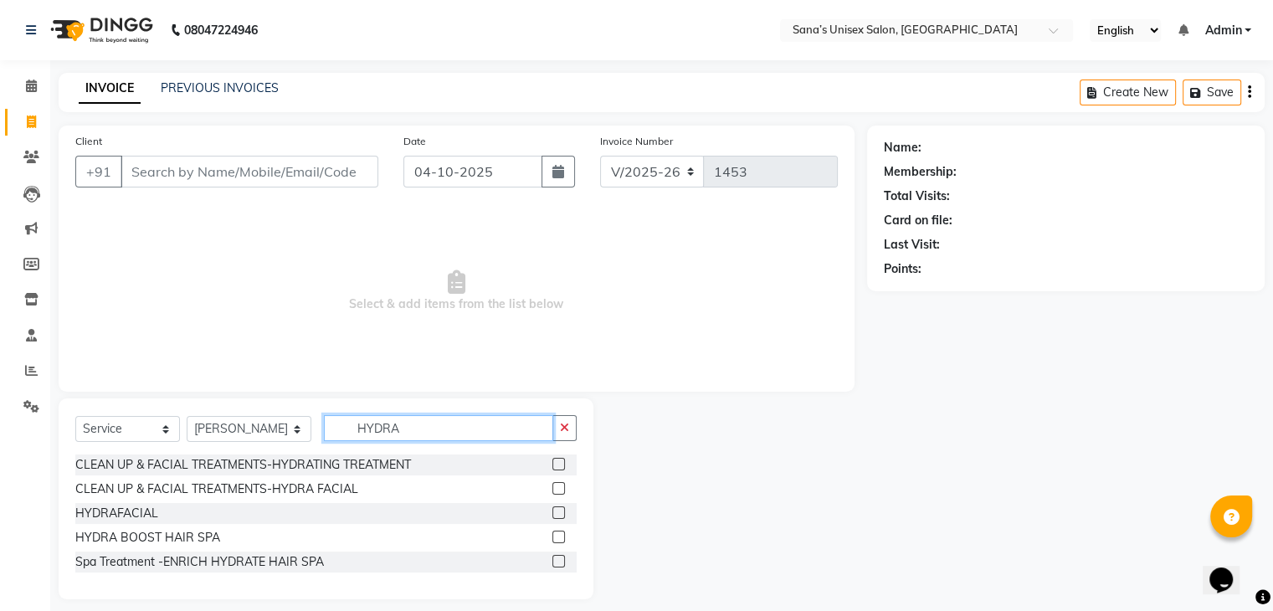
type input "HYDRA"
click at [555, 516] on label at bounding box center [558, 512] width 13 height 13
click at [555, 516] on input "checkbox" at bounding box center [557, 513] width 11 height 11
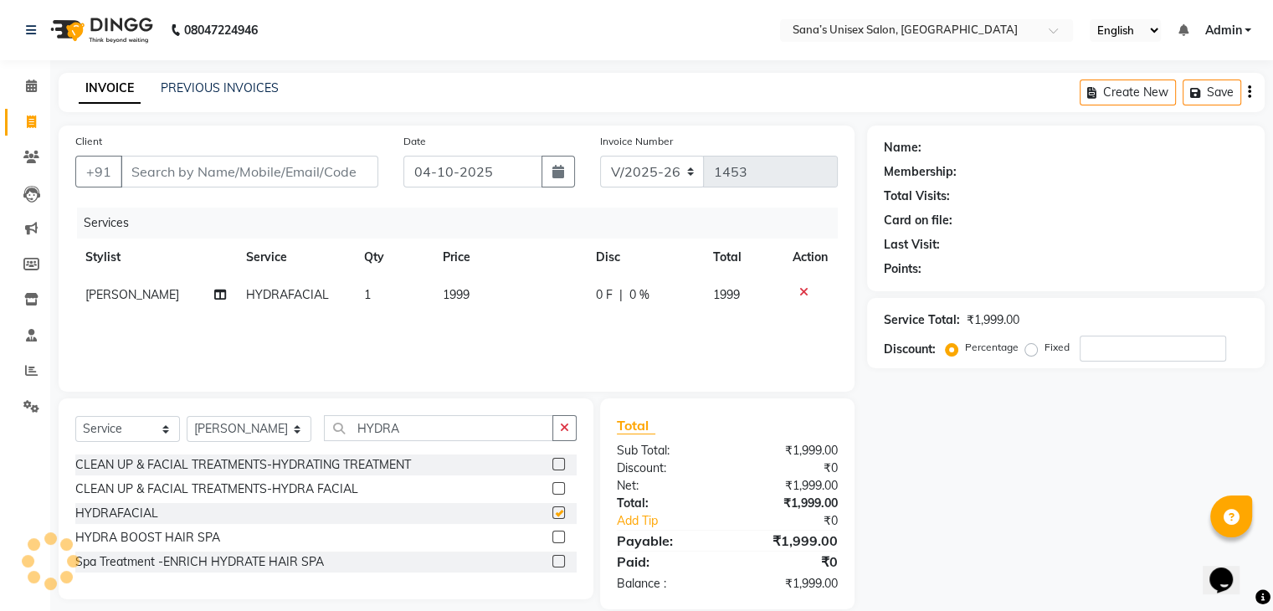
checkbox input "false"
click at [557, 434] on button "button" at bounding box center [564, 428] width 24 height 26
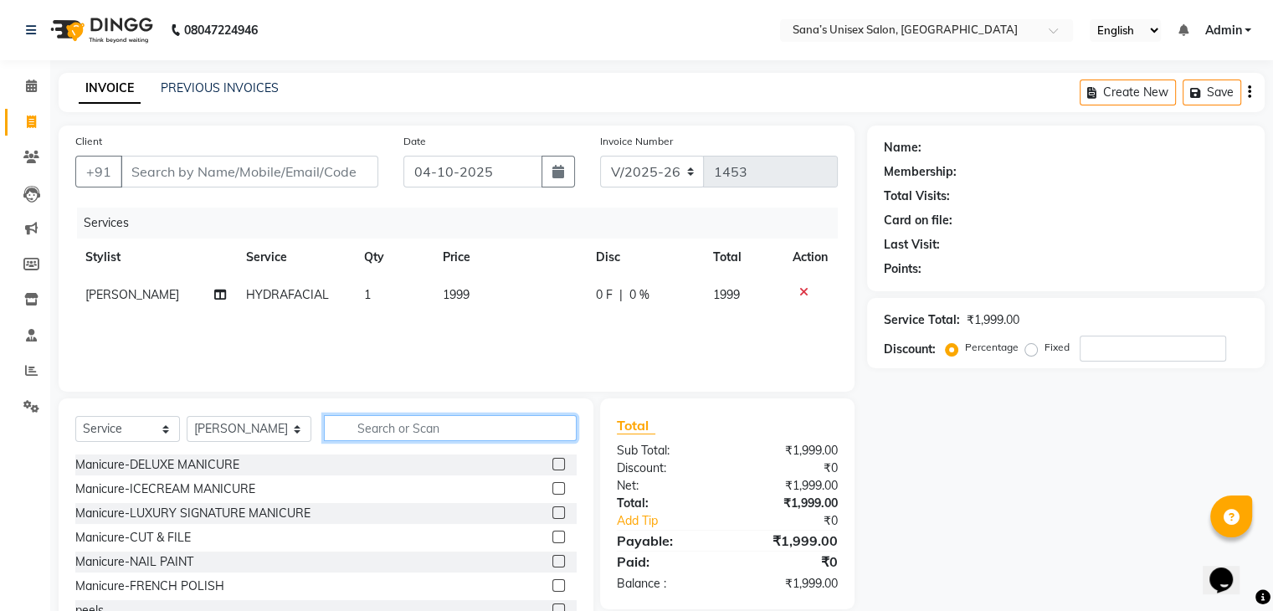
click at [539, 435] on input "text" at bounding box center [450, 428] width 252 height 26
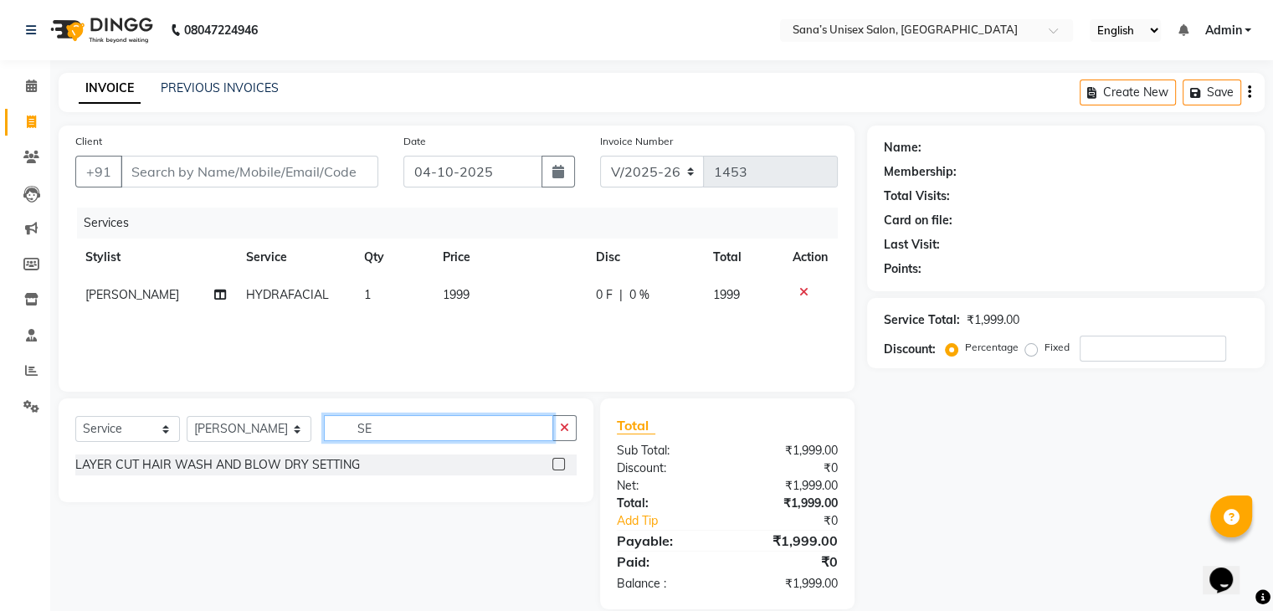
type input "S"
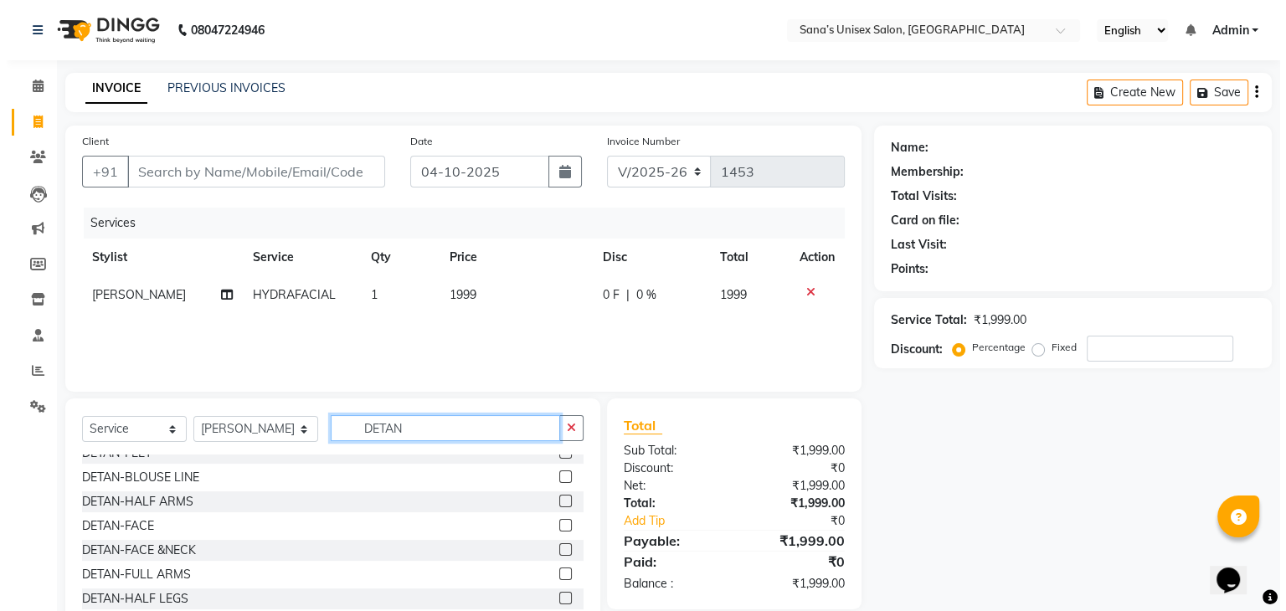
scroll to position [67, 0]
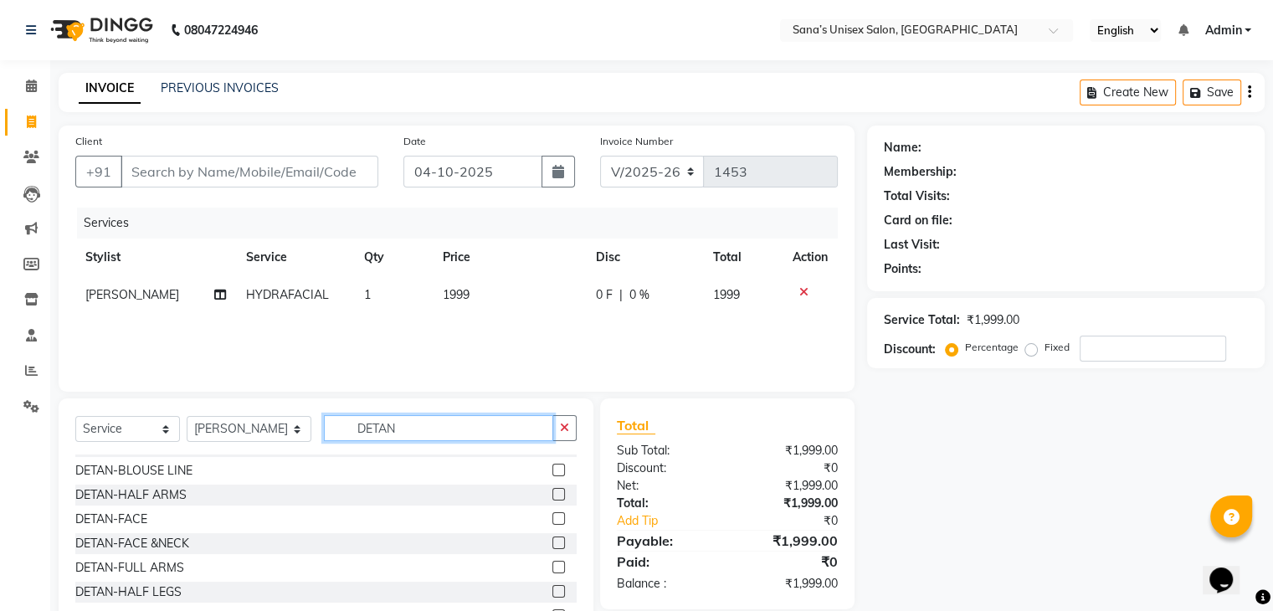
type input "DETAN"
click at [552, 543] on label at bounding box center [558, 542] width 13 height 13
click at [552, 543] on input "checkbox" at bounding box center [557, 543] width 11 height 11
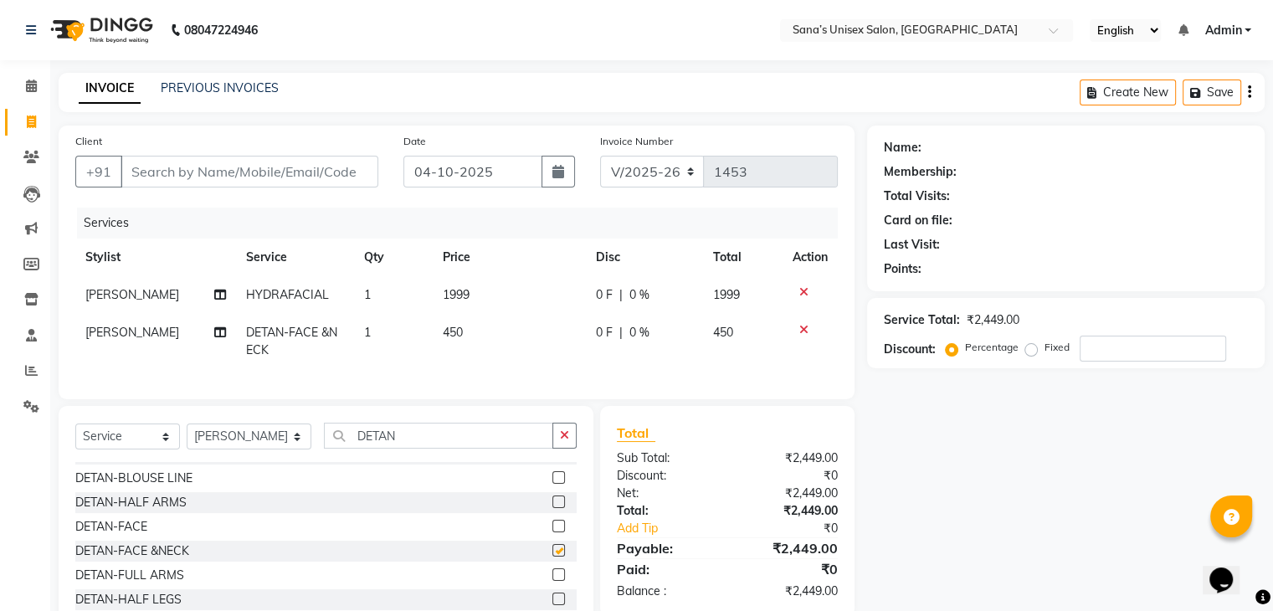
checkbox input "false"
click at [501, 279] on td "1999" at bounding box center [509, 295] width 153 height 38
select select "45605"
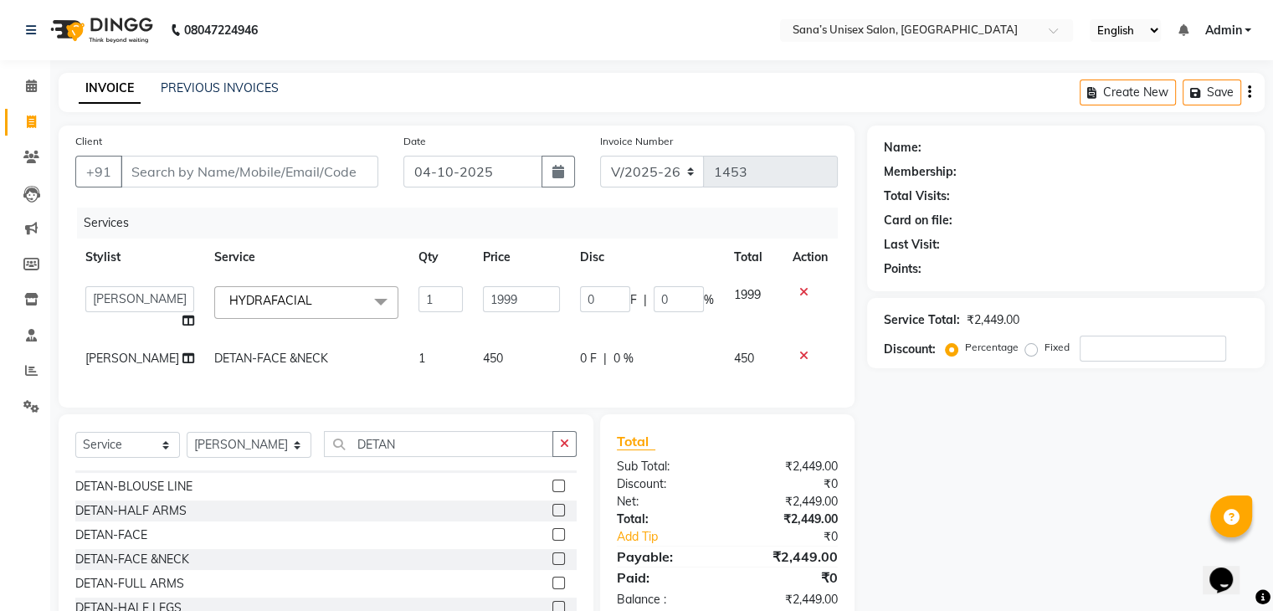
click at [501, 279] on td "1999" at bounding box center [521, 308] width 97 height 64
click at [509, 300] on input "1999" at bounding box center [521, 299] width 77 height 26
type input "1"
type input "999"
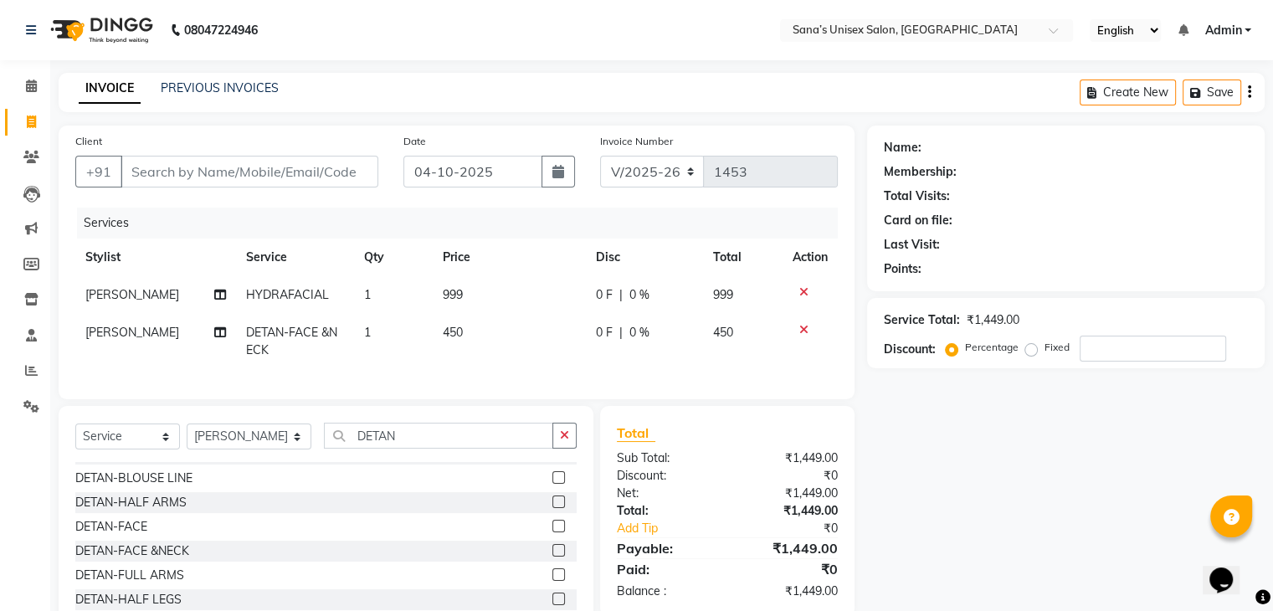
click at [828, 443] on div "Total" at bounding box center [727, 433] width 221 height 20
click at [285, 175] on input "Client" at bounding box center [250, 172] width 258 height 32
click at [365, 173] on input "Client" at bounding box center [250, 172] width 258 height 32
type input "9"
type input "0"
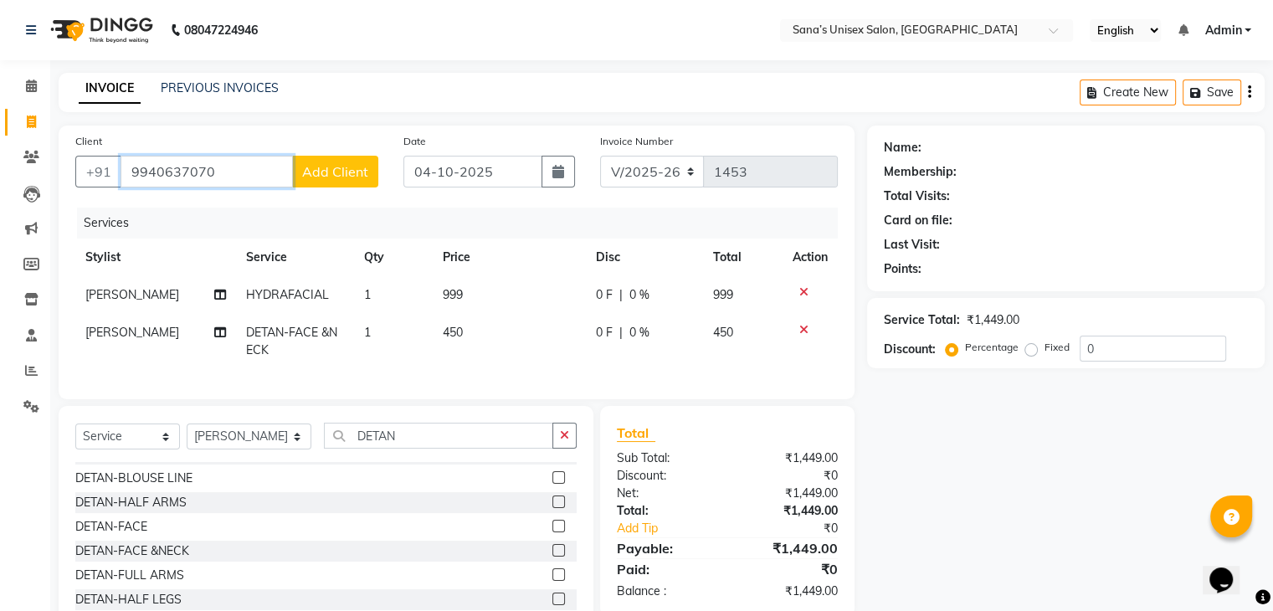
type input "9940637070"
click at [325, 180] on button "Add Client" at bounding box center [335, 172] width 86 height 32
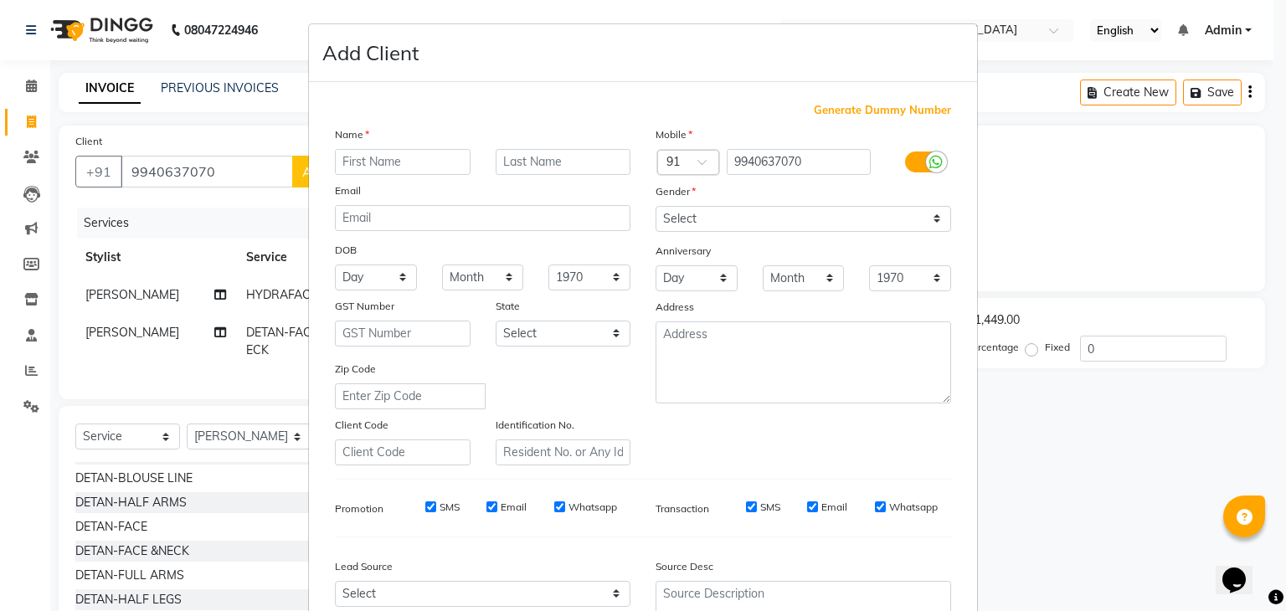
click at [358, 162] on input "text" at bounding box center [403, 162] width 136 height 26
type input "Yogesh"
click at [665, 219] on select "Select [DEMOGRAPHIC_DATA] [DEMOGRAPHIC_DATA] Other Prefer Not To Say" at bounding box center [802, 219] width 295 height 26
select select "[DEMOGRAPHIC_DATA]"
click at [655, 207] on select "Select [DEMOGRAPHIC_DATA] [DEMOGRAPHIC_DATA] Other Prefer Not To Say" at bounding box center [802, 219] width 295 height 26
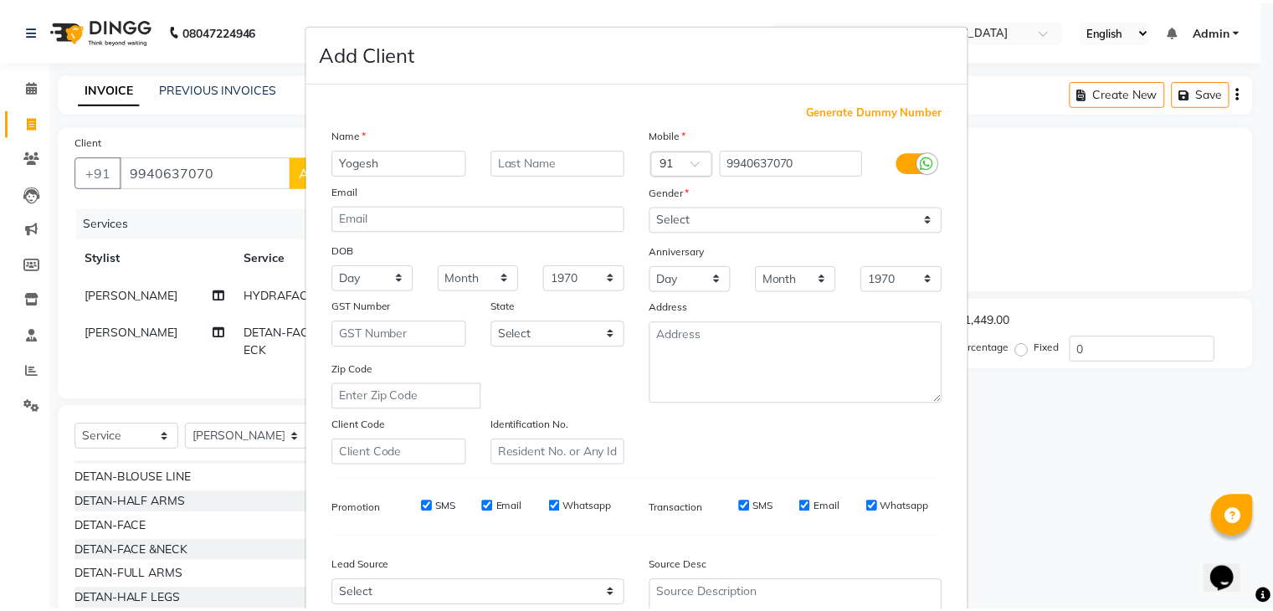
scroll to position [170, 0]
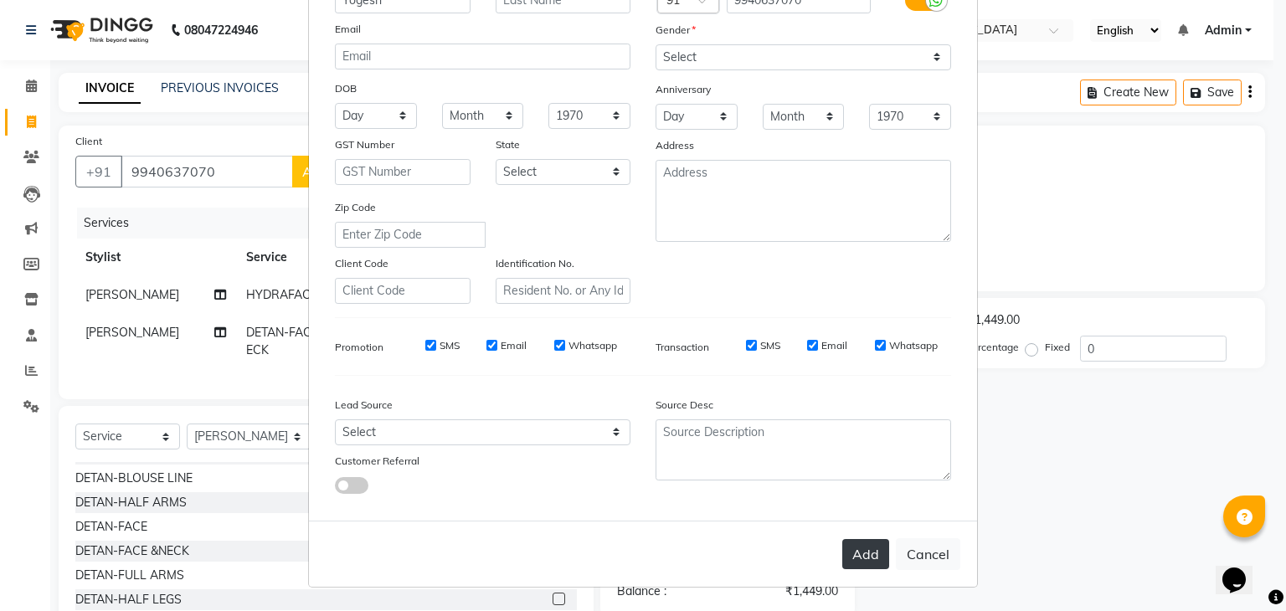
click at [880, 560] on button "Add" at bounding box center [865, 554] width 47 height 30
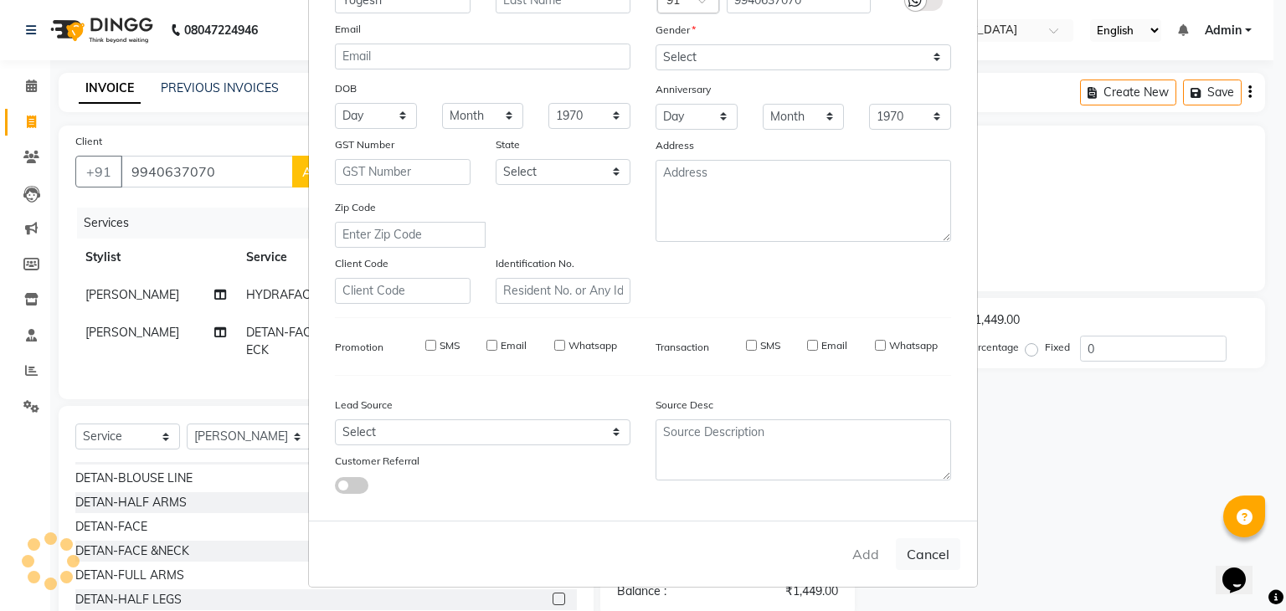
select select
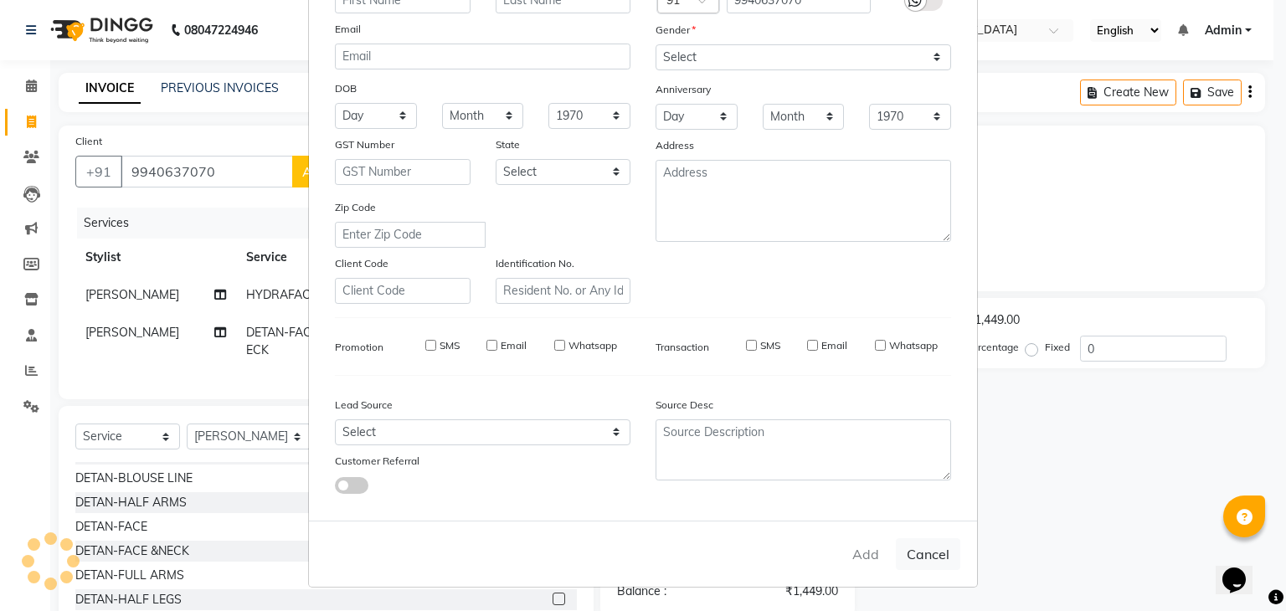
select select
checkbox input "false"
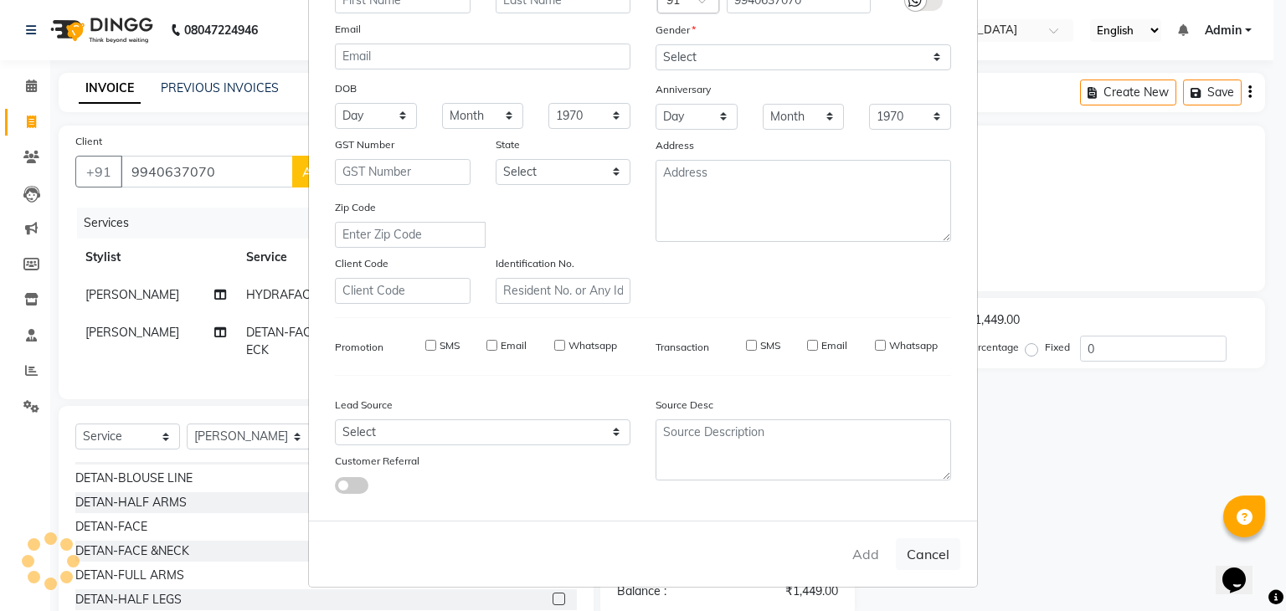
checkbox input "false"
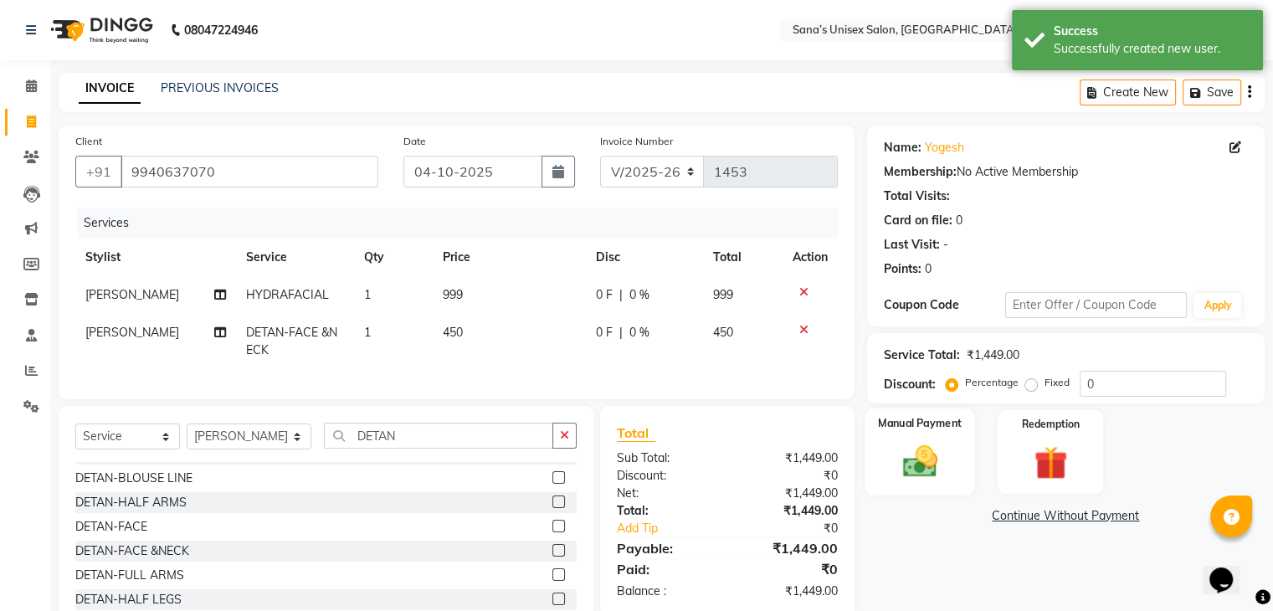
click at [934, 487] on div "Manual Payment" at bounding box center [920, 451] width 110 height 86
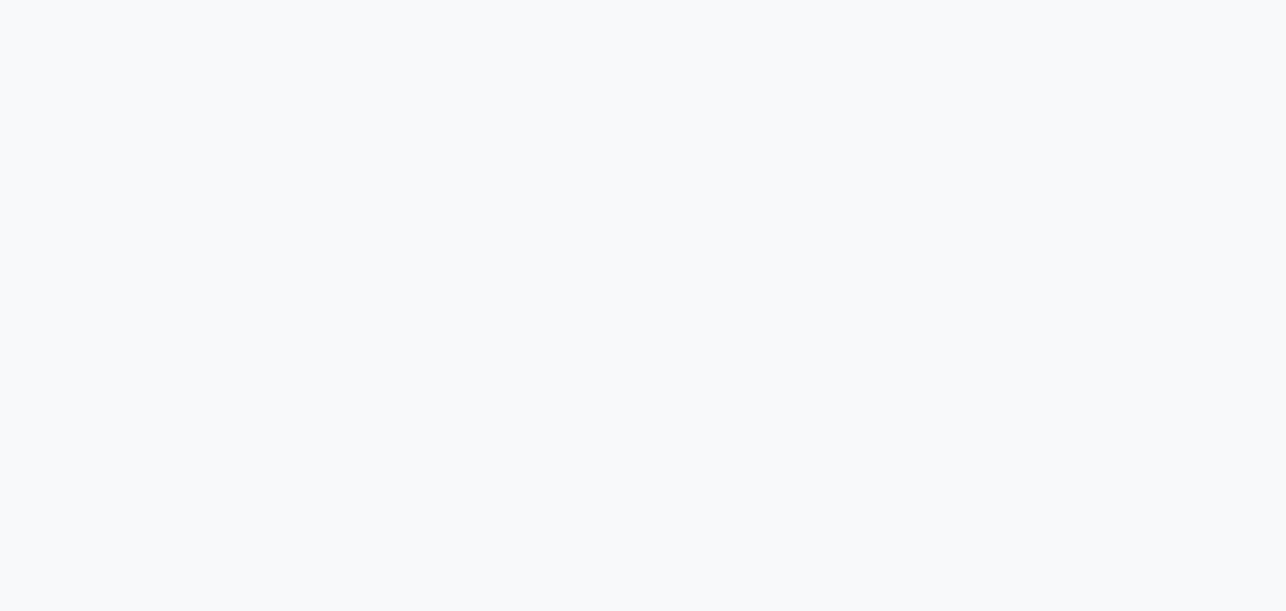
select select "6091"
select select "service"
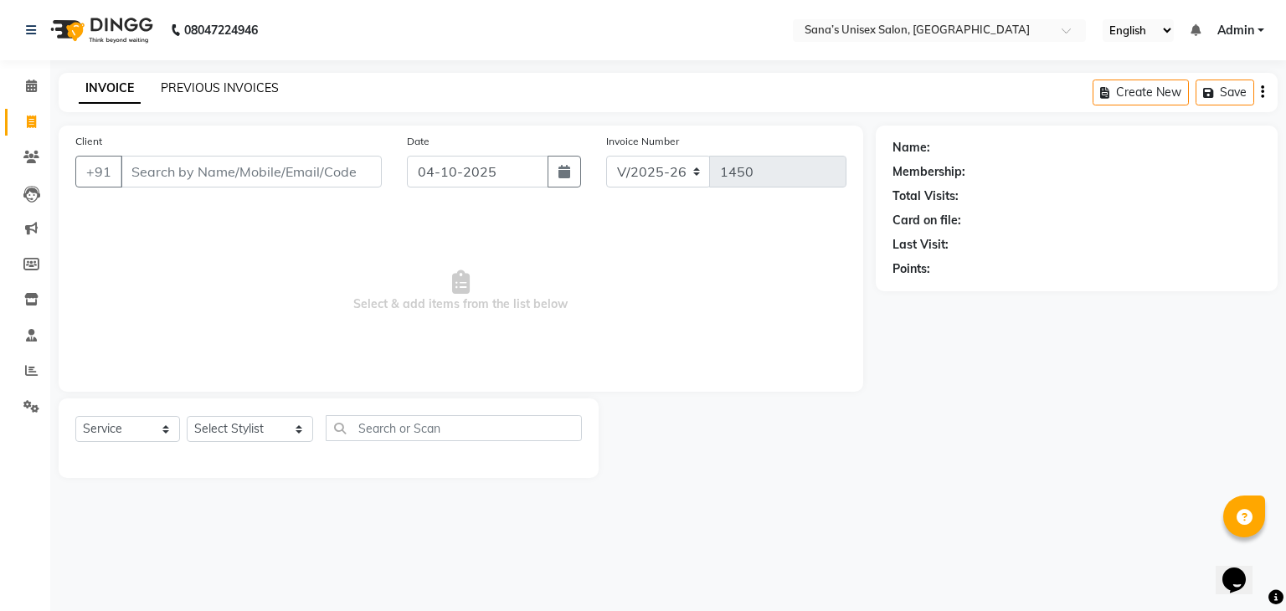
click at [214, 85] on link "PREVIOUS INVOICES" at bounding box center [220, 87] width 118 height 15
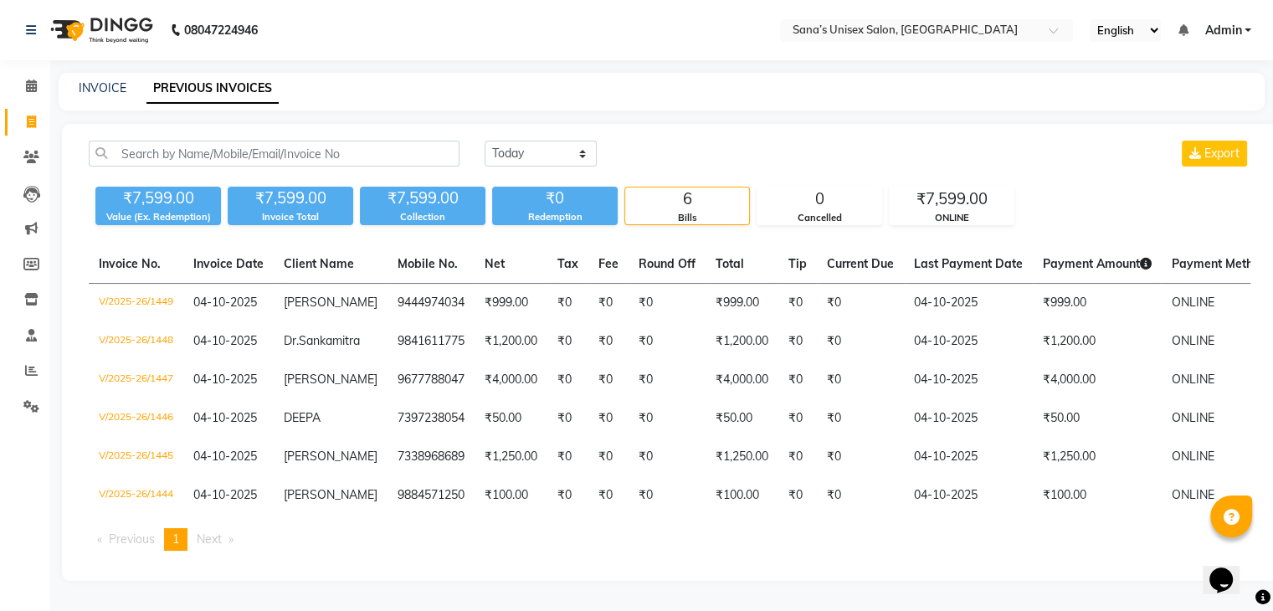
click at [646, 145] on div "Today Yesterday Custom Range Export" at bounding box center [868, 154] width 766 height 26
click at [109, 92] on link "INVOICE" at bounding box center [103, 87] width 48 height 15
select select "service"
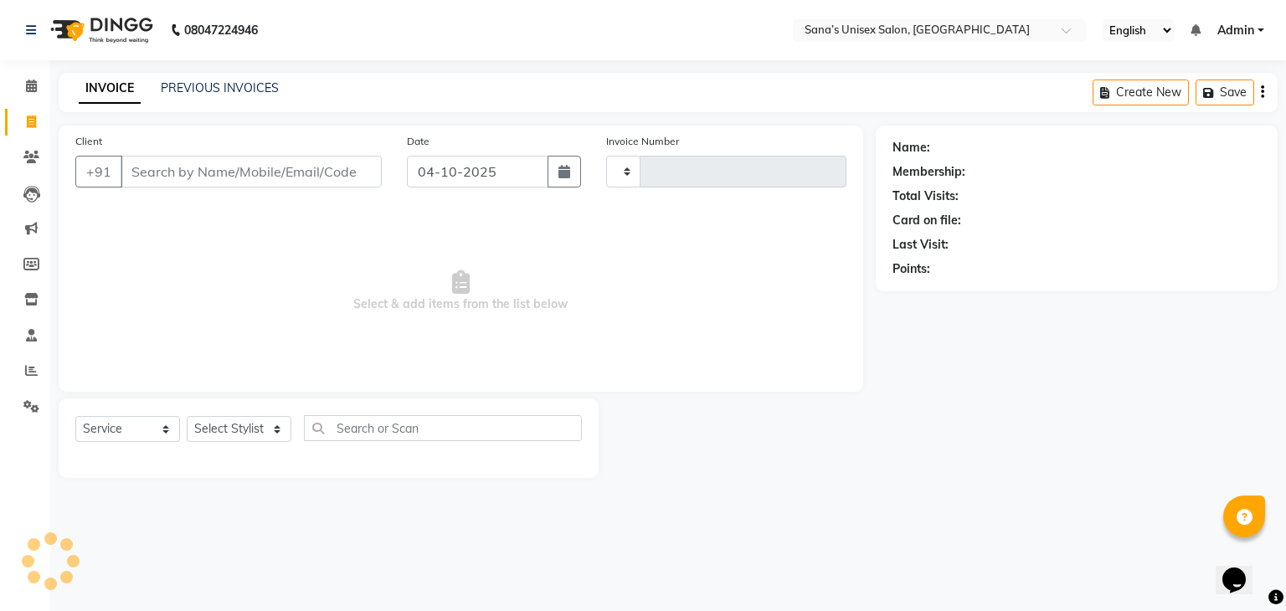
type input "1450"
select select "6091"
